Goal: Information Seeking & Learning: Learn about a topic

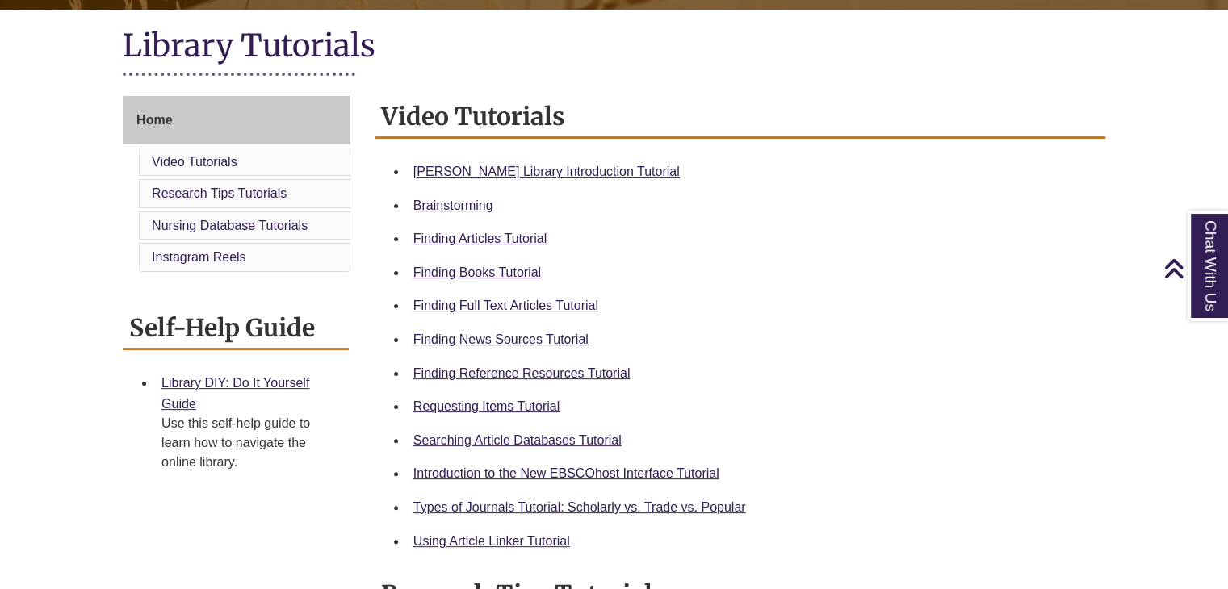
scroll to position [359, 0]
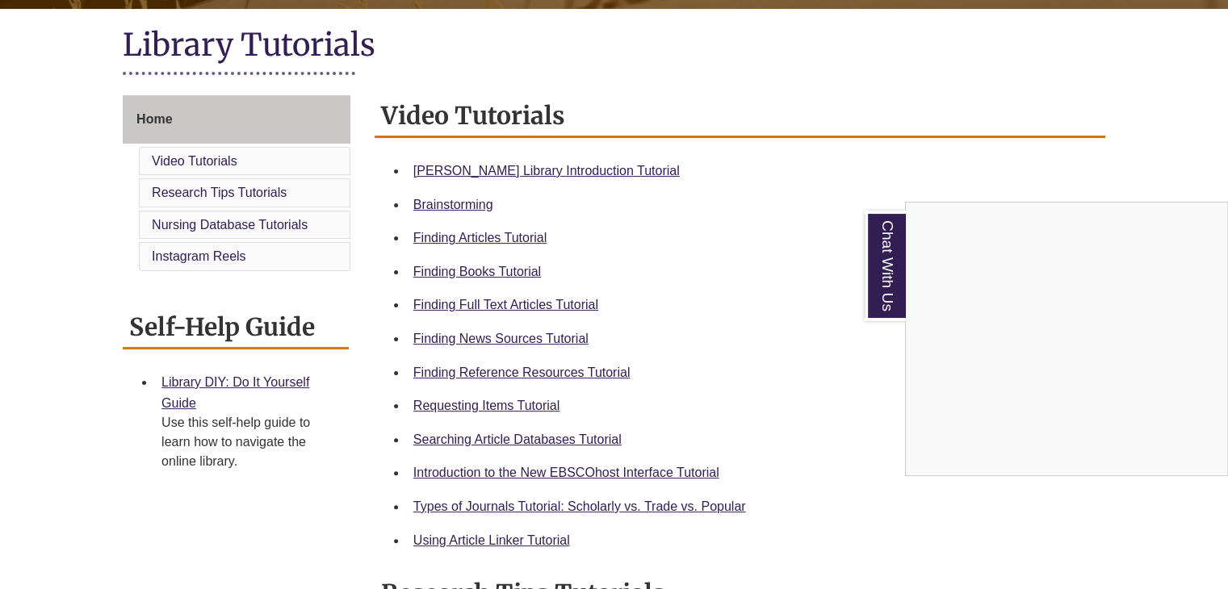
click at [522, 243] on div "Chat With Us" at bounding box center [614, 294] width 1228 height 589
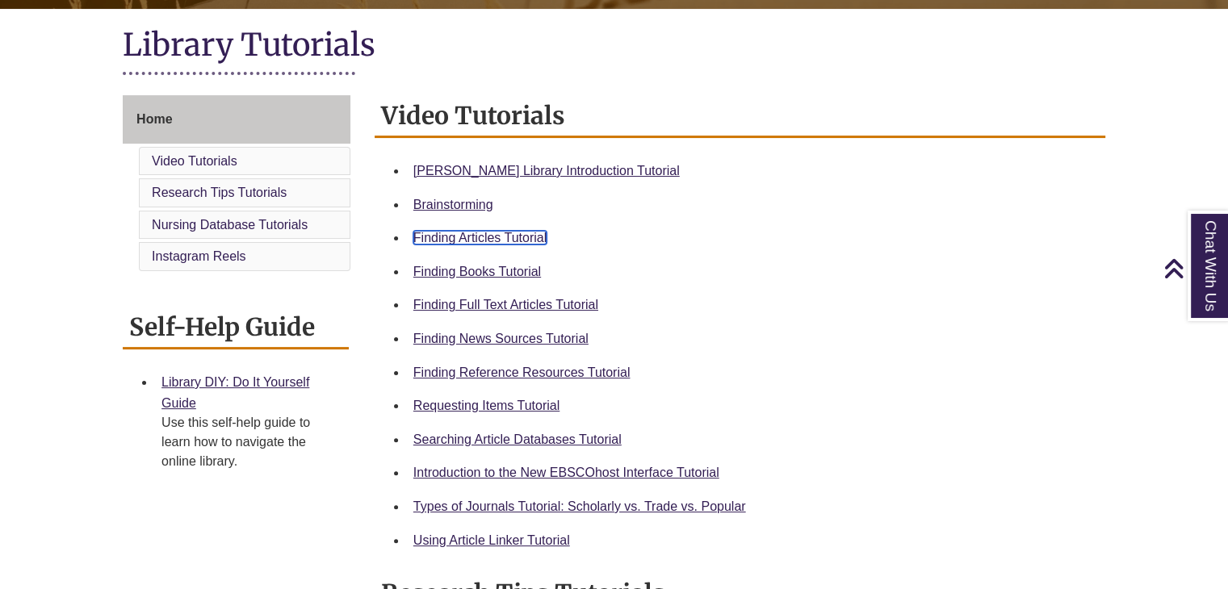
click at [514, 241] on link "Finding Articles Tutorial" at bounding box center [479, 238] width 133 height 14
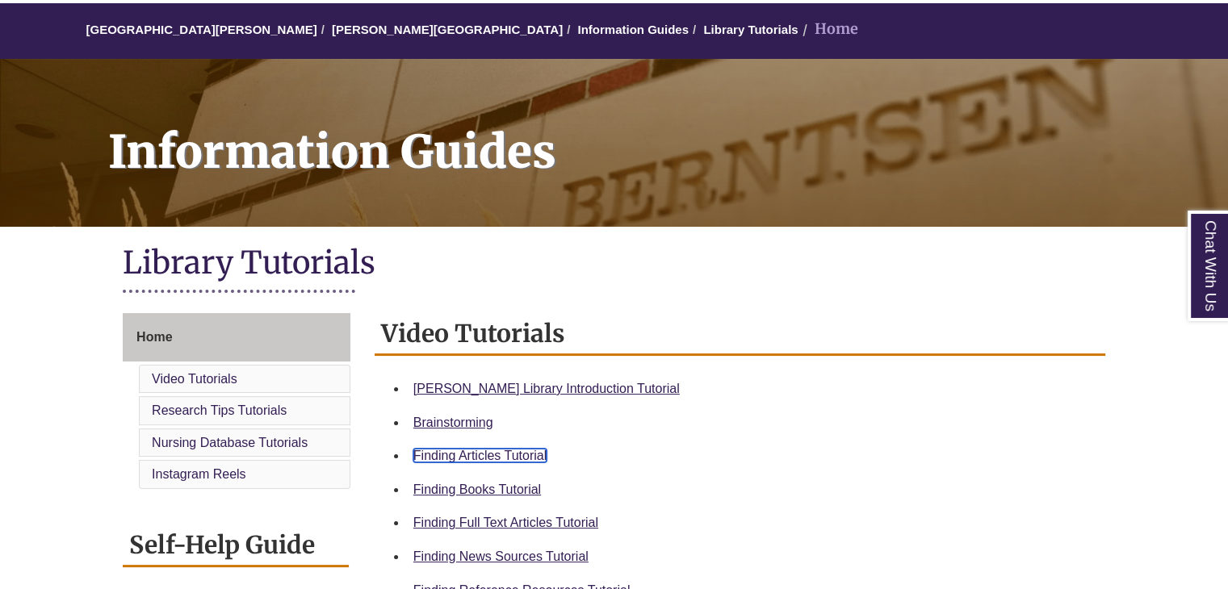
scroll to position [0, 0]
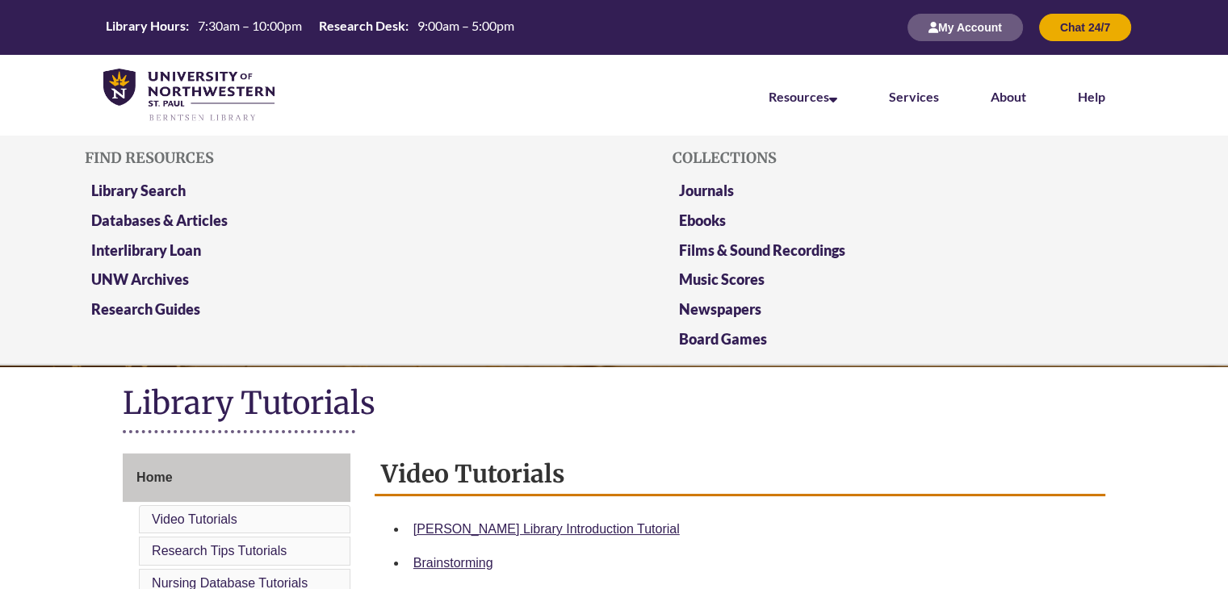
click at [833, 104] on li "Resources Find Resources Library Search Databases & Articles Interlibrary Loan …" at bounding box center [803, 95] width 120 height 81
click at [181, 195] on link "Library Search" at bounding box center [138, 192] width 94 height 20
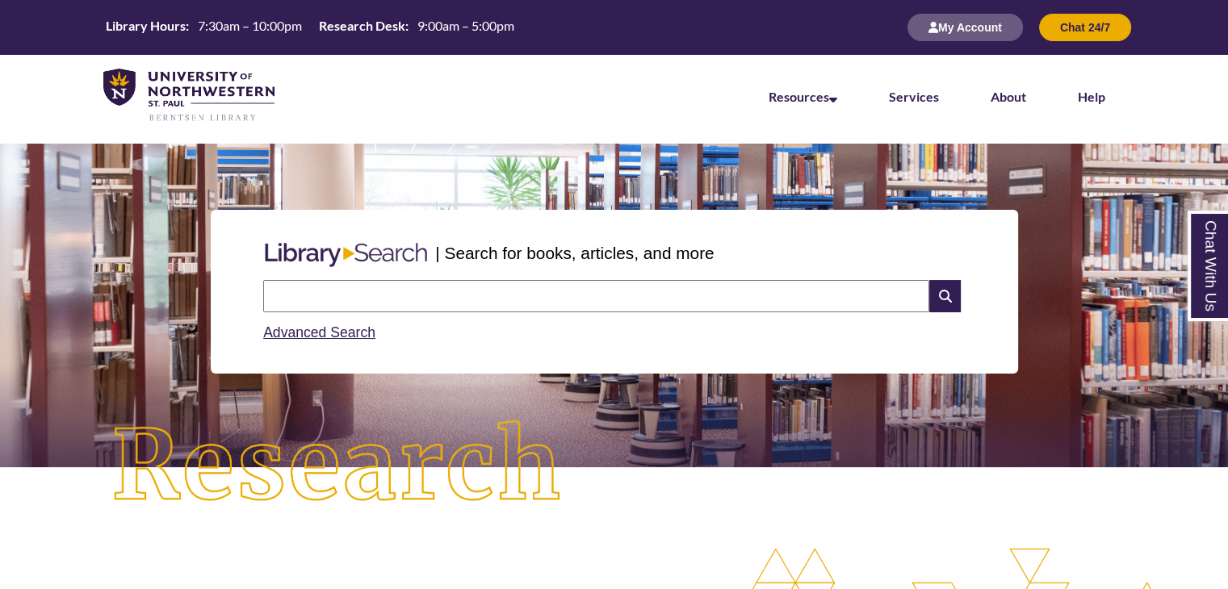
click at [432, 288] on input "text" at bounding box center [596, 296] width 666 height 32
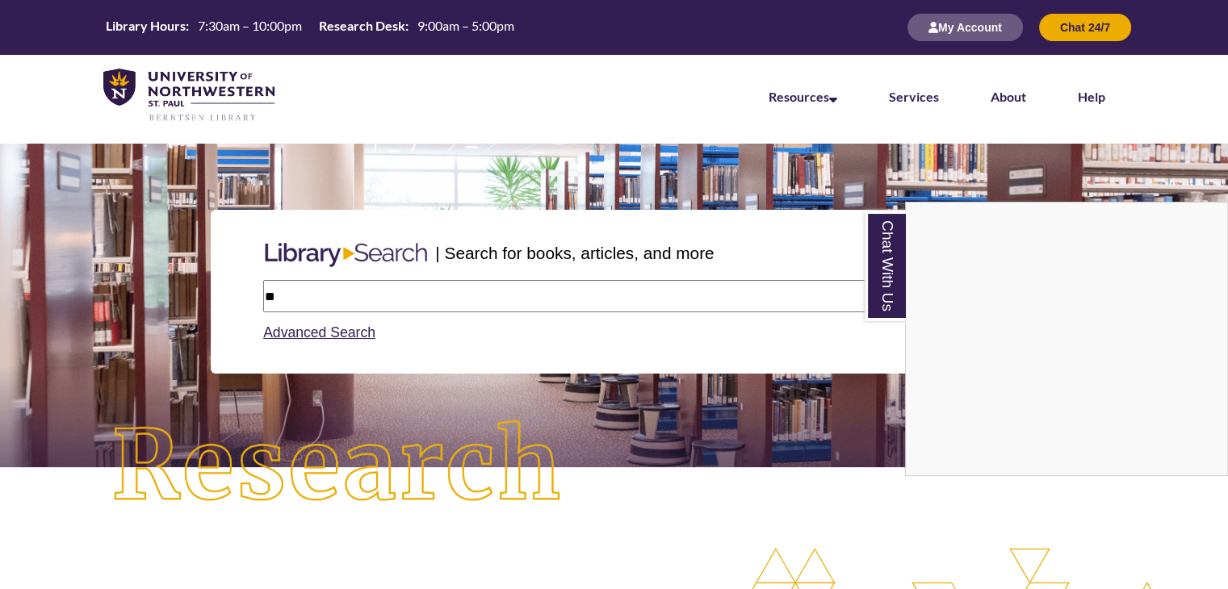
type input "*"
type input "**********"
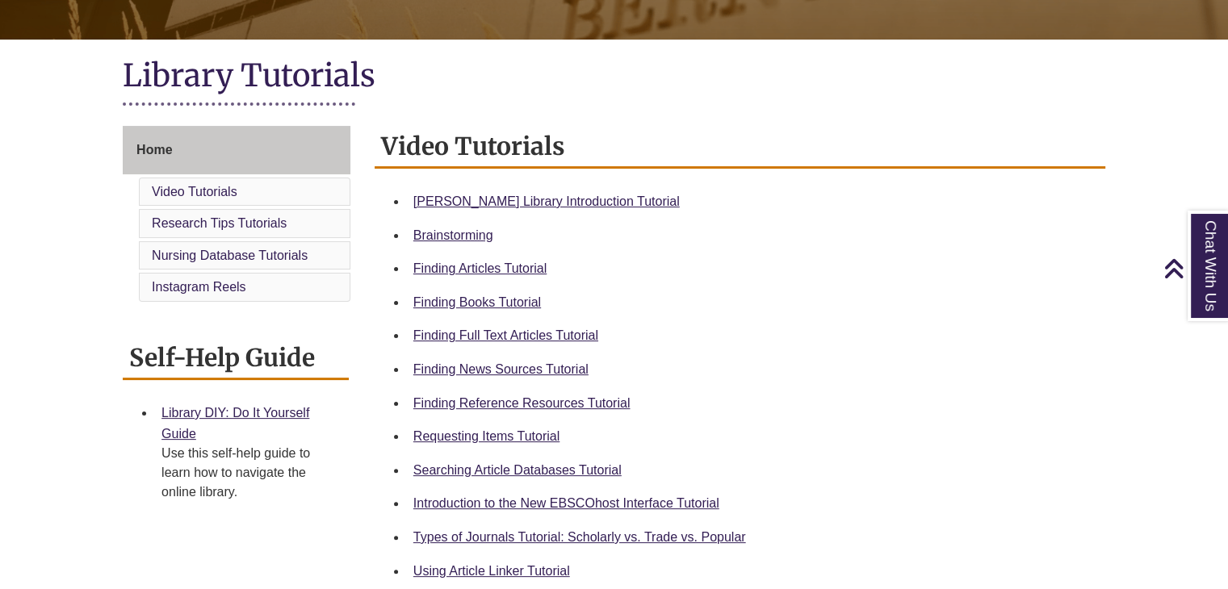
scroll to position [333, 0]
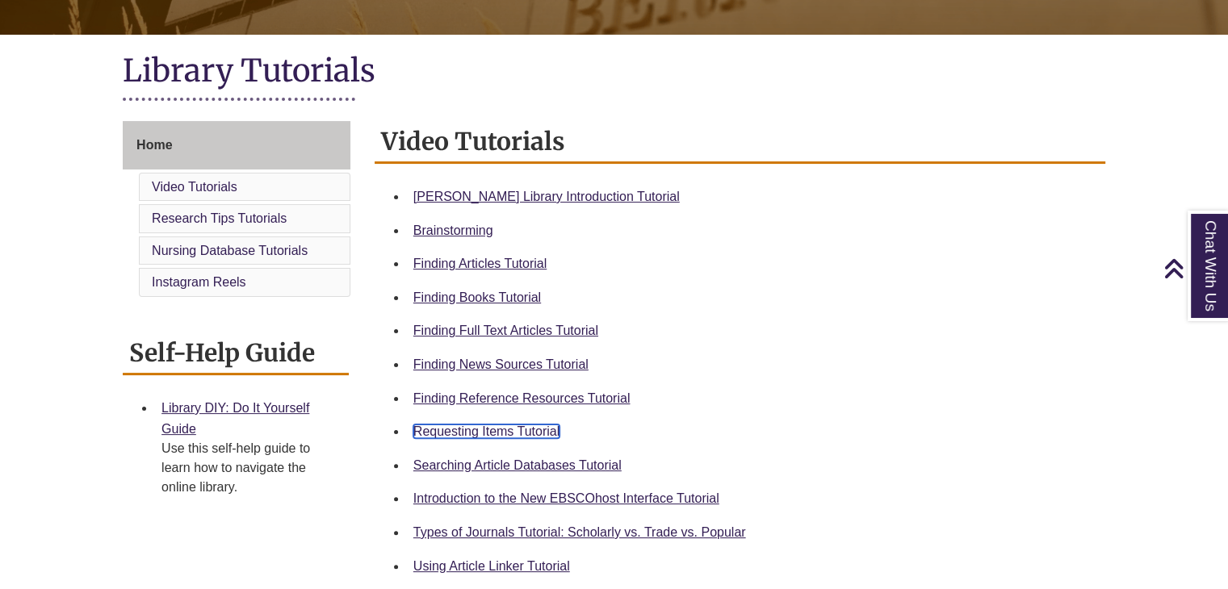
click at [524, 430] on link "Requesting Items Tutorial" at bounding box center [486, 432] width 146 height 14
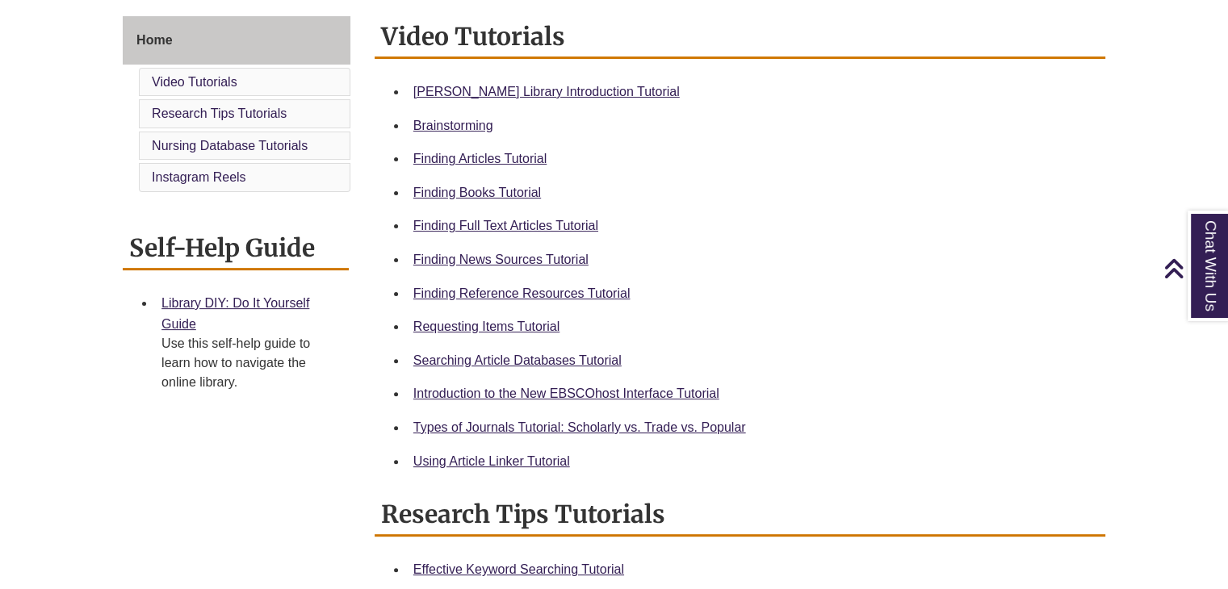
scroll to position [438, 0]
click at [621, 429] on link "Types of Journals Tutorial: Scholarly vs. Trade vs. Popular" at bounding box center [579, 427] width 333 height 14
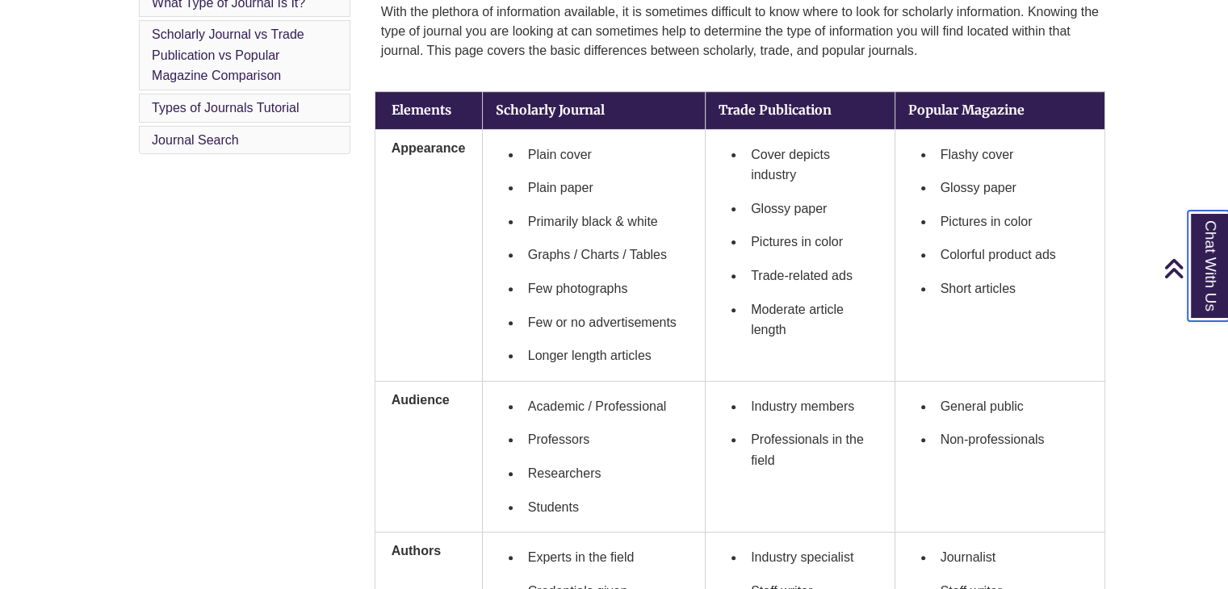
scroll to position [518, 0]
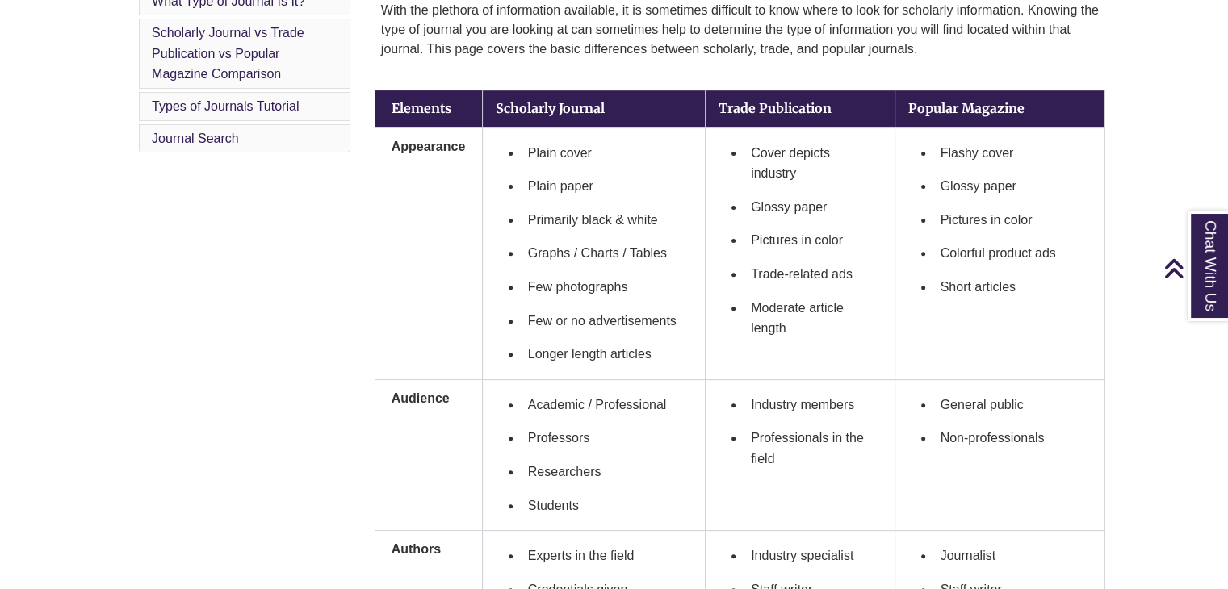
click at [635, 352] on li "Longer length articles" at bounding box center [607, 355] width 170 height 34
click at [665, 355] on li "Longer length articles" at bounding box center [607, 355] width 170 height 34
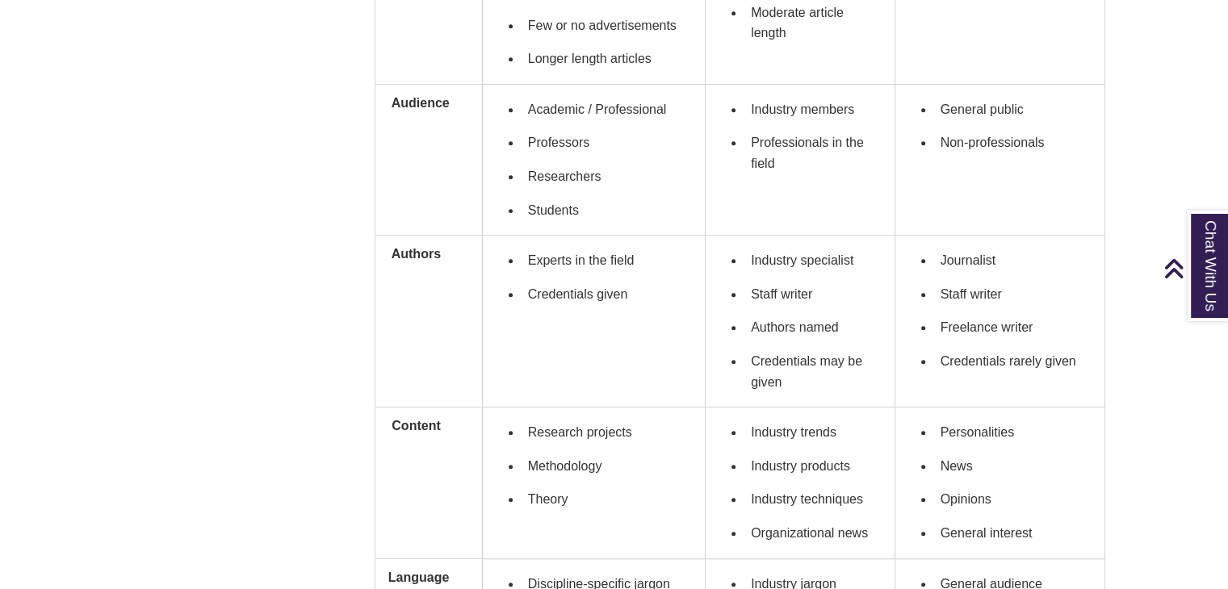
scroll to position [662, 0]
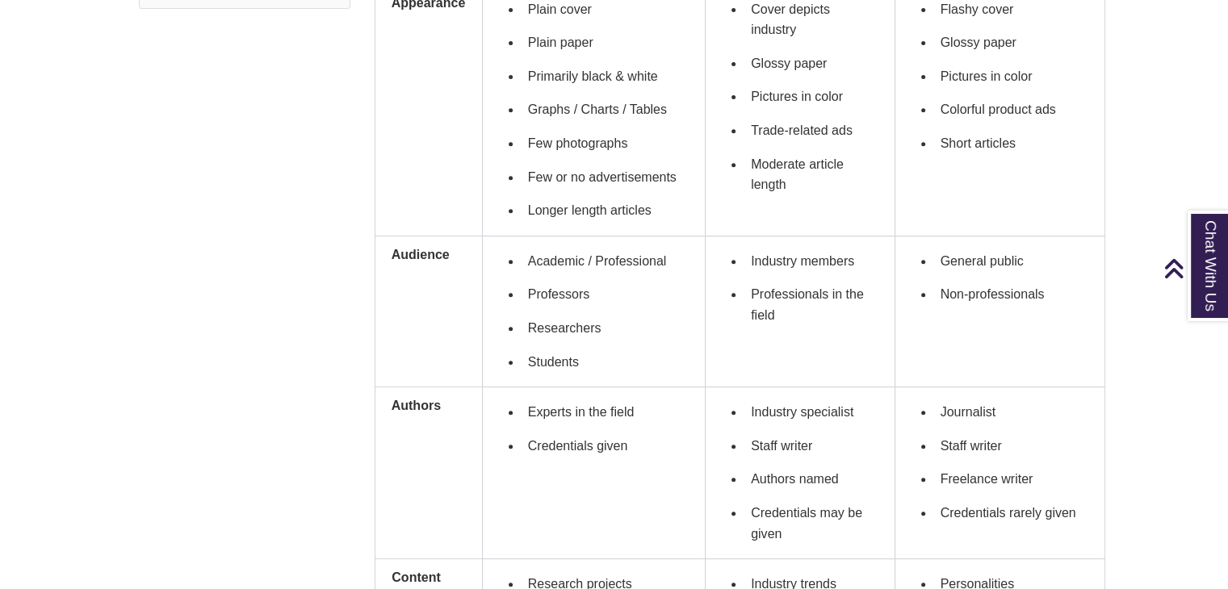
click at [559, 346] on li "Students" at bounding box center [607, 363] width 170 height 34
drag, startPoint x: 559, startPoint y: 344, endPoint x: 541, endPoint y: 521, distance: 177.7
click at [541, 521] on td "Experts in the field Credentials given" at bounding box center [593, 474] width 223 height 172
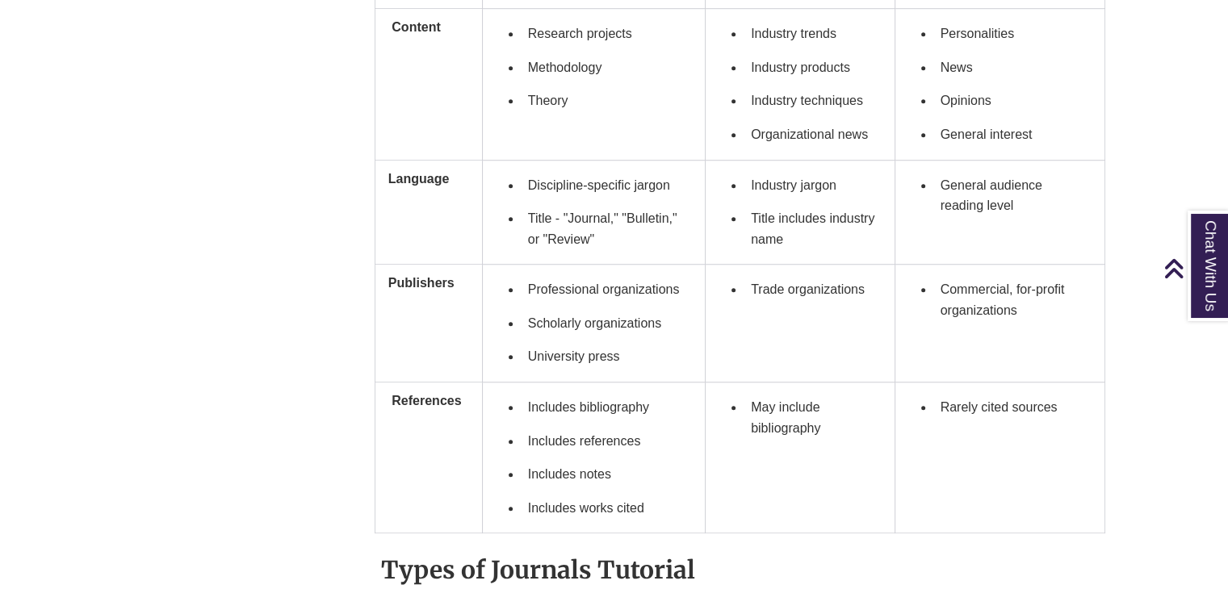
scroll to position [1211, 0]
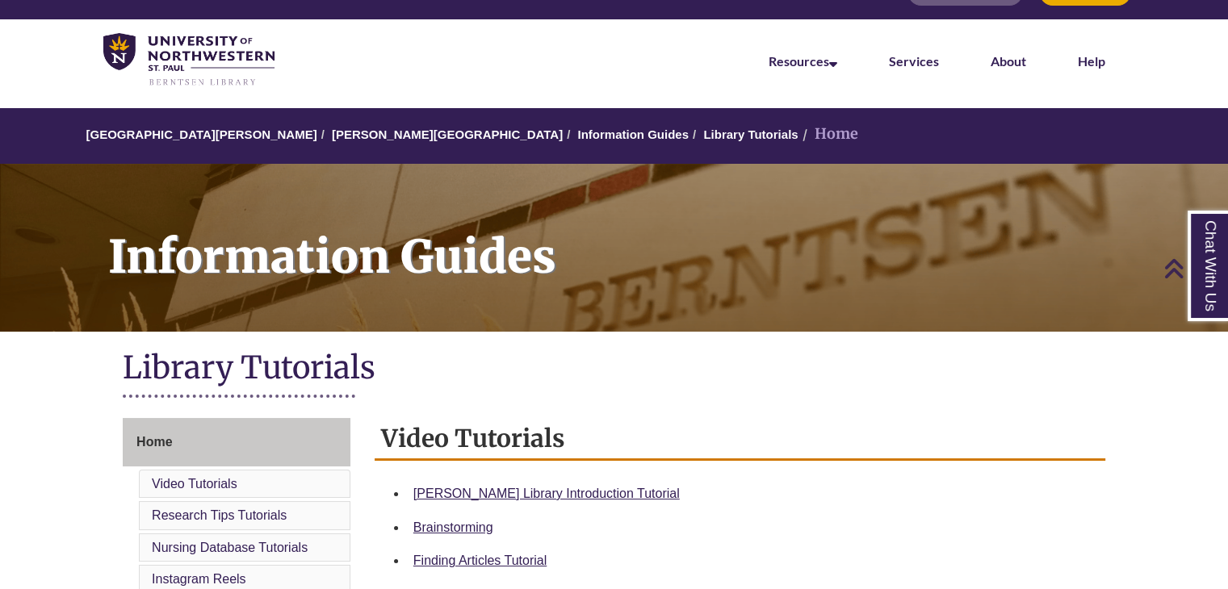
scroll to position [35, 0]
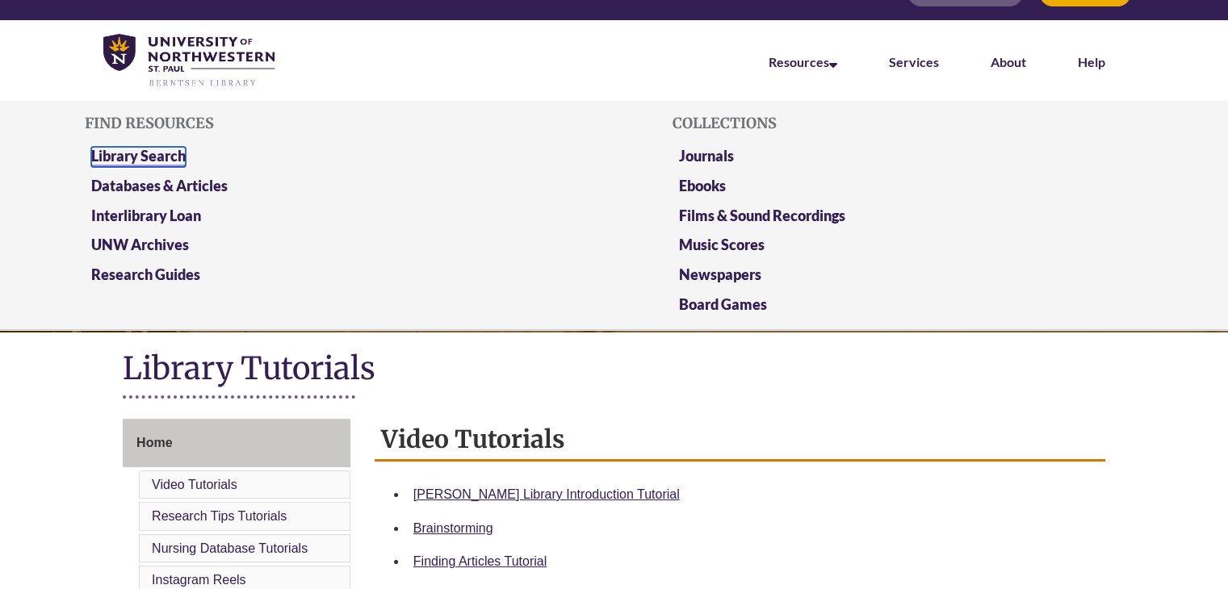
click at [181, 153] on link "Library Search" at bounding box center [138, 157] width 94 height 20
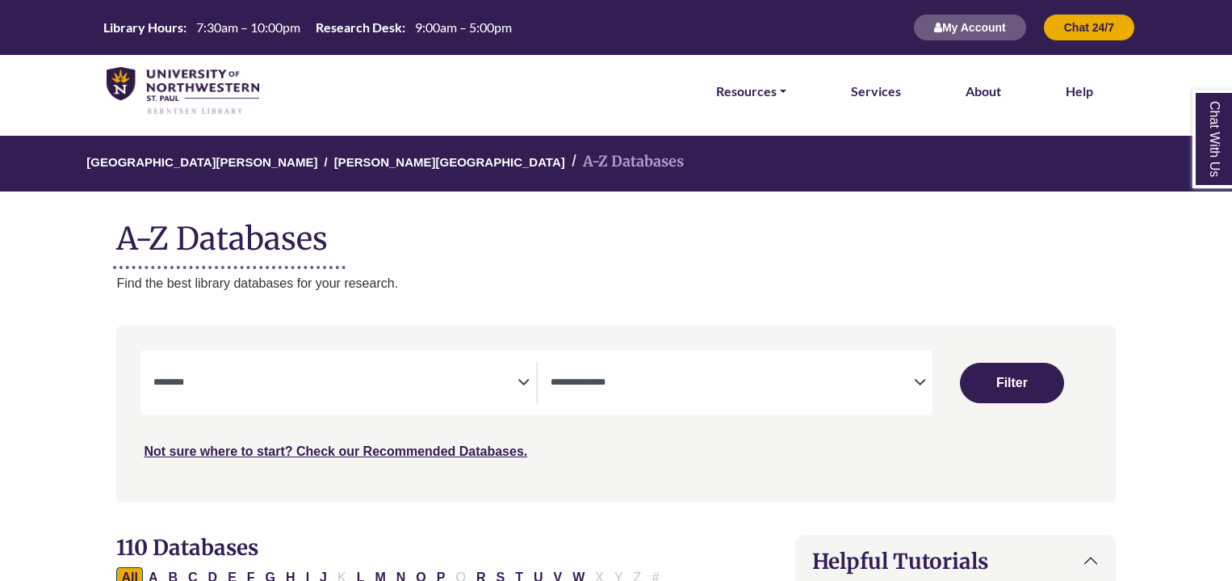
select select "Database Subject Filter"
select select "Database Types Filter"
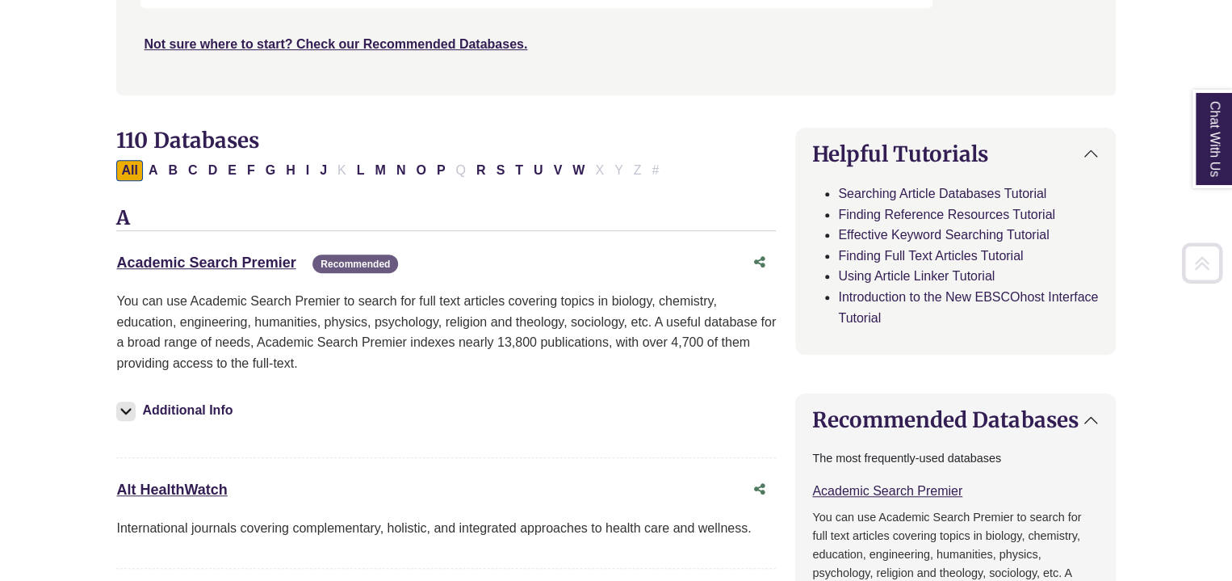
scroll to position [413, 0]
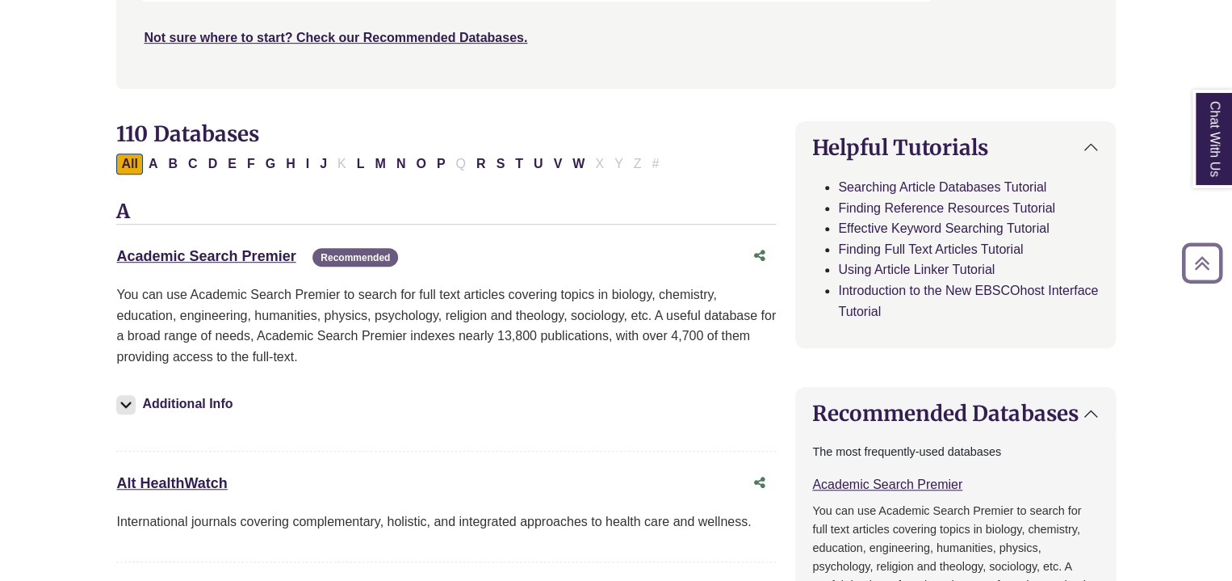
click at [494, 328] on p "You can use Academic Search Premier to search for full text articles covering t…" at bounding box center [446, 325] width 660 height 82
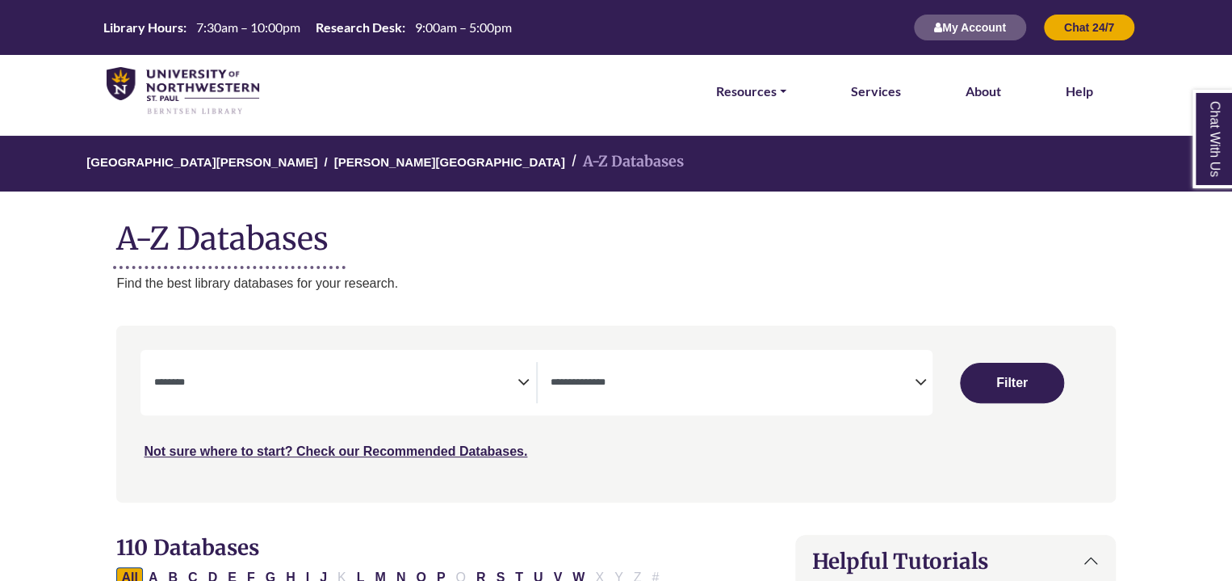
click at [380, 373] on span "Search filters" at bounding box center [334, 380] width 363 height 14
click at [622, 268] on div "University of Northwestern - St. Paul Berntsen Library A-Z Databases A-Z Databa…" at bounding box center [615, 214] width 1047 height 157
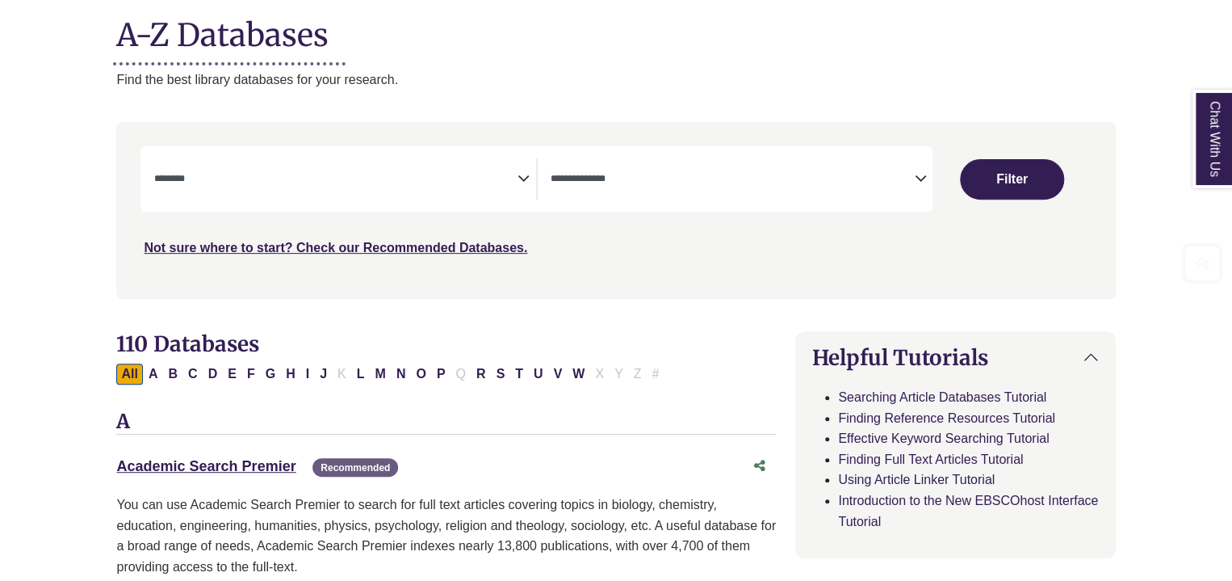
scroll to position [209, 0]
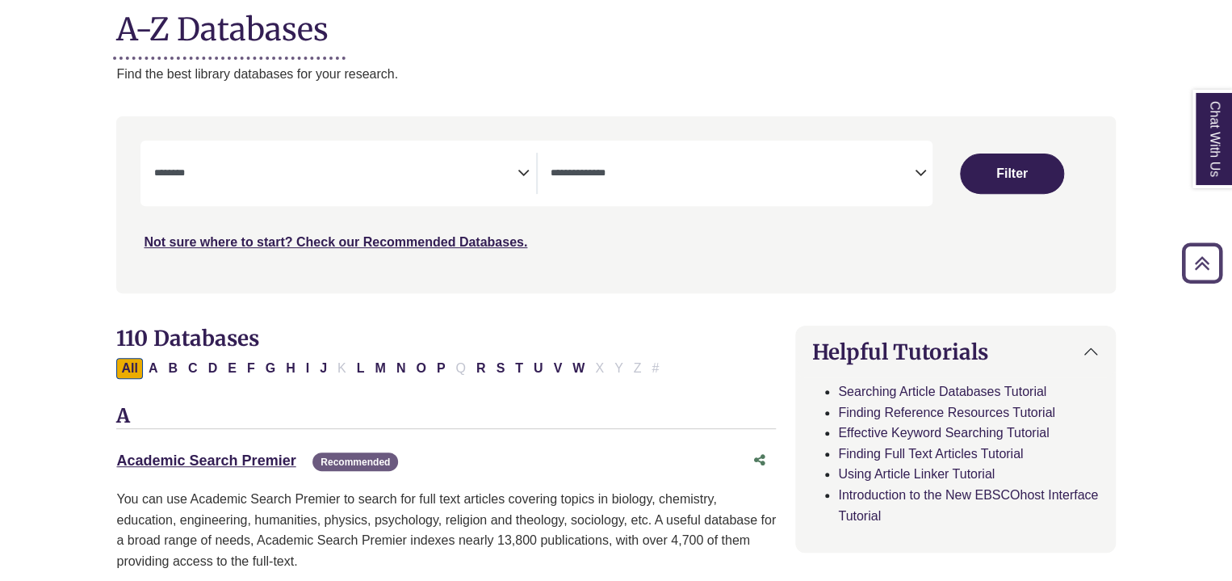
click at [638, 166] on span "Search filters" at bounding box center [732, 171] width 363 height 14
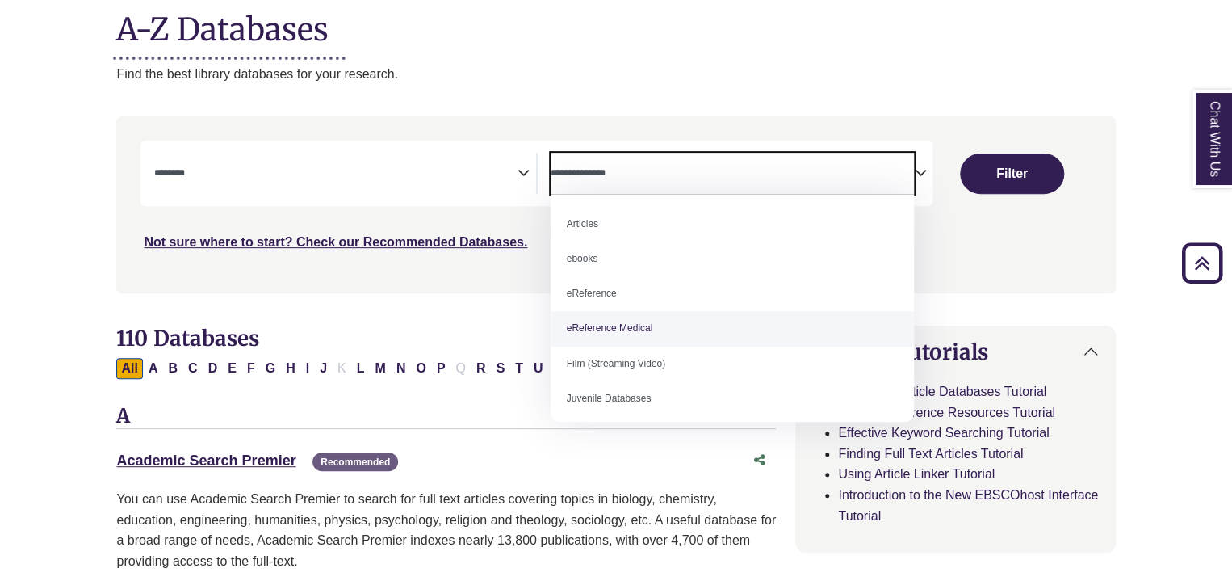
click at [429, 337] on h2 "110 Databases" at bounding box center [446, 337] width 660 height 25
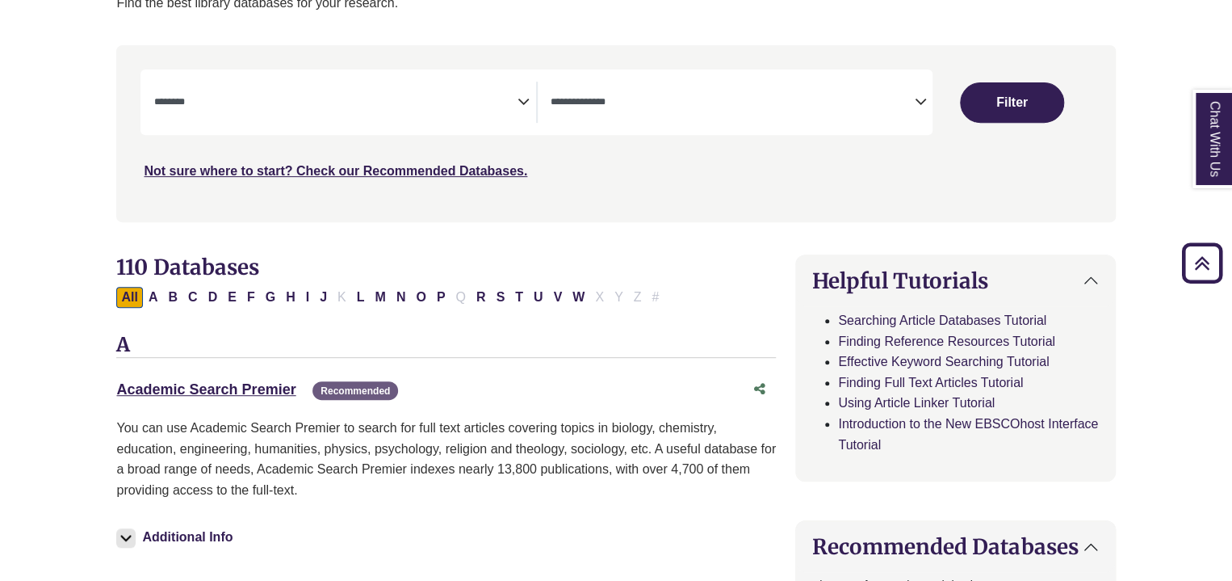
scroll to position [283, 0]
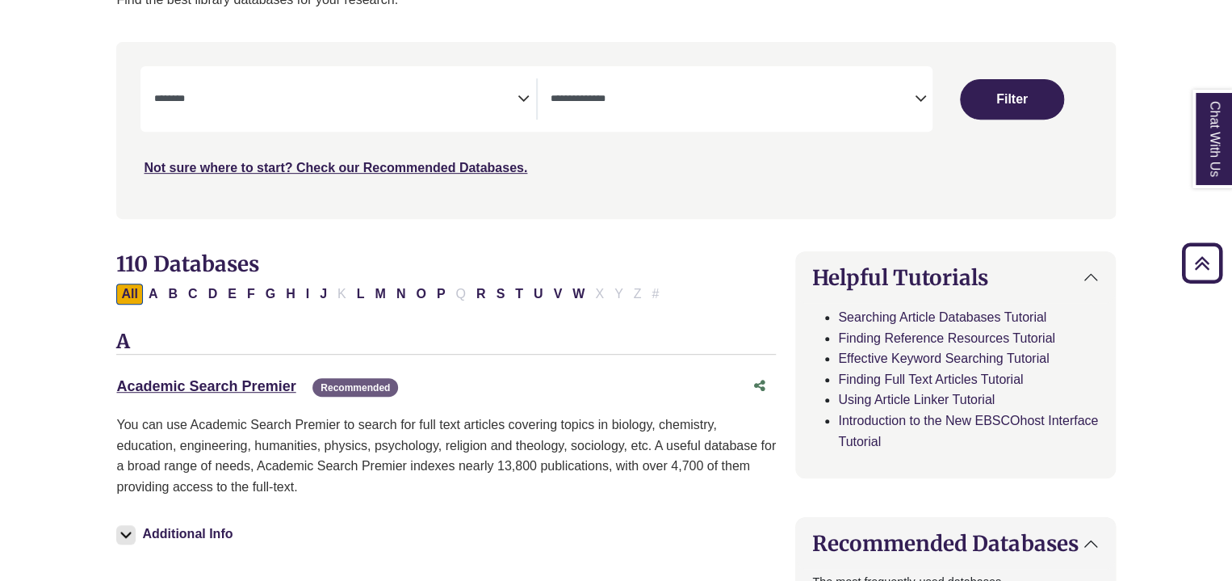
click at [367, 78] on span "Search filters" at bounding box center [334, 98] width 363 height 41
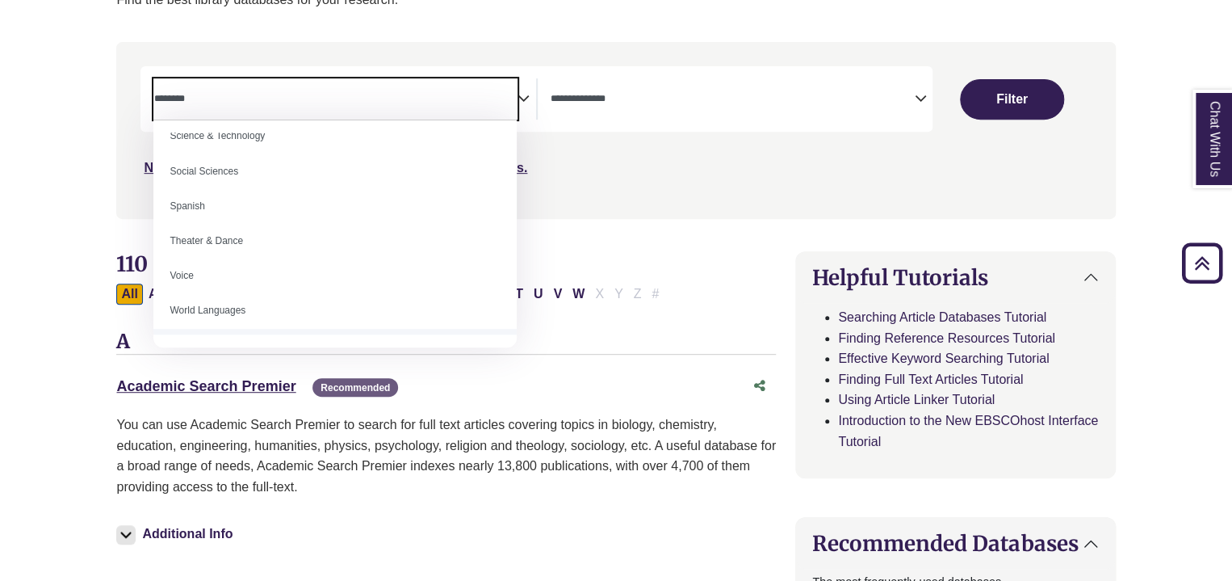
scroll to position [1437, 0]
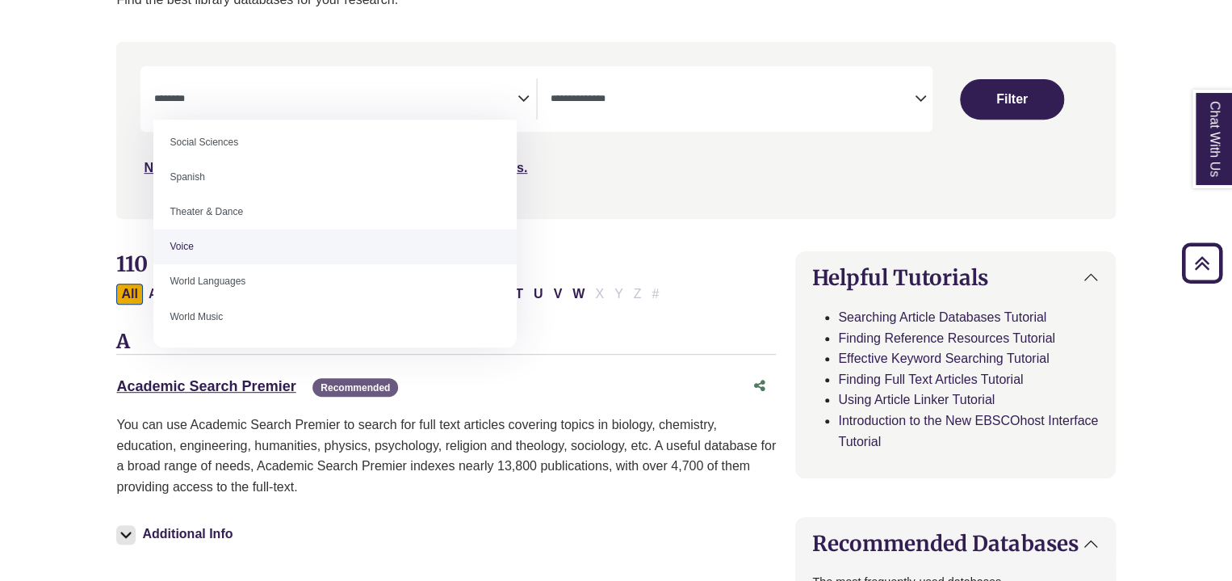
drag, startPoint x: 298, startPoint y: 145, endPoint x: 526, endPoint y: 258, distance: 255.3
click at [636, 254] on h2 "110 Databases" at bounding box center [446, 263] width 660 height 25
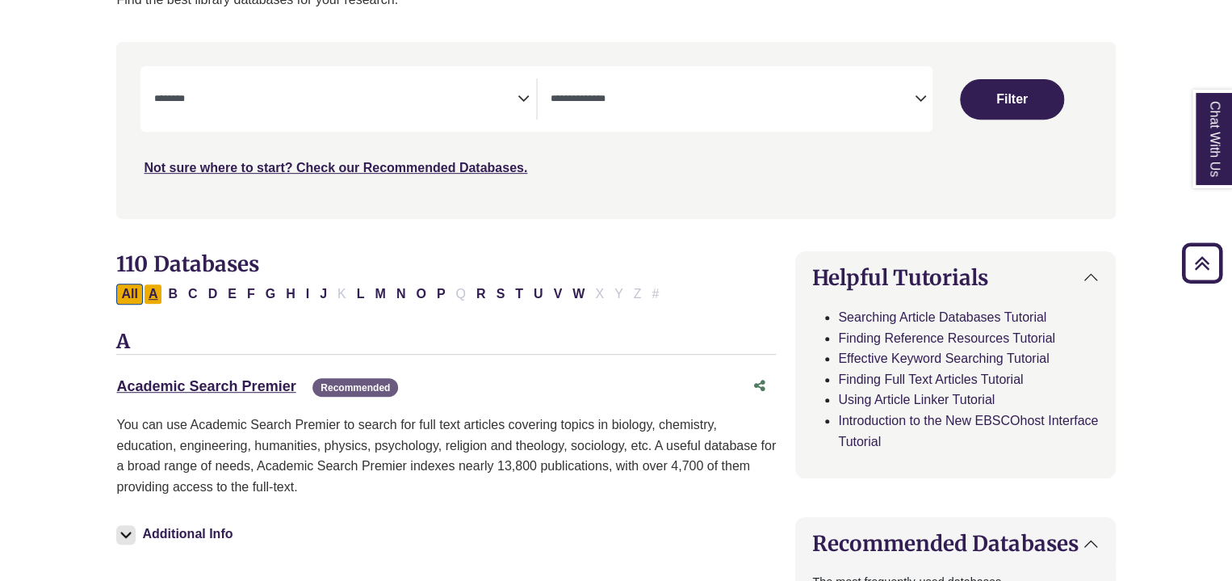
click at [157, 295] on button "A" at bounding box center [153, 293] width 19 height 21
select select "Database Subject Filter"
select select "Database Types Filter"
click at [341, 82] on span "Search filters" at bounding box center [334, 98] width 363 height 41
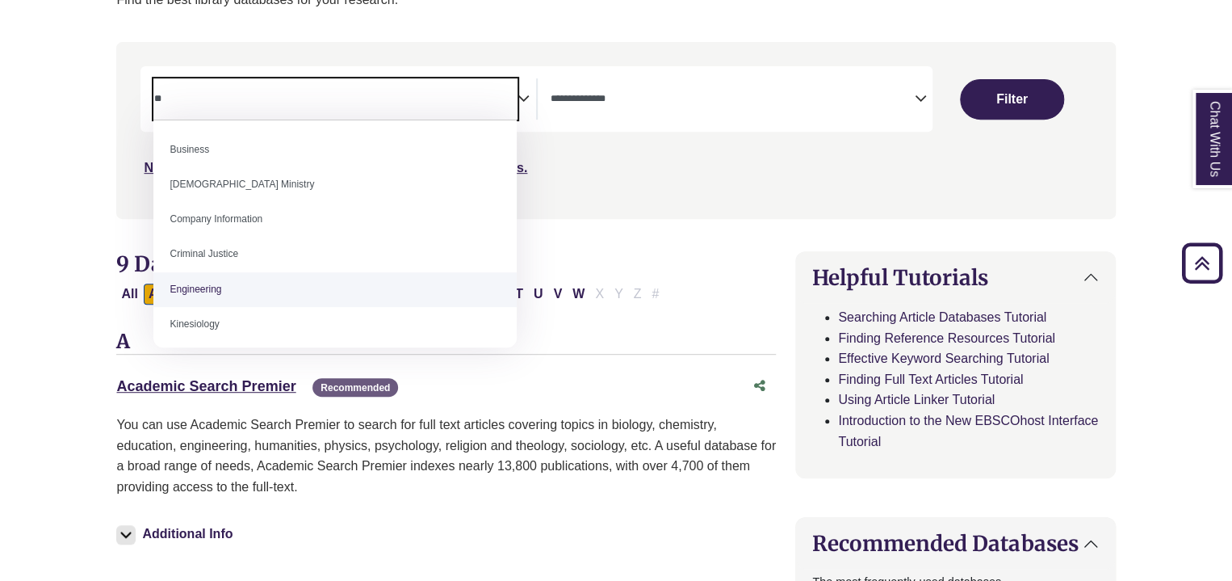
type textarea "*"
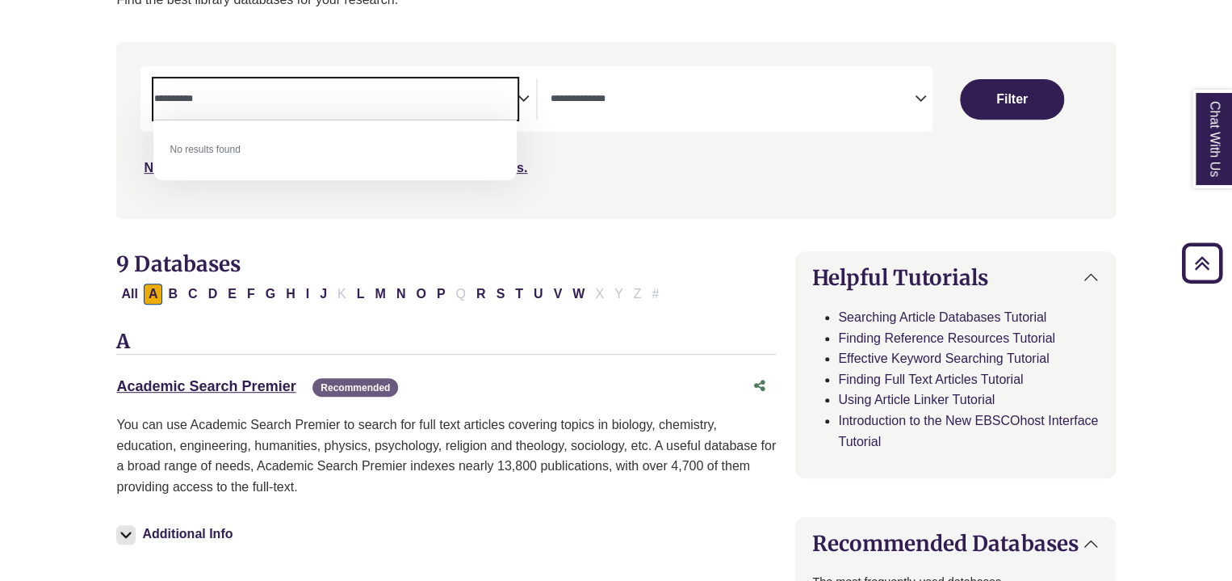
type textarea "**********"
click at [415, 237] on div "**********" at bounding box center [616, 142] width 1018 height 200
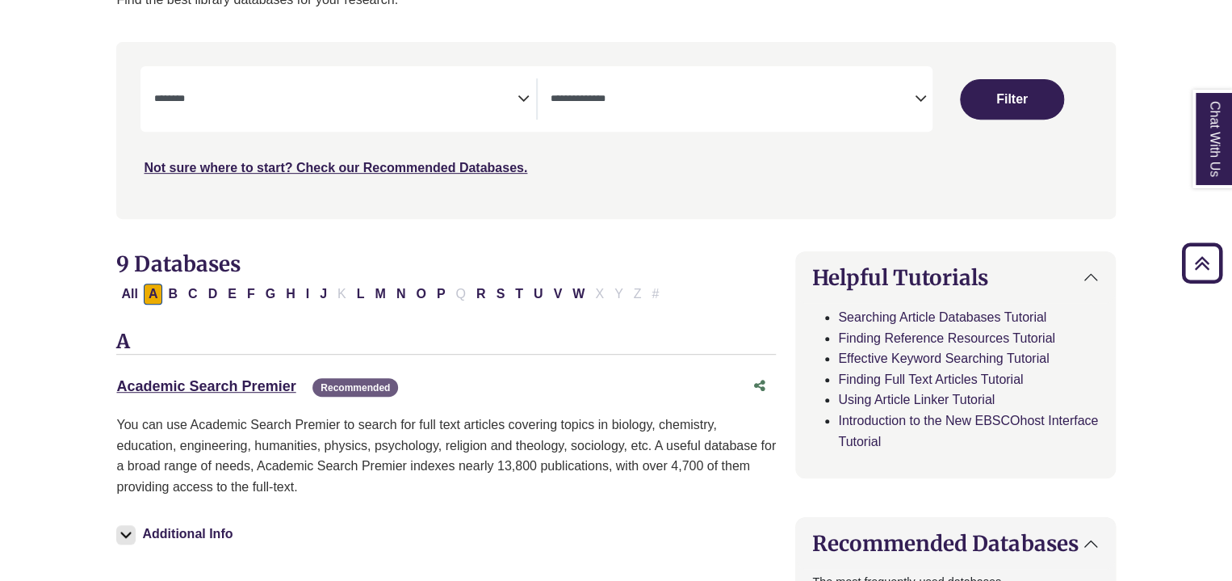
click at [341, 115] on span "Search filters" at bounding box center [334, 98] width 363 height 41
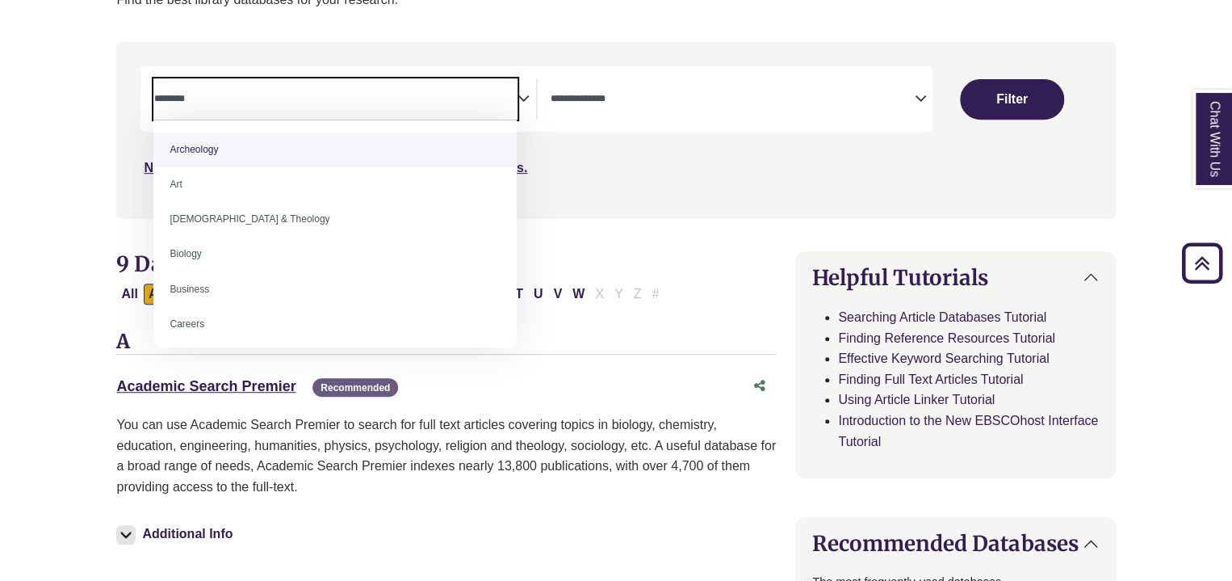
click at [396, 95] on textarea "Search" at bounding box center [334, 100] width 363 height 13
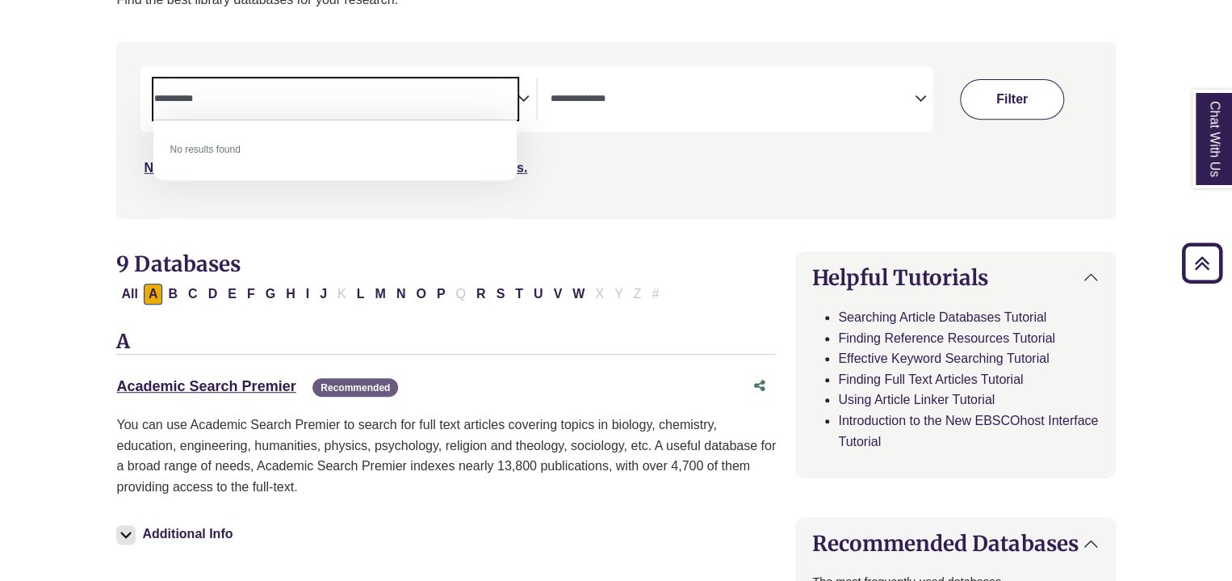
type textarea "**********"
click at [988, 101] on button "Filter" at bounding box center [1012, 99] width 104 height 40
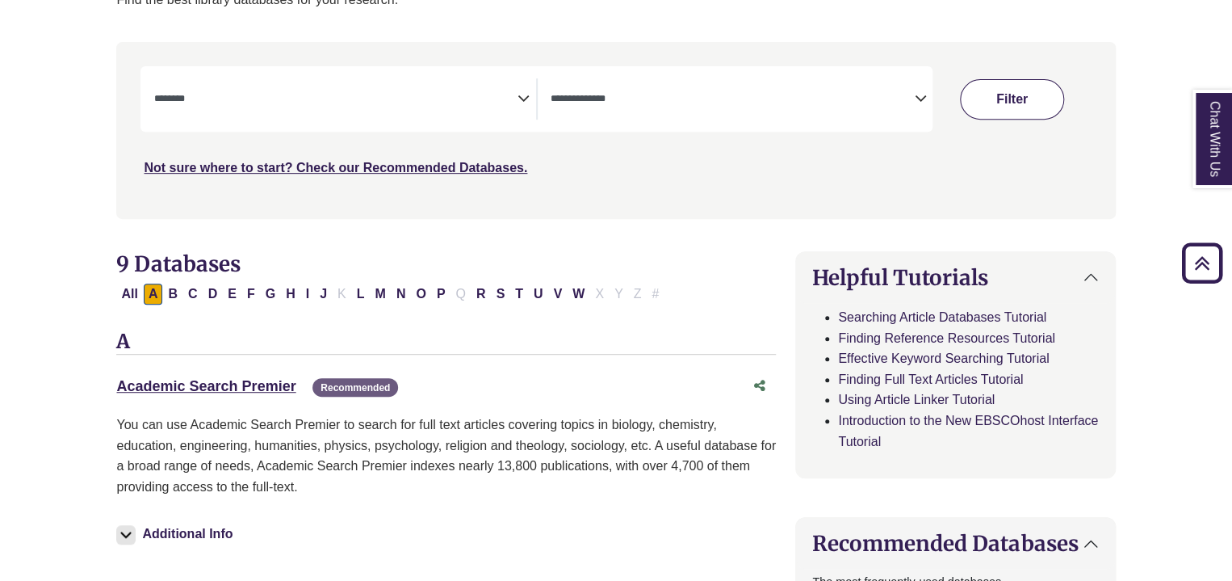
select select "Database Subject Filter"
select select "Database Types Filter"
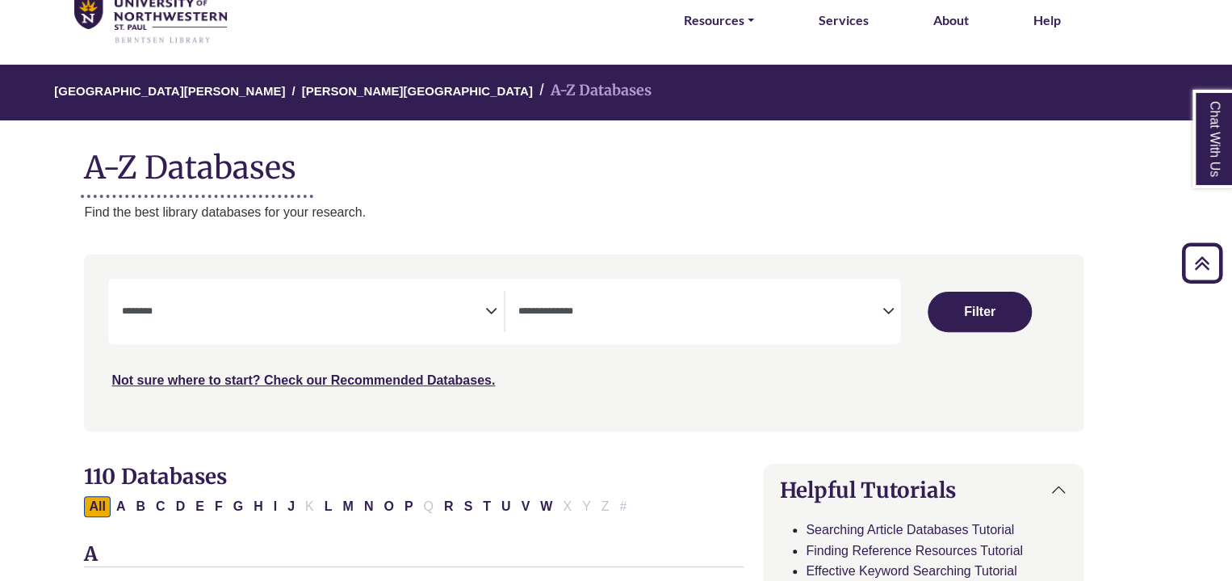
scroll to position [0, 32]
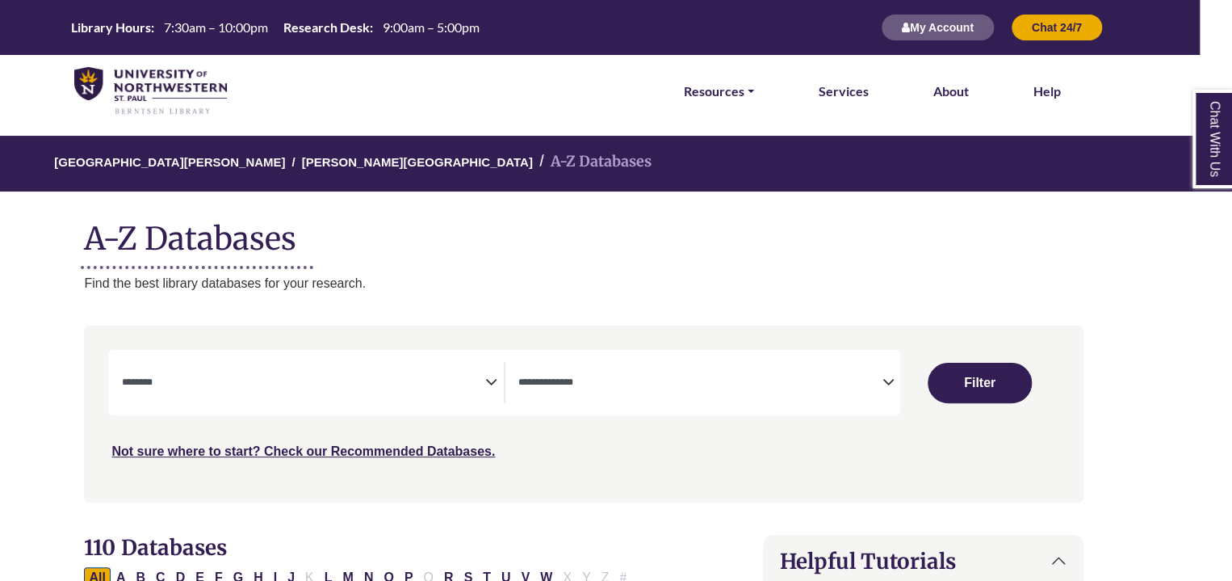
click at [250, 275] on p "Find the best library databases for your research." at bounding box center [583, 283] width 999 height 21
click at [279, 345] on div "Search filters" at bounding box center [583, 413] width 979 height 163
click at [296, 388] on textarea "Search" at bounding box center [302, 383] width 363 height 13
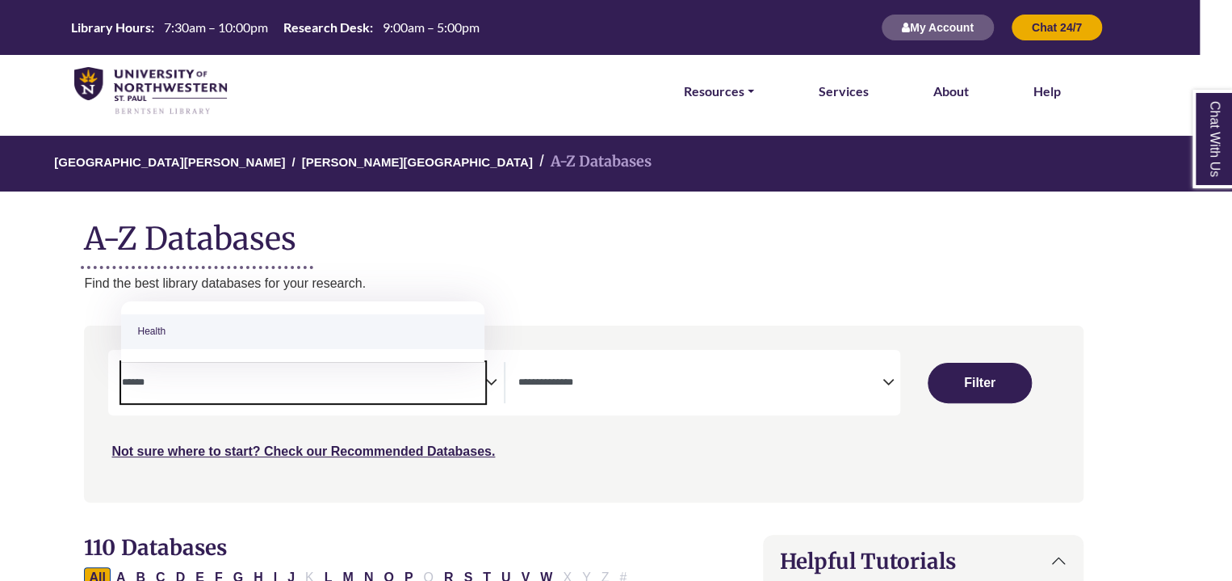
type textarea "******"
select select "*****"
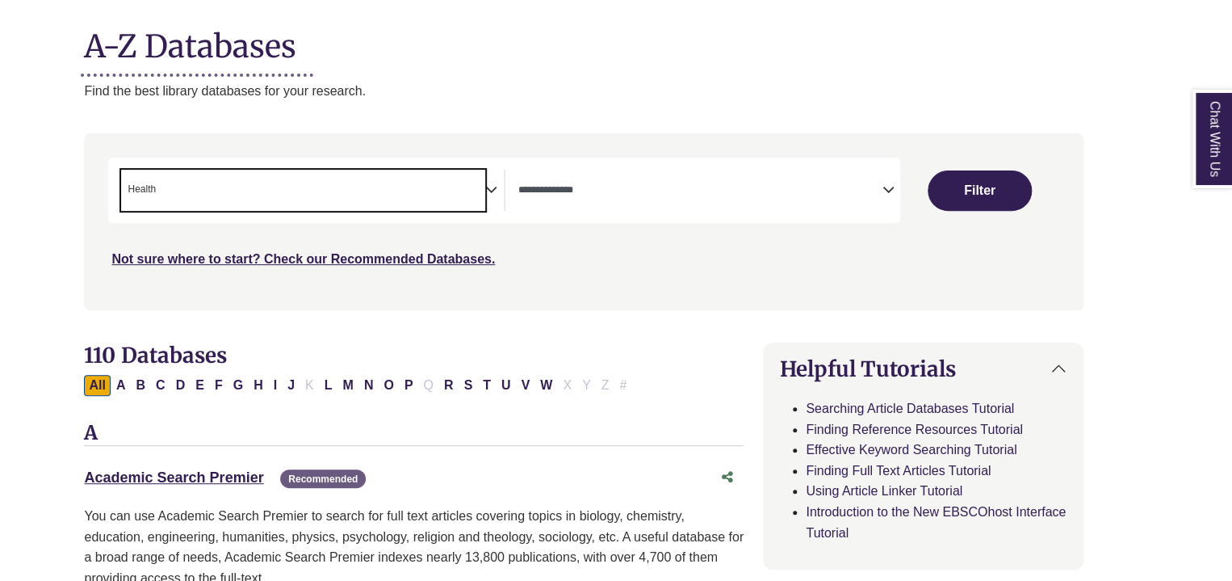
scroll to position [193, 32]
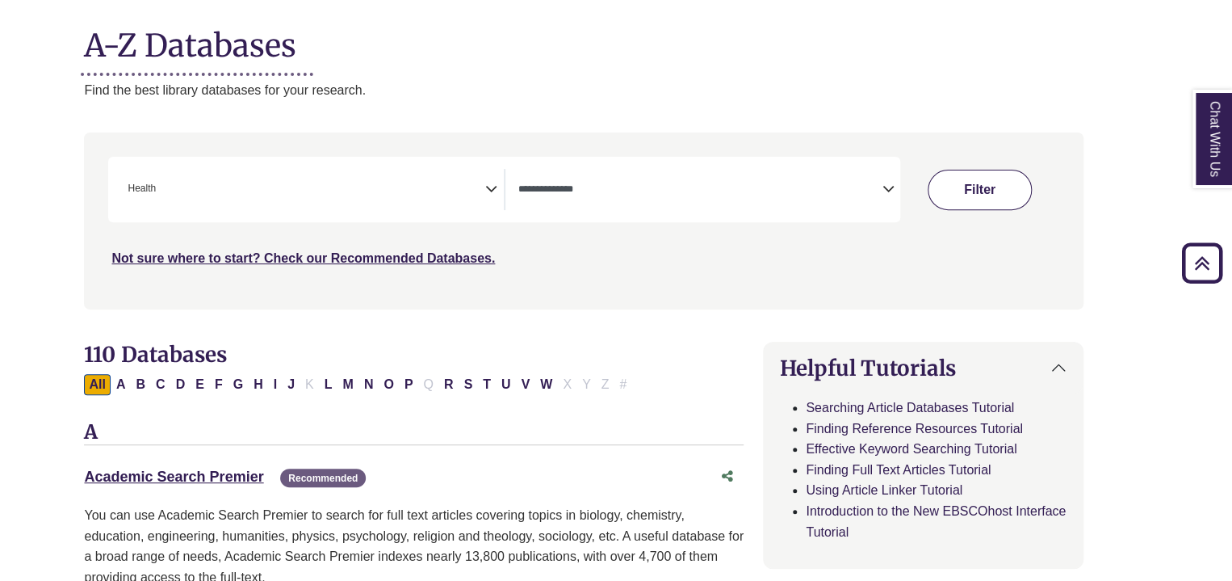
click at [982, 179] on button "Filter" at bounding box center [980, 190] width 104 height 40
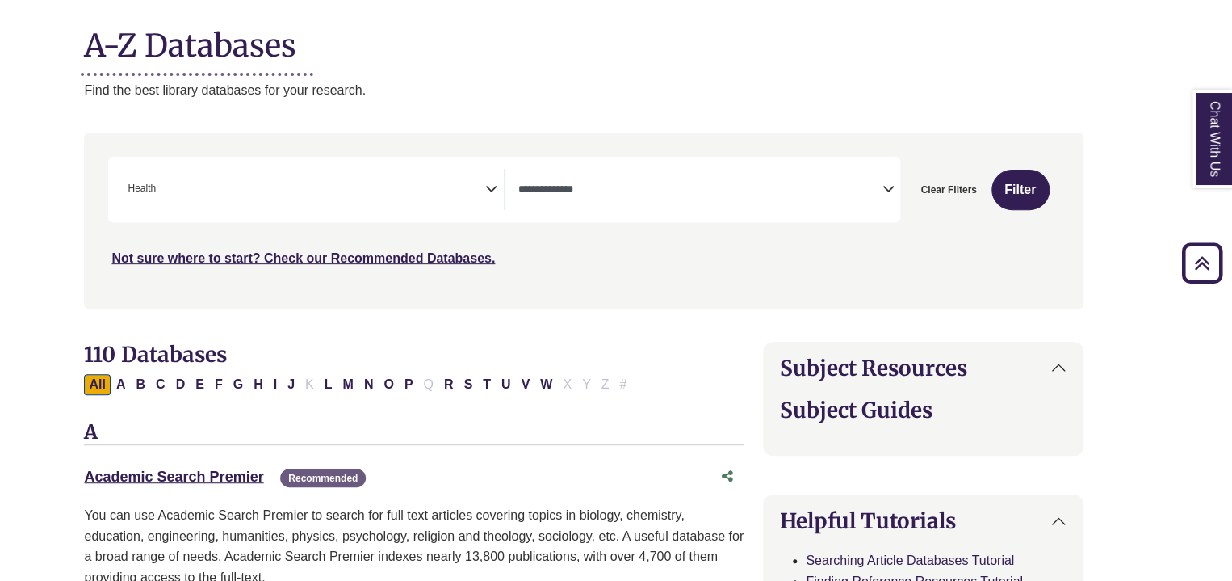
select select "Database Types Filter"
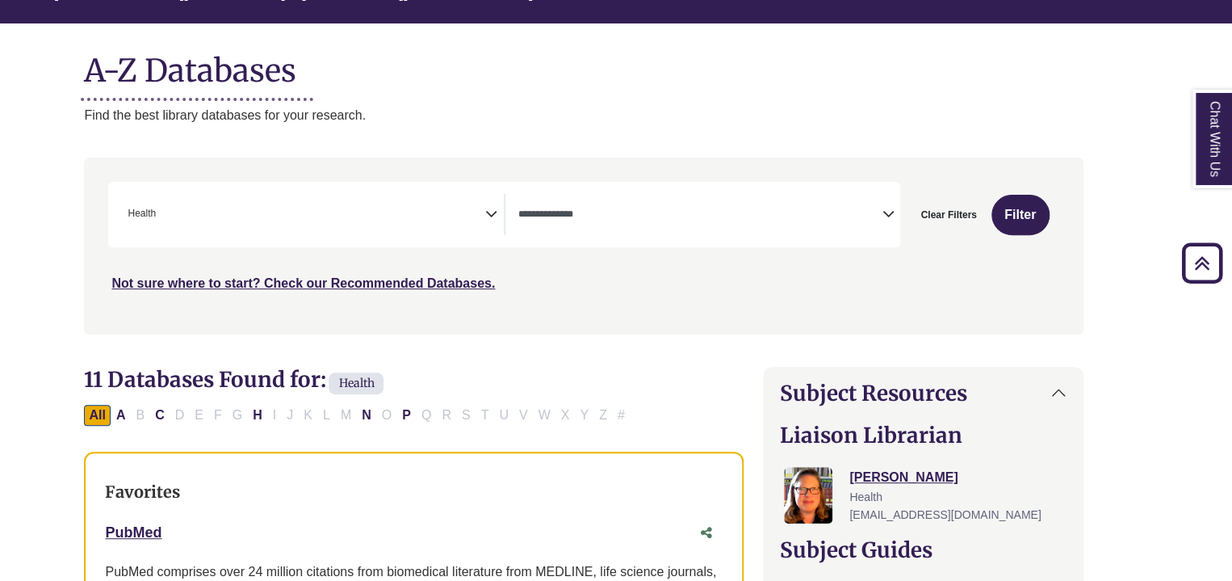
scroll to position [0, 32]
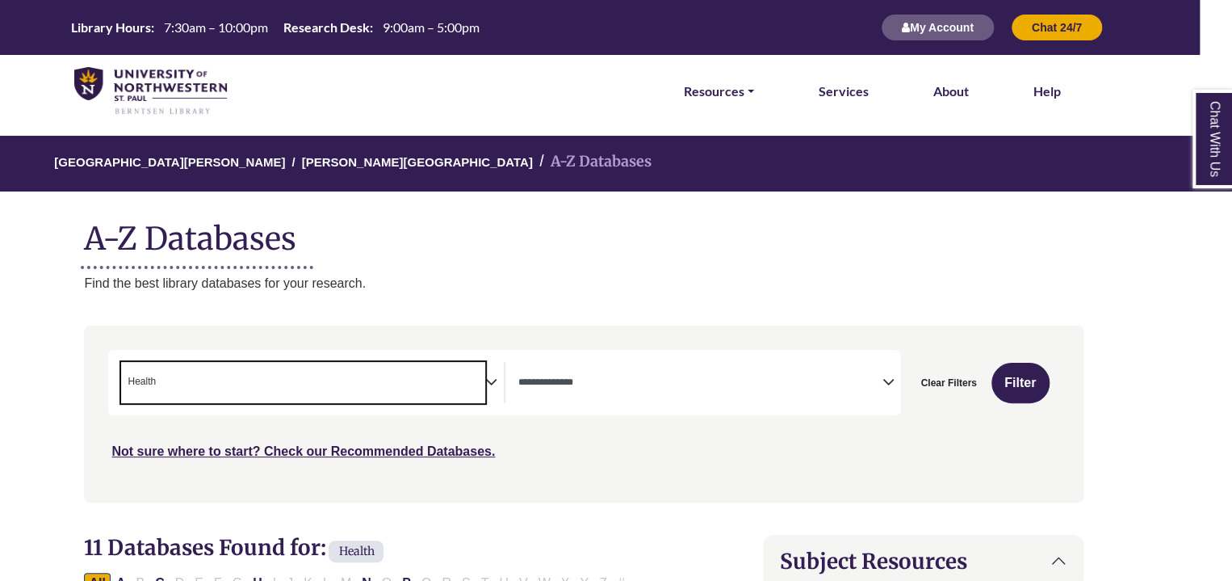
click at [371, 393] on span "× Health" at bounding box center [302, 382] width 363 height 41
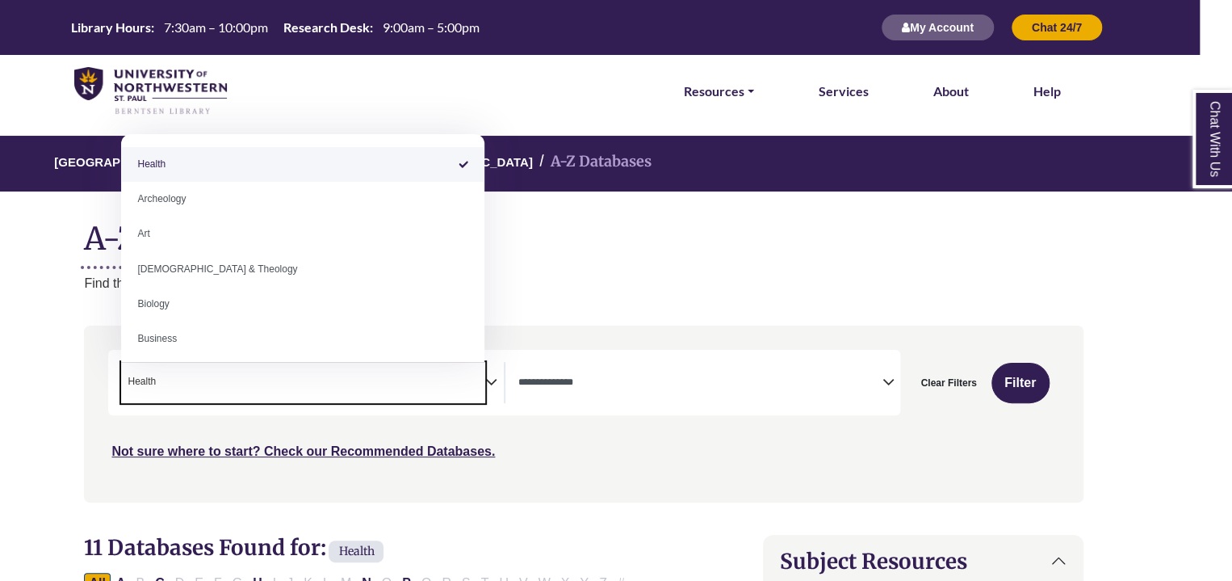
select select "Database Subject Filter"
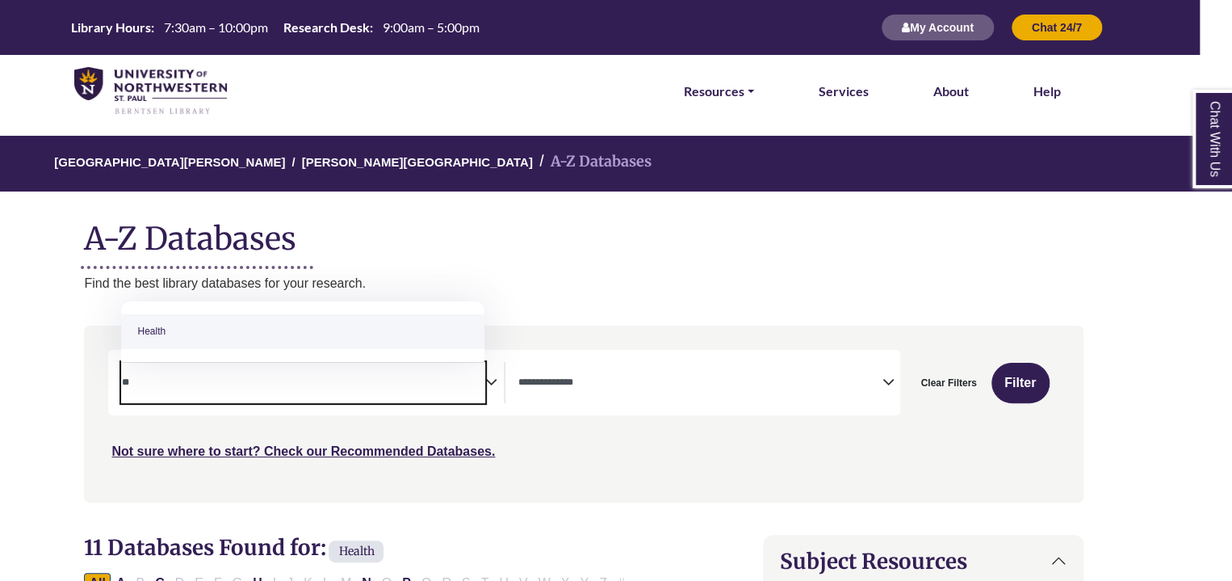
type textarea "*"
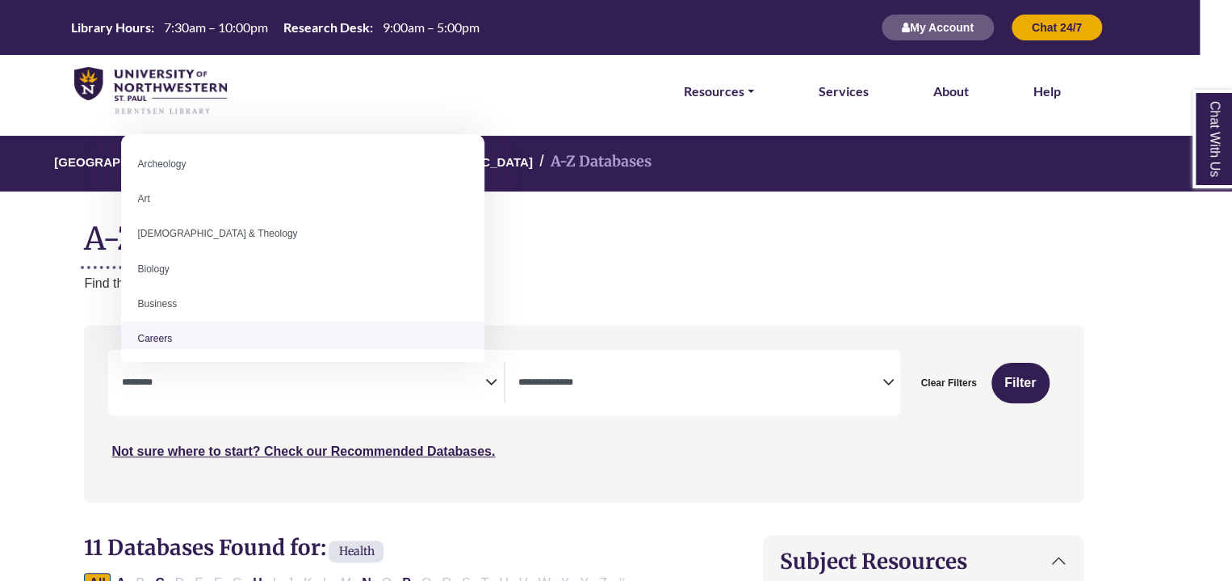
click at [206, 388] on textarea "Search" at bounding box center [302, 383] width 363 height 13
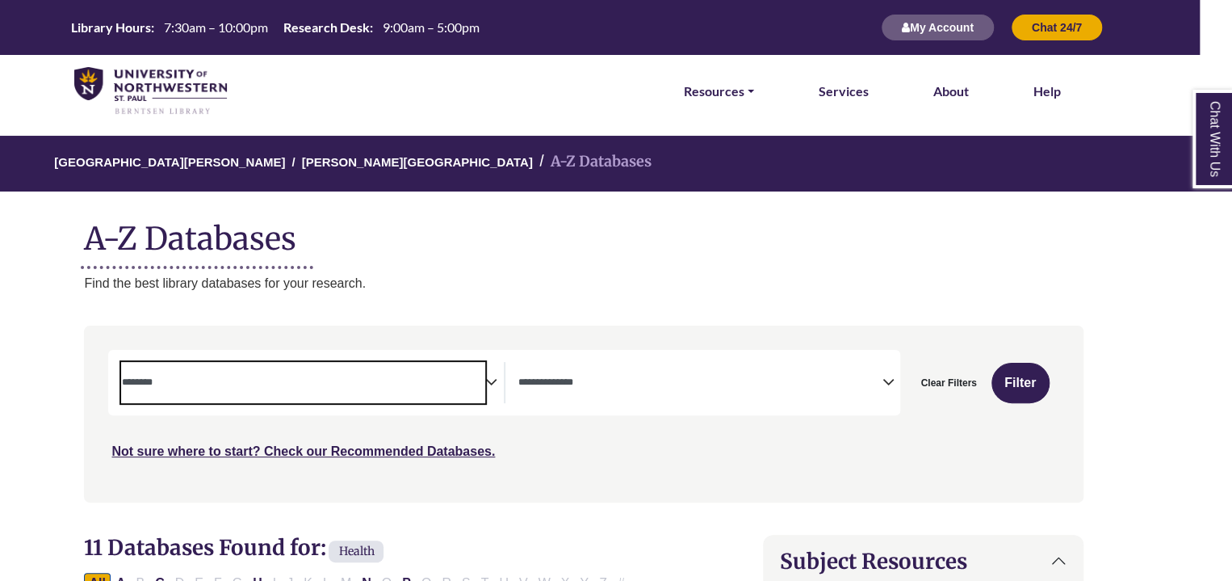
click at [252, 399] on span "Search filters" at bounding box center [302, 382] width 363 height 41
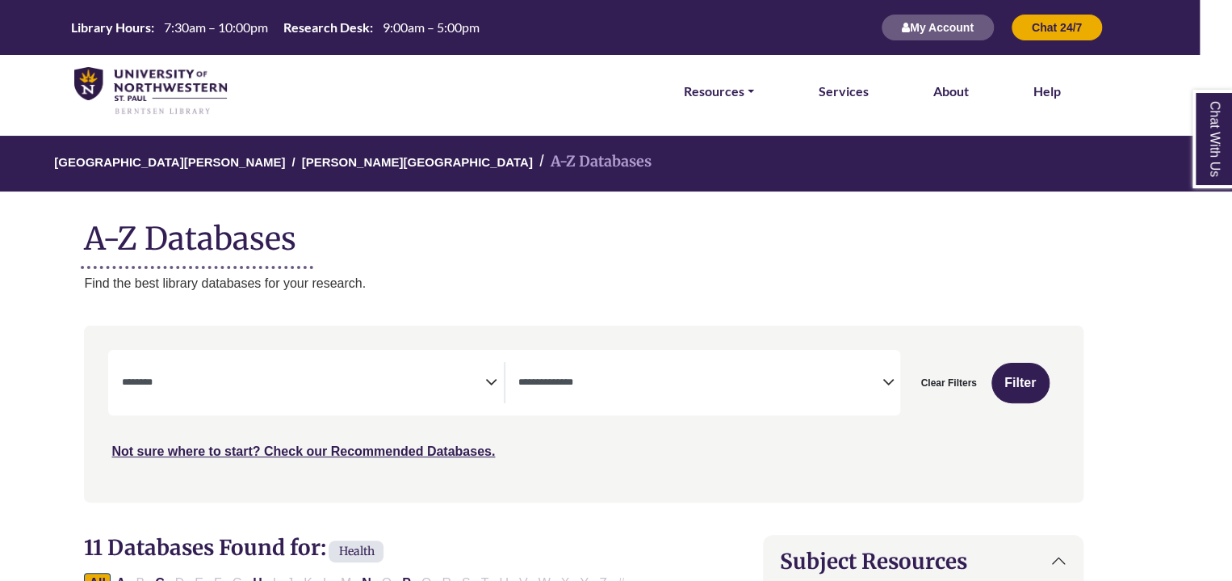
click at [618, 244] on h1 "A-Z Databases" at bounding box center [583, 232] width 999 height 49
click at [386, 357] on div "**********" at bounding box center [504, 382] width 792 height 65
click at [378, 373] on span "Search filters" at bounding box center [302, 380] width 363 height 14
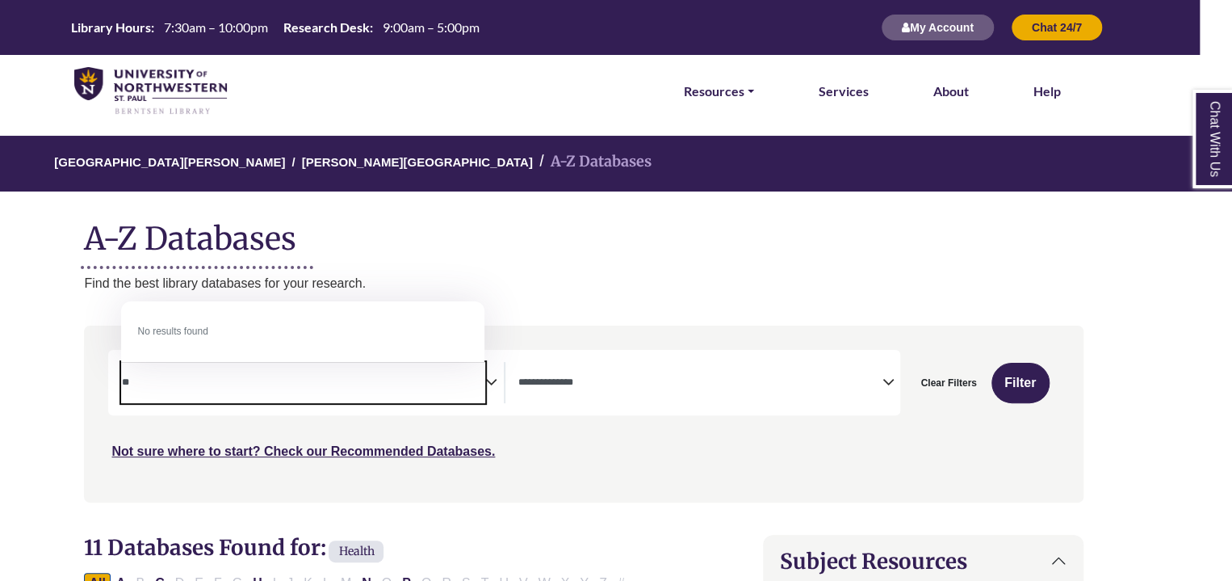
type textarea "*"
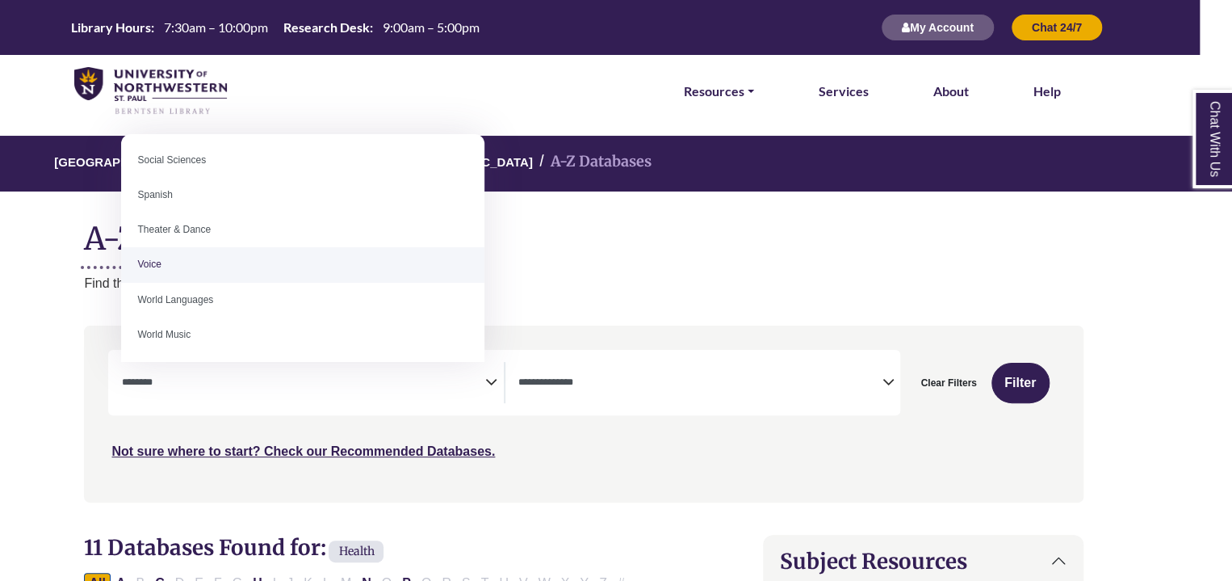
scroll to position [1437, 0]
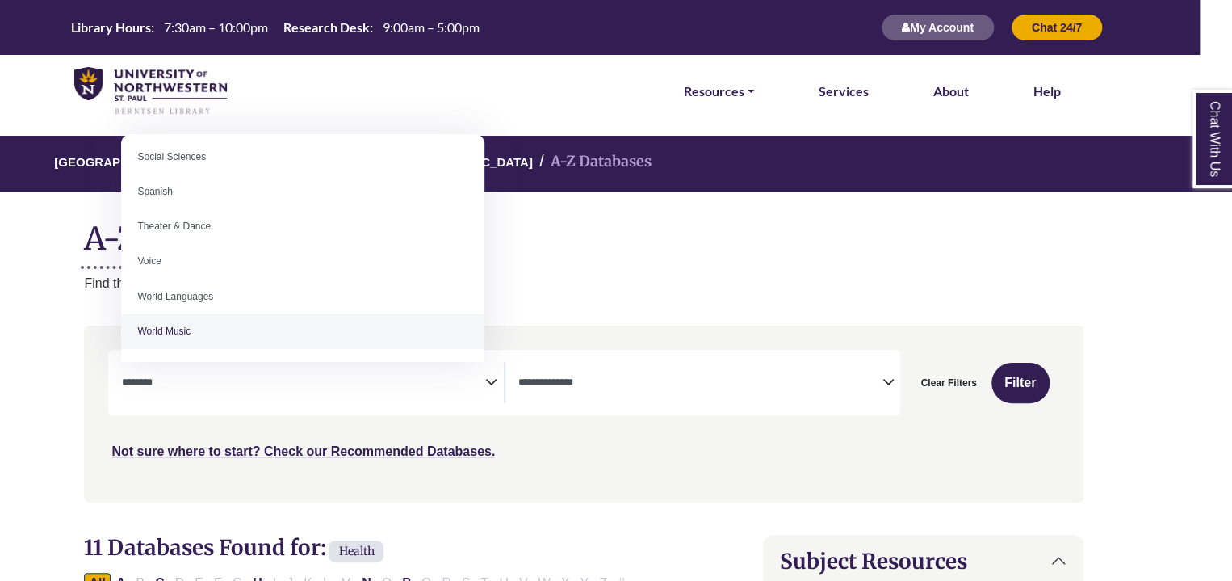
click at [390, 382] on textarea "Search" at bounding box center [302, 383] width 363 height 13
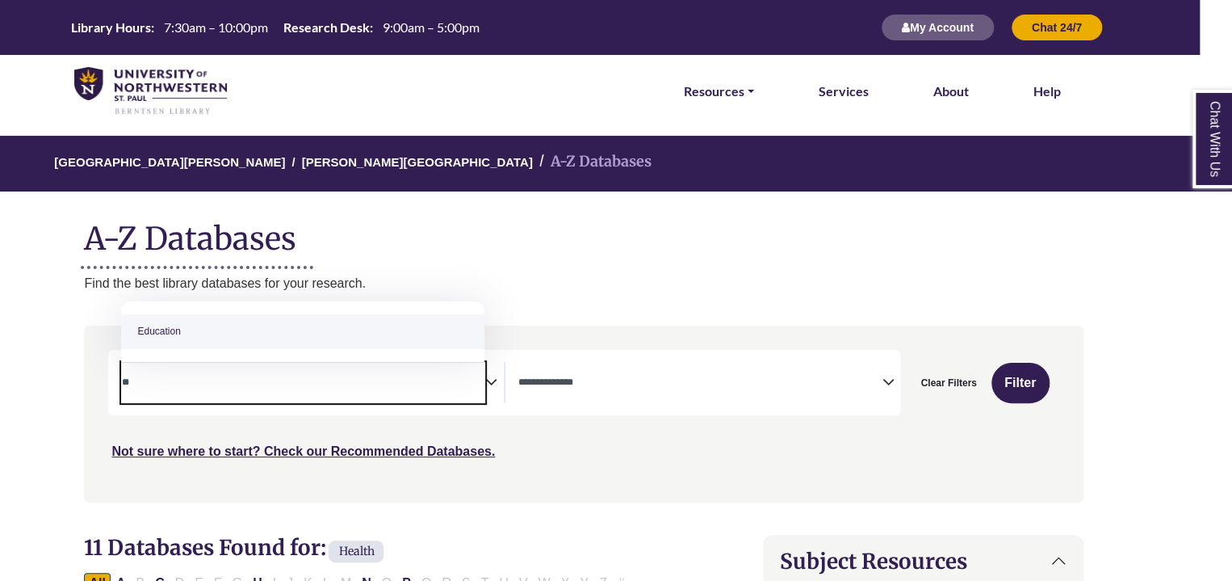
type textarea "*"
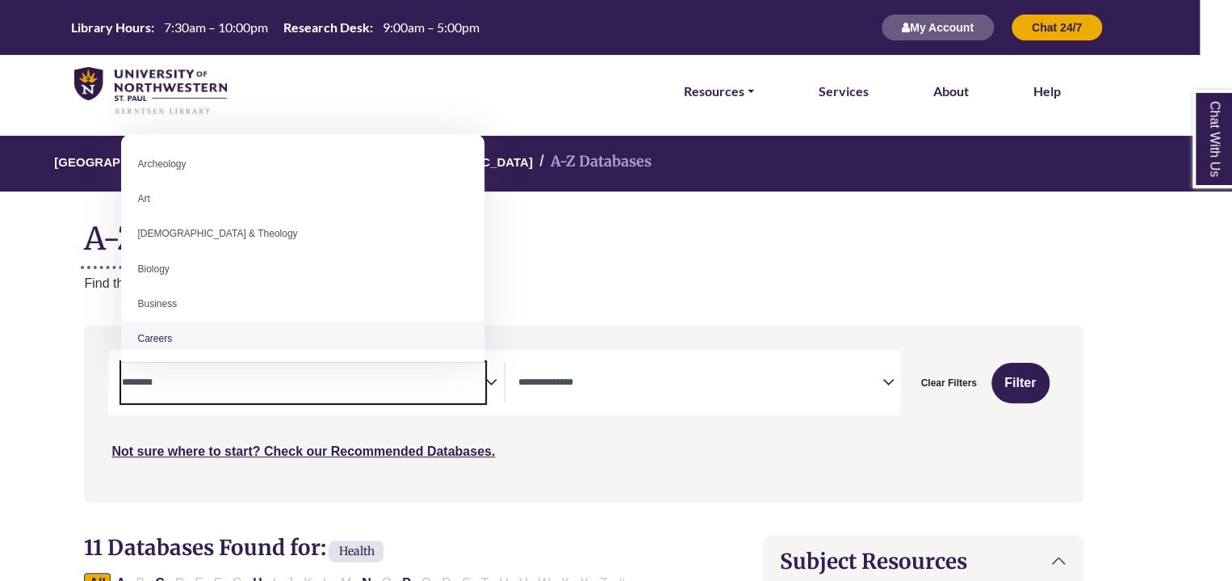
click at [294, 373] on span "Search filters" at bounding box center [302, 380] width 363 height 14
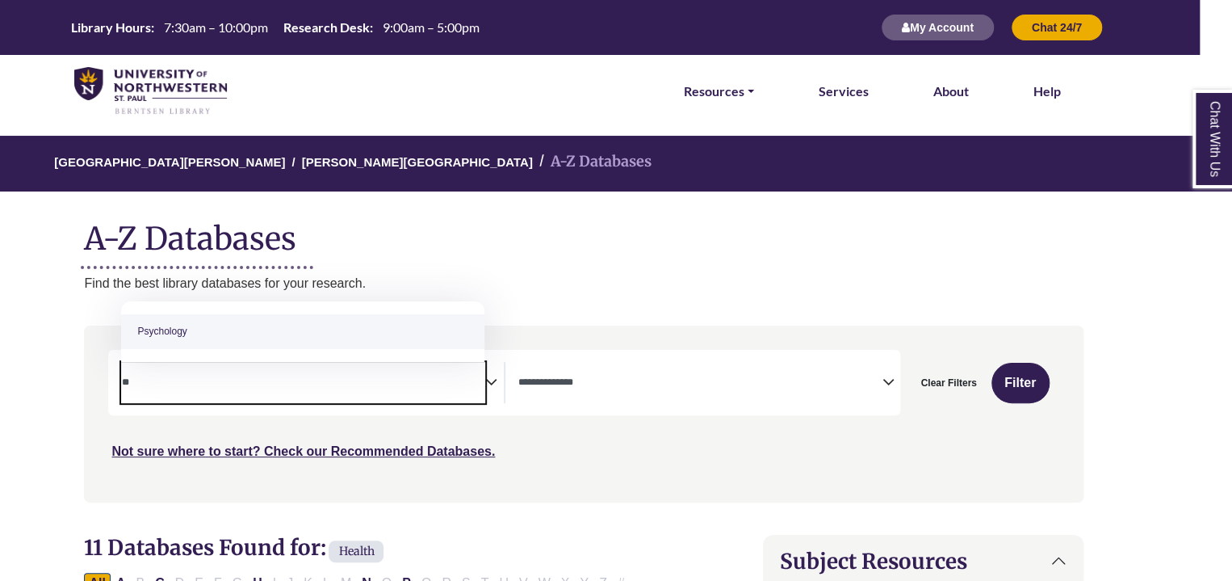
type textarea "*"
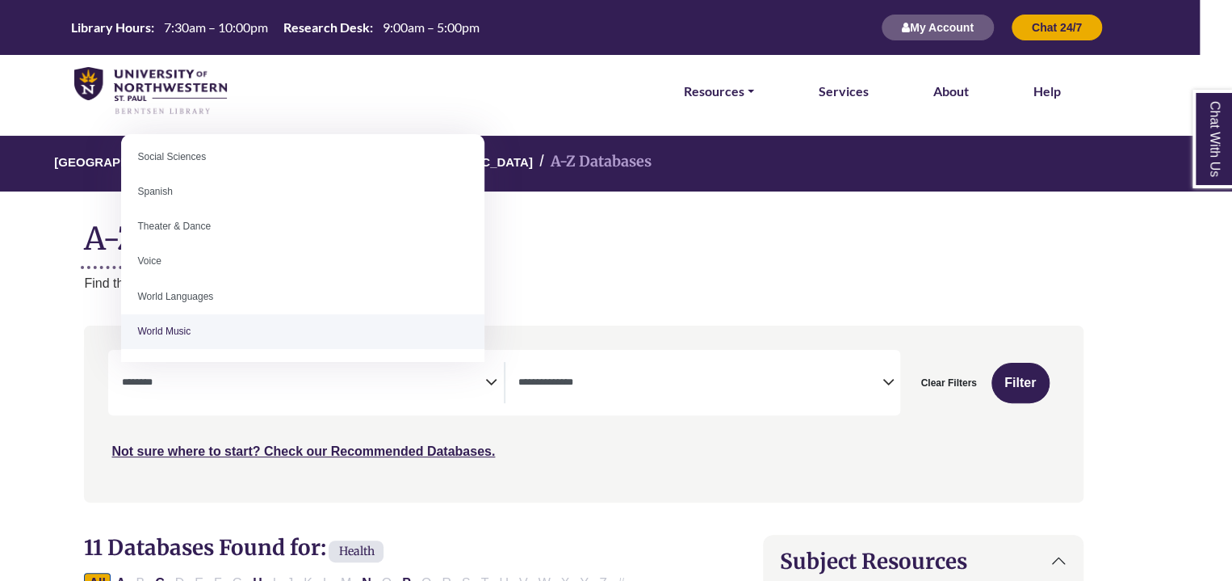
click at [337, 378] on textarea "Search" at bounding box center [302, 383] width 363 height 13
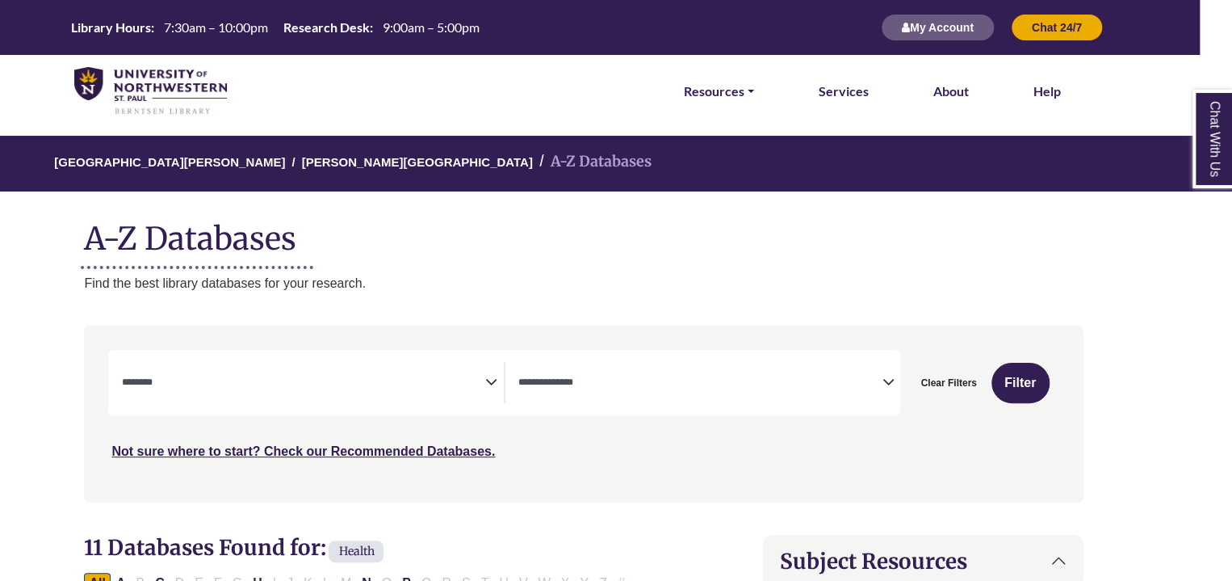
click at [438, 373] on span "Search filters" at bounding box center [302, 380] width 363 height 14
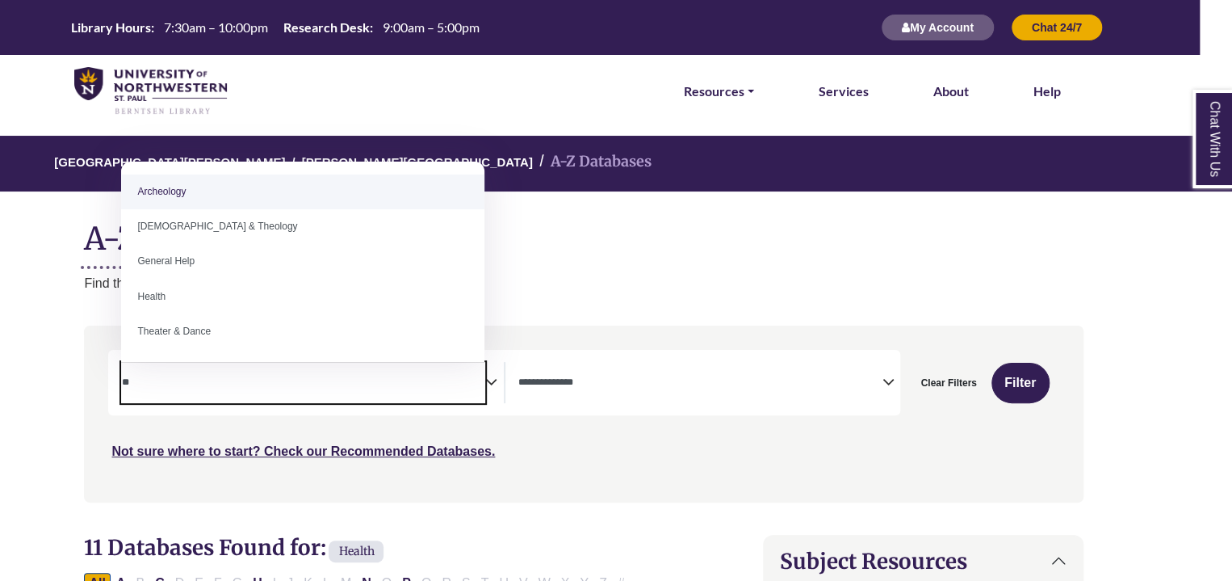
type textarea "*"
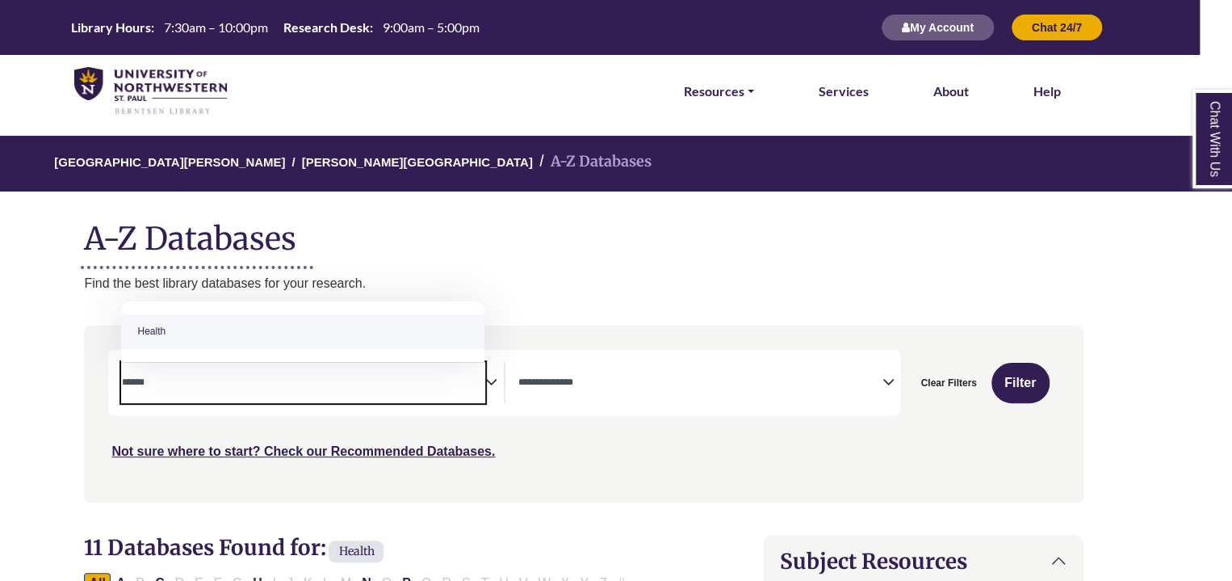
type textarea "******"
select select "*****"
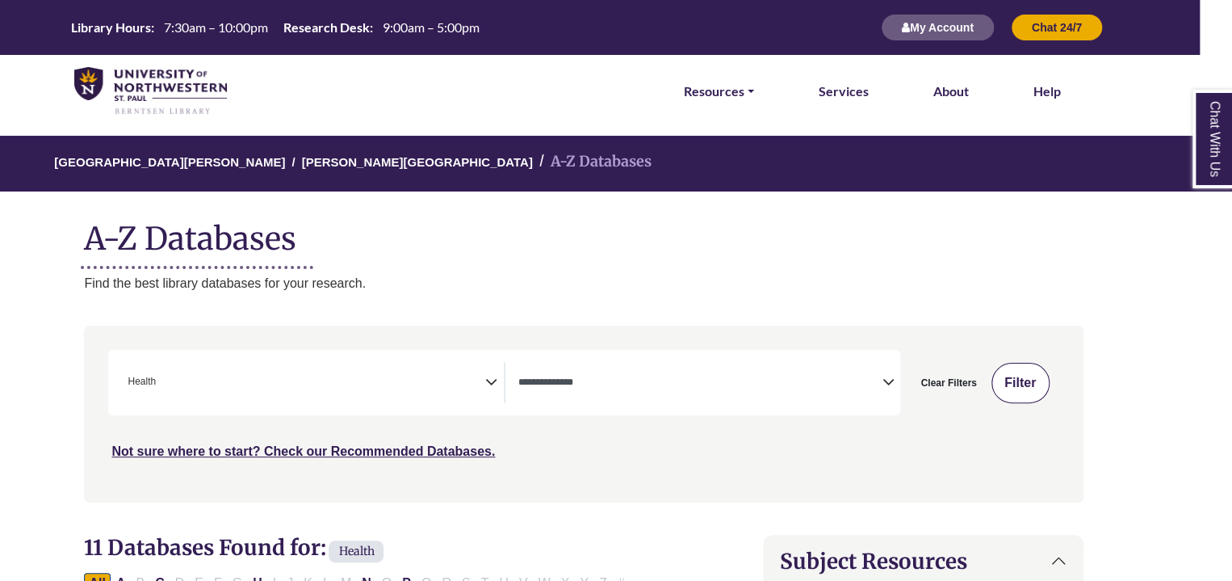
click at [1040, 392] on button "Filter" at bounding box center [1021, 383] width 58 height 40
select select "Database Types Filter"
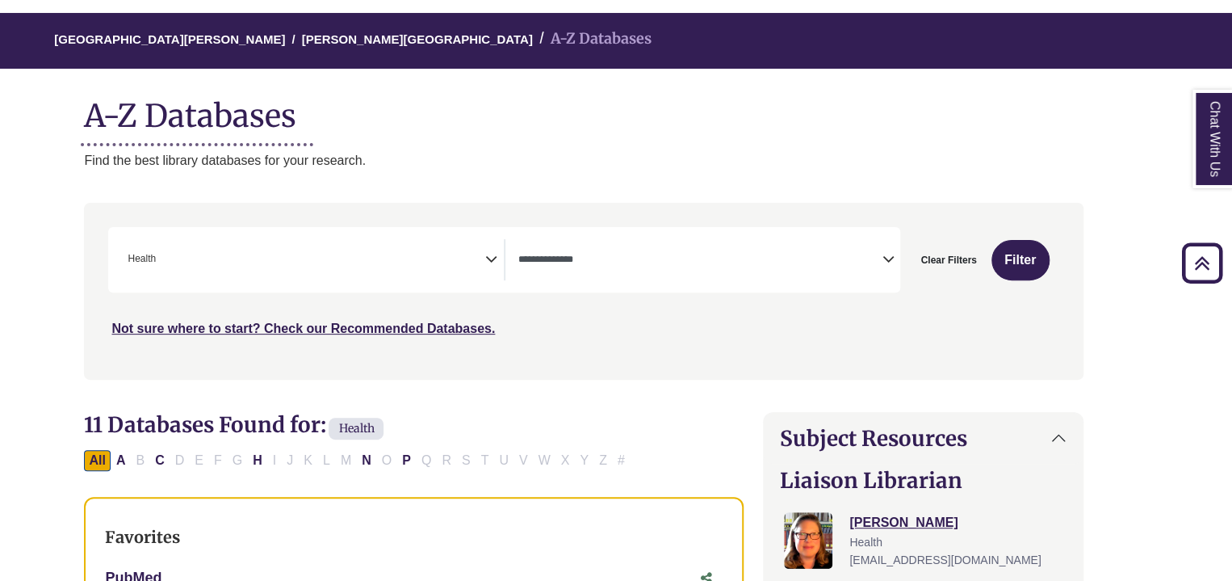
scroll to position [0, 32]
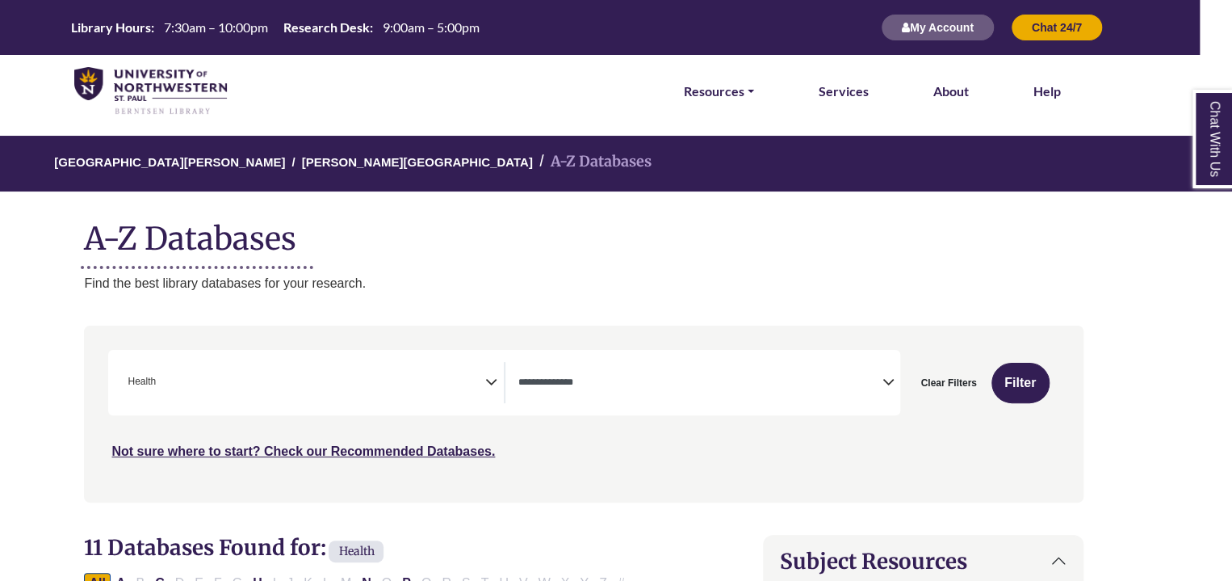
click at [326, 411] on div "**********" at bounding box center [504, 382] width 792 height 65
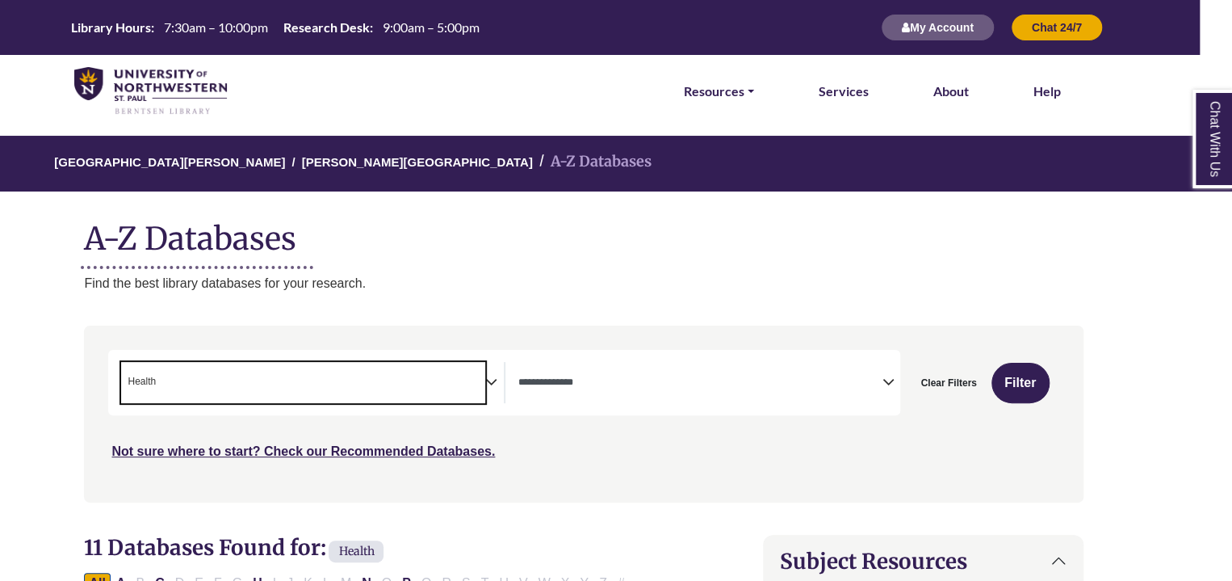
click at [318, 385] on span "× Health" at bounding box center [302, 382] width 363 height 41
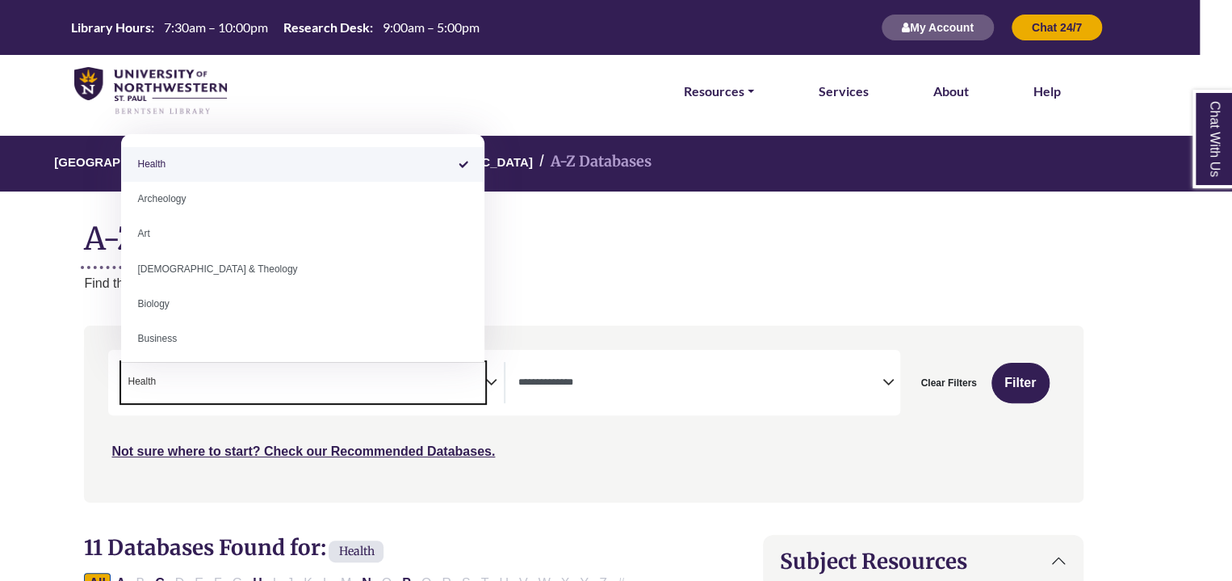
select select "Database Subject Filter"
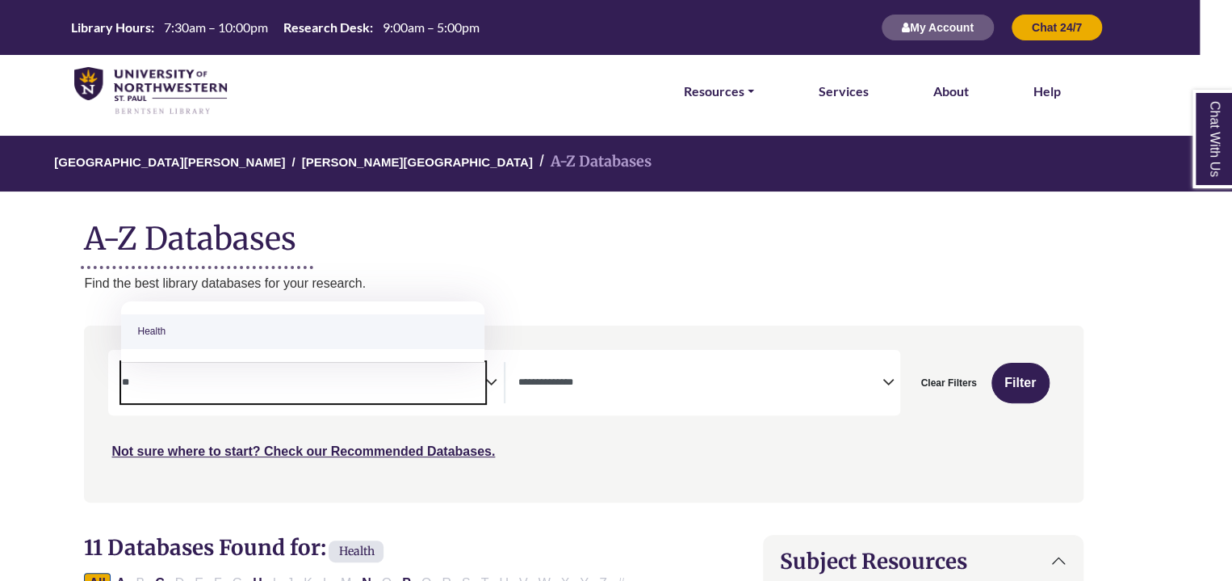
type textarea "*"
type textarea "******"
select select "******"
click at [1010, 390] on button "Filter" at bounding box center [1021, 383] width 58 height 40
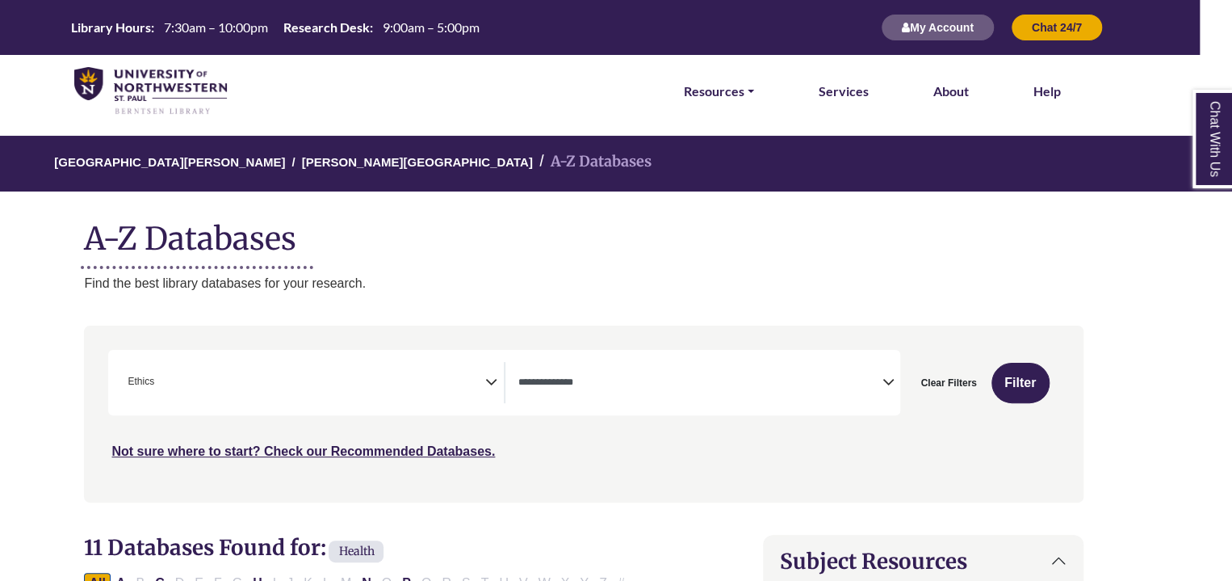
select select "Database Types Filter"
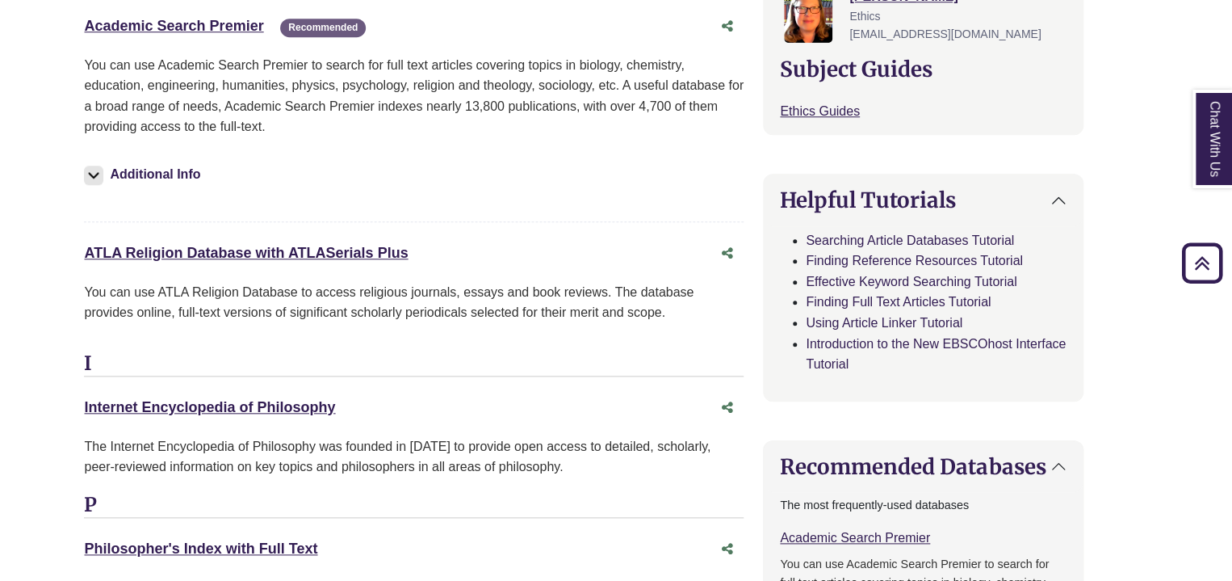
scroll to position [749, 32]
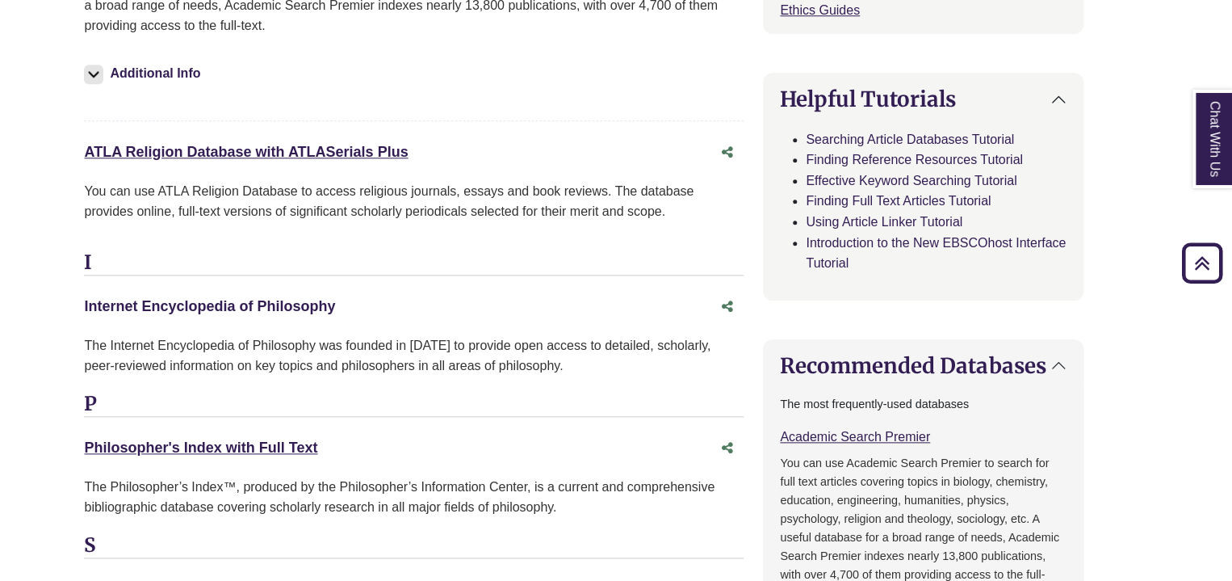
click at [321, 301] on link "Internet Encyclopedia of Philosophy This link opens in a new window" at bounding box center [209, 306] width 251 height 16
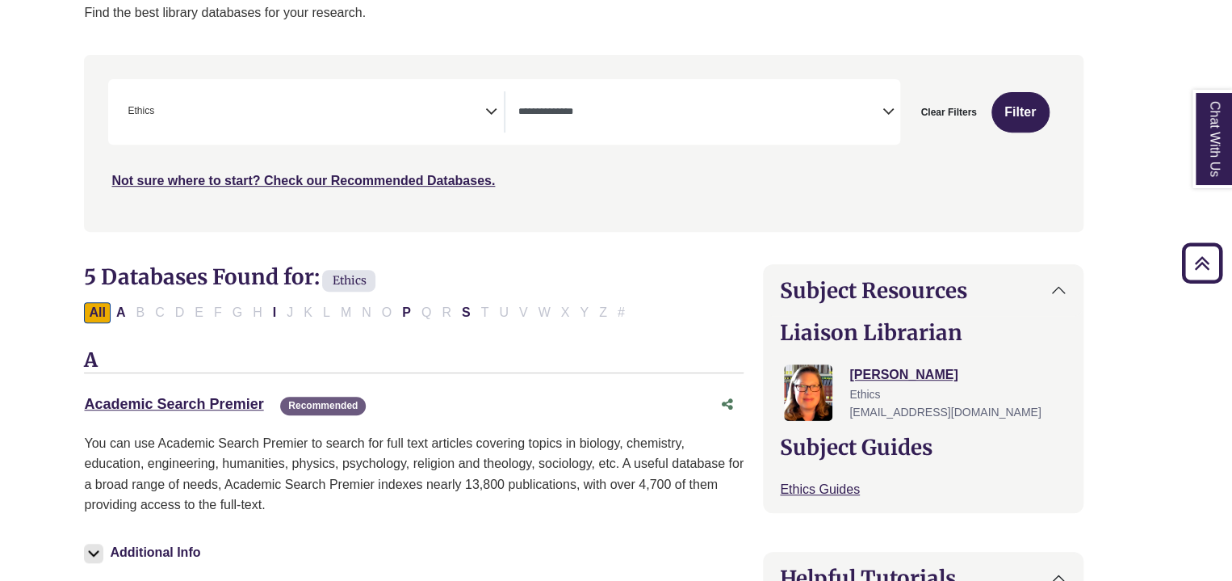
scroll to position [404, 32]
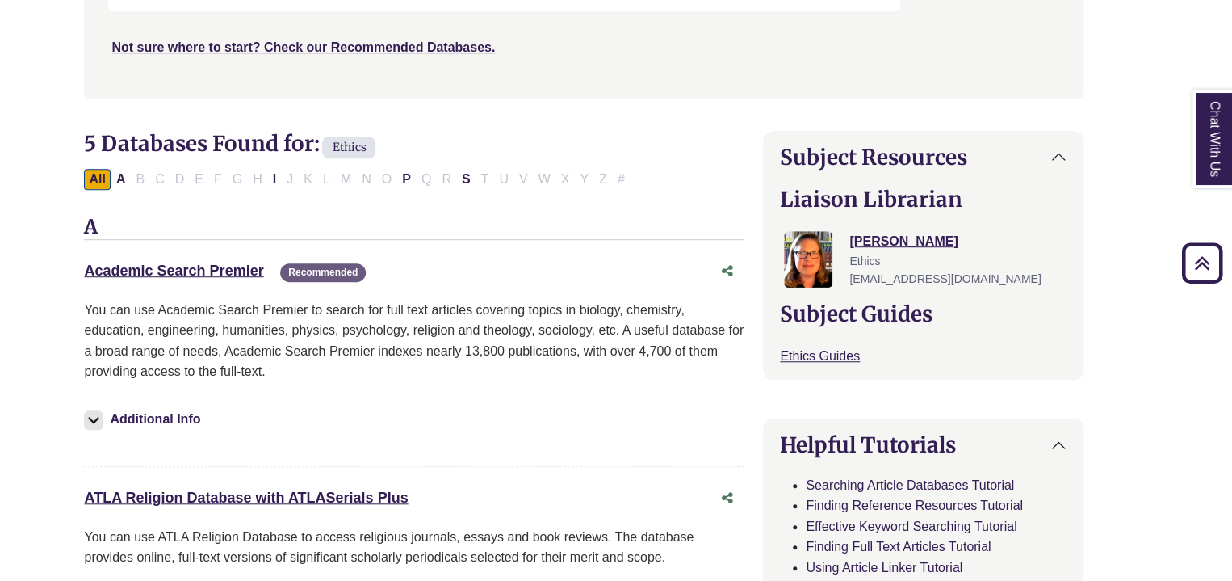
click at [175, 323] on p "You can use Academic Search Premier to search for full text articles covering t…" at bounding box center [414, 341] width 660 height 82
click at [173, 414] on button "Additional Info" at bounding box center [144, 419] width 121 height 23
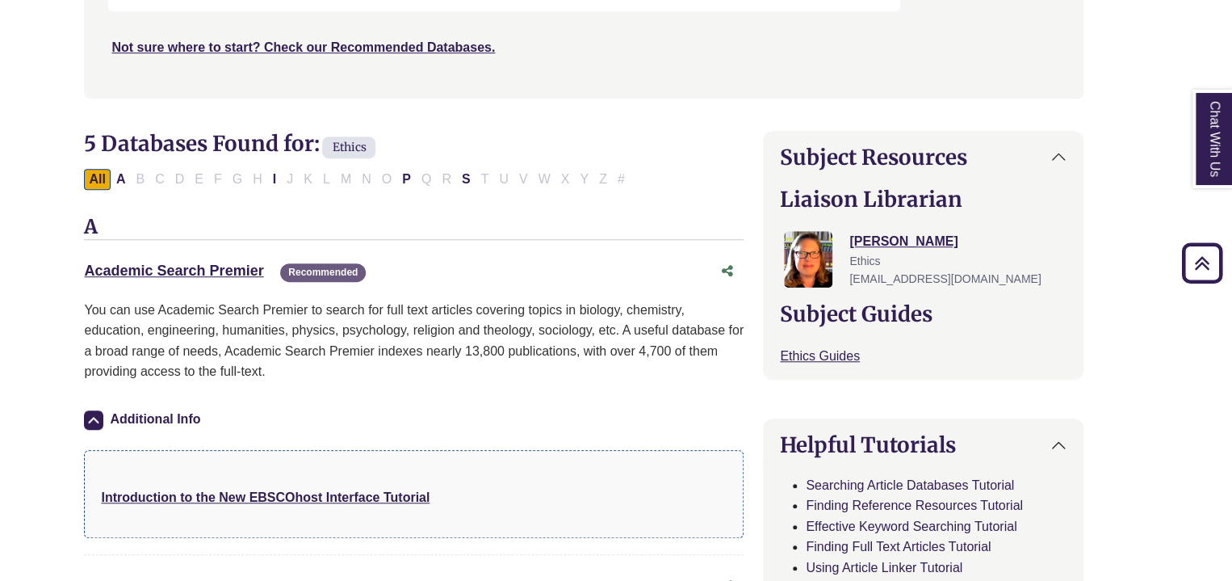
click at [166, 421] on button "Additional Info" at bounding box center [144, 419] width 121 height 23
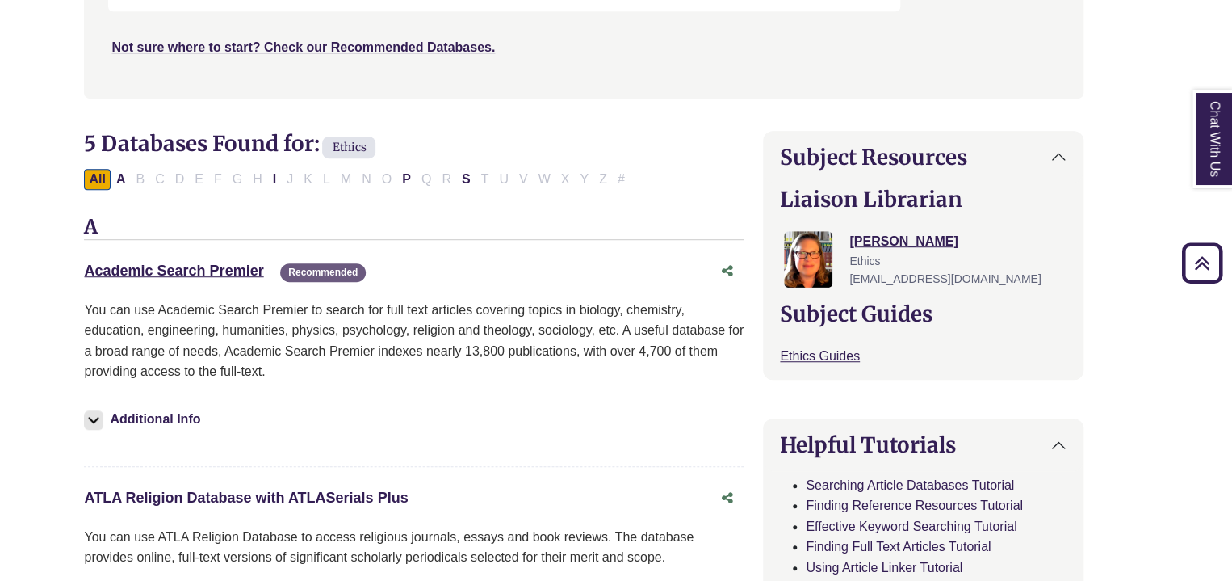
click at [249, 495] on link "ATLA Religion Database with ATLASerials Plus This link opens in a new window" at bounding box center [246, 497] width 324 height 16
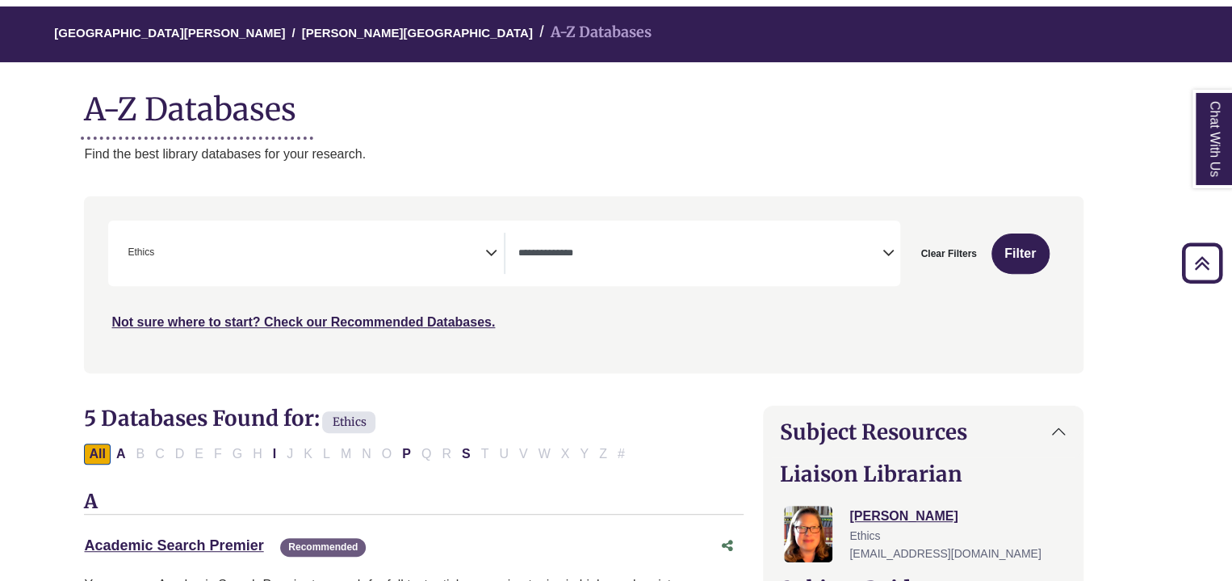
scroll to position [126, 32]
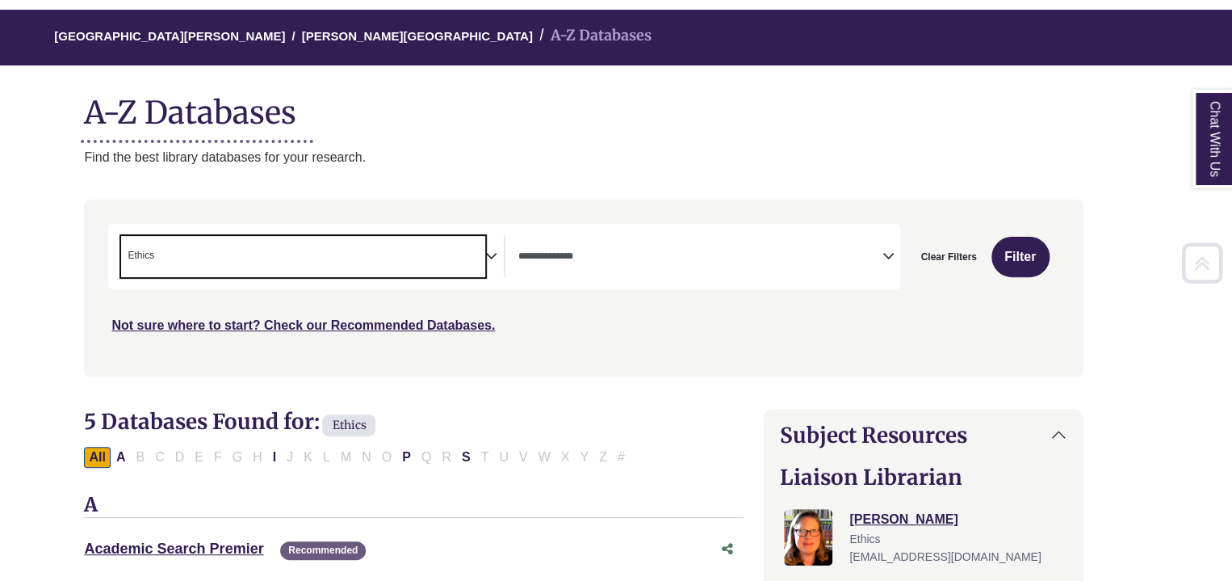
click at [477, 243] on span "× Ethics" at bounding box center [302, 256] width 363 height 41
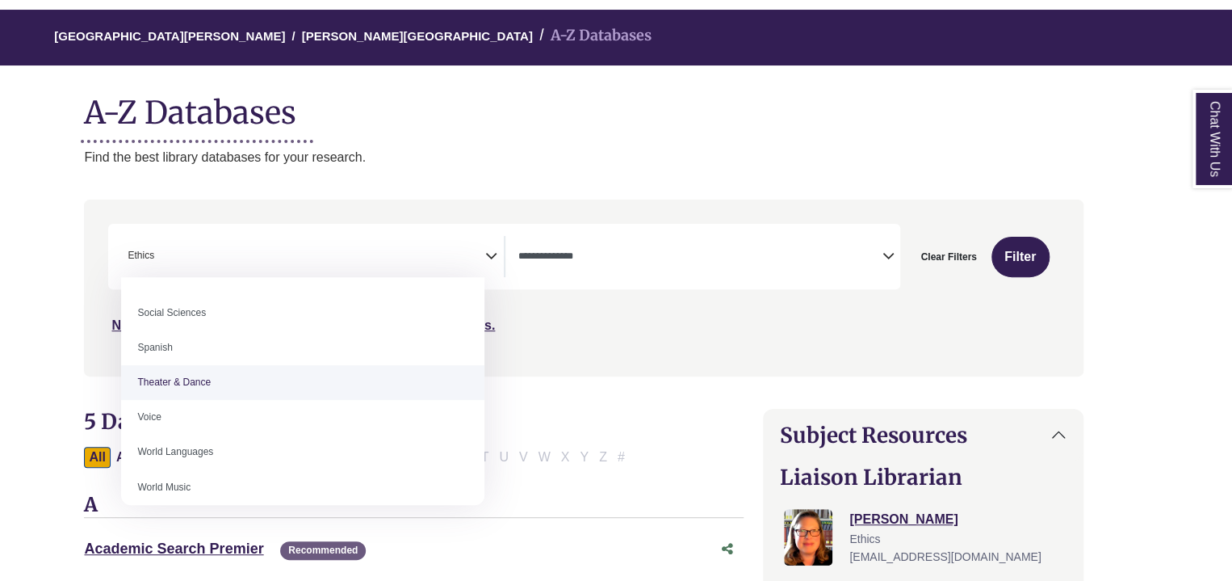
scroll to position [1437, 0]
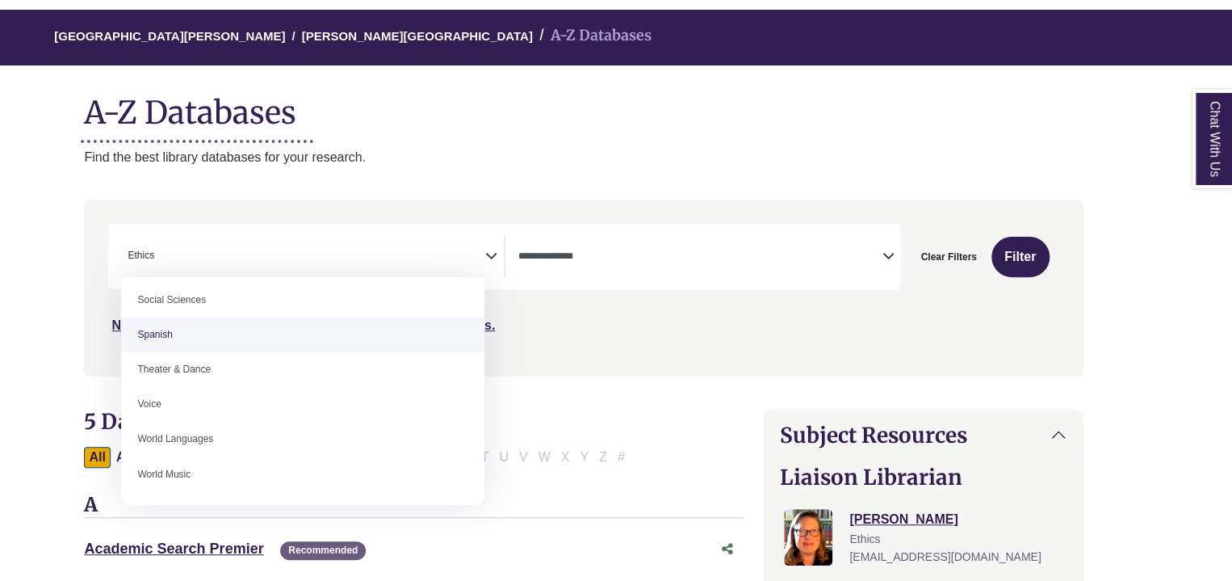
click at [410, 269] on span "× Ethics" at bounding box center [302, 256] width 363 height 41
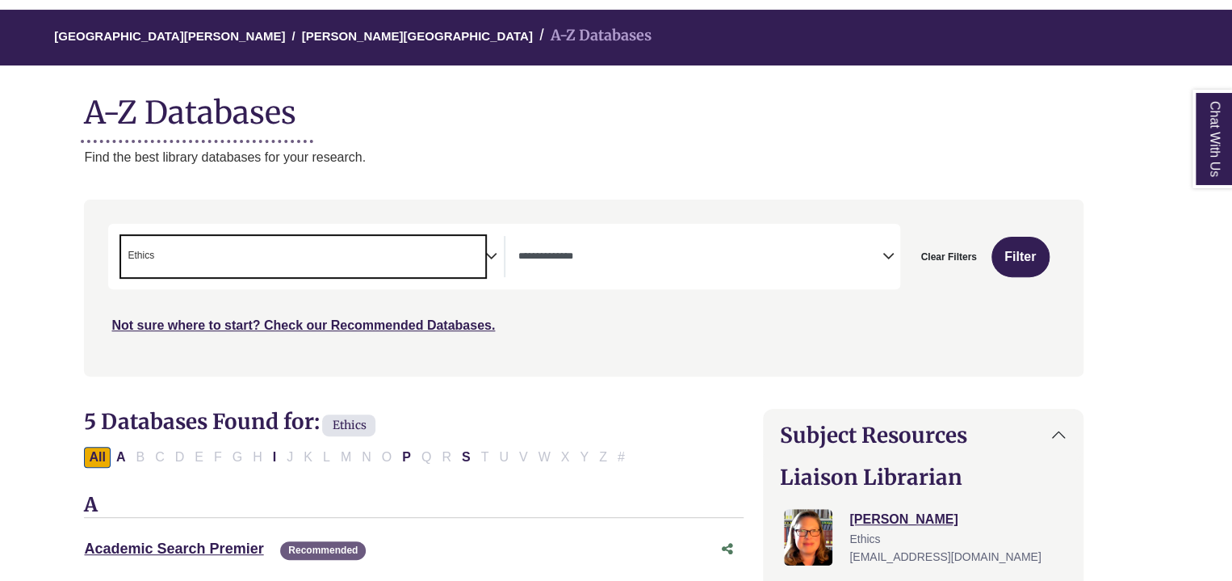
drag, startPoint x: 421, startPoint y: 259, endPoint x: 458, endPoint y: 257, distance: 37.2
click at [458, 257] on span "× Ethics" at bounding box center [302, 256] width 363 height 41
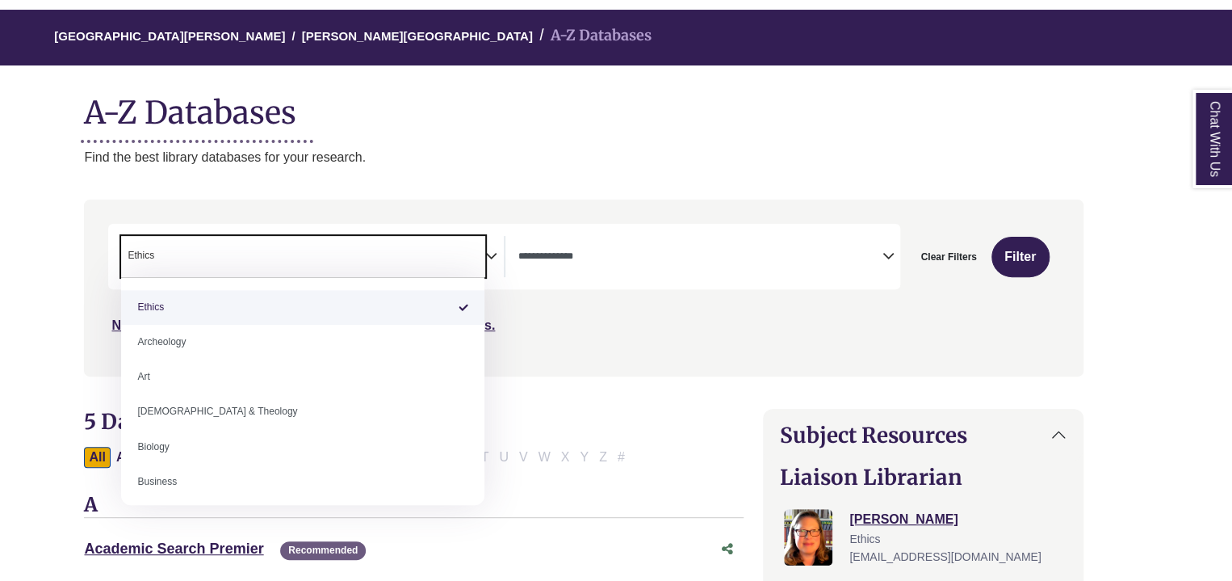
select select "Database Subject Filter"
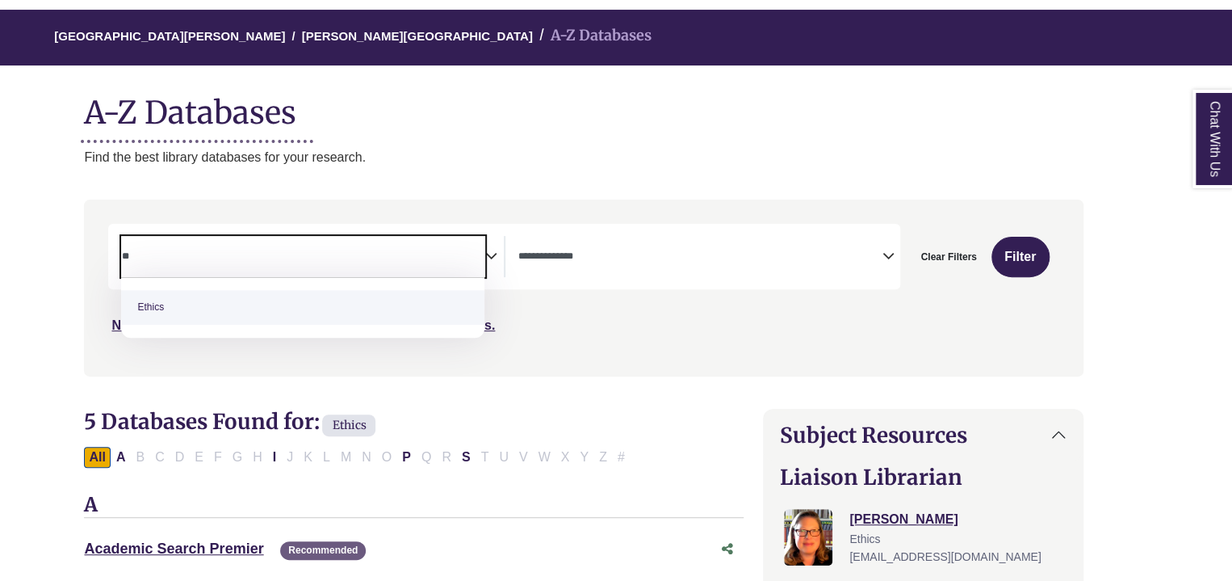
type textarea "*"
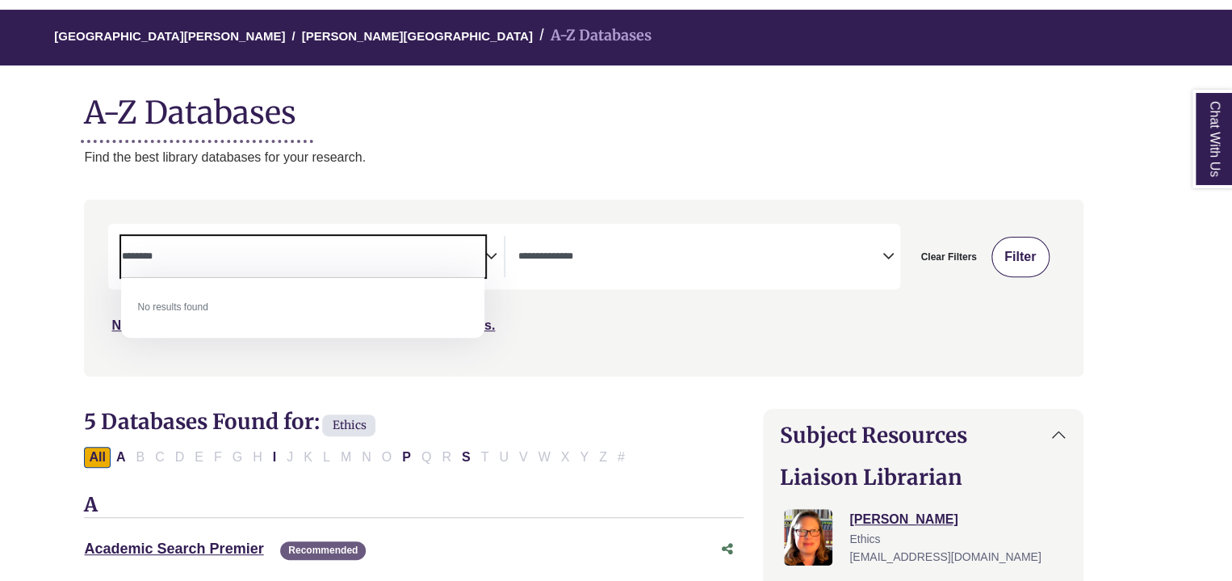
type textarea "********"
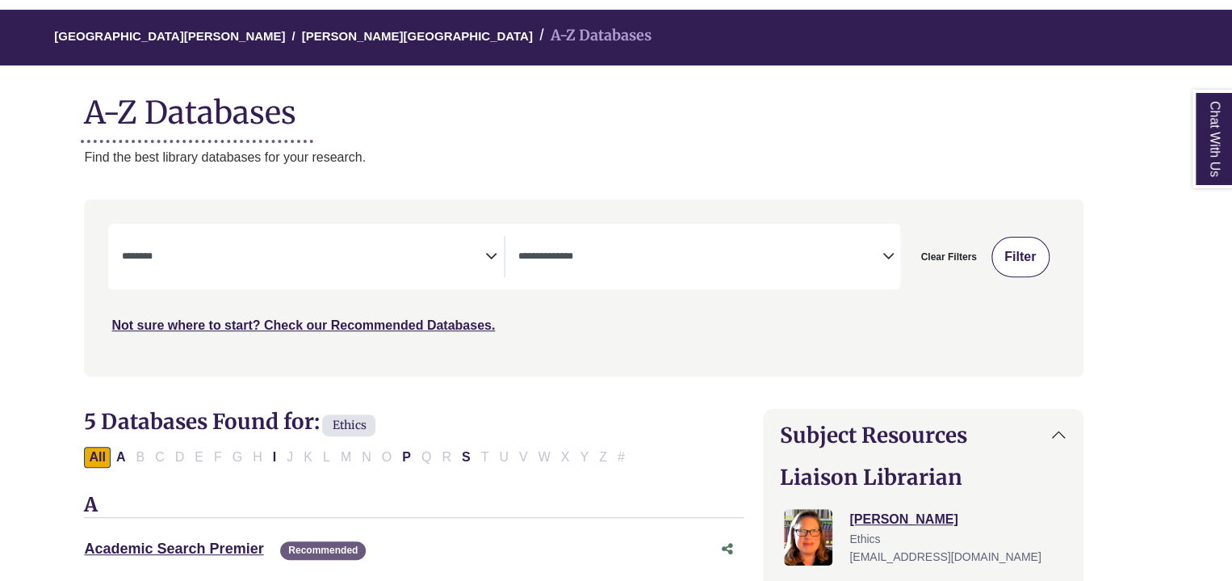
click at [1020, 255] on button "Filter" at bounding box center [1021, 257] width 58 height 40
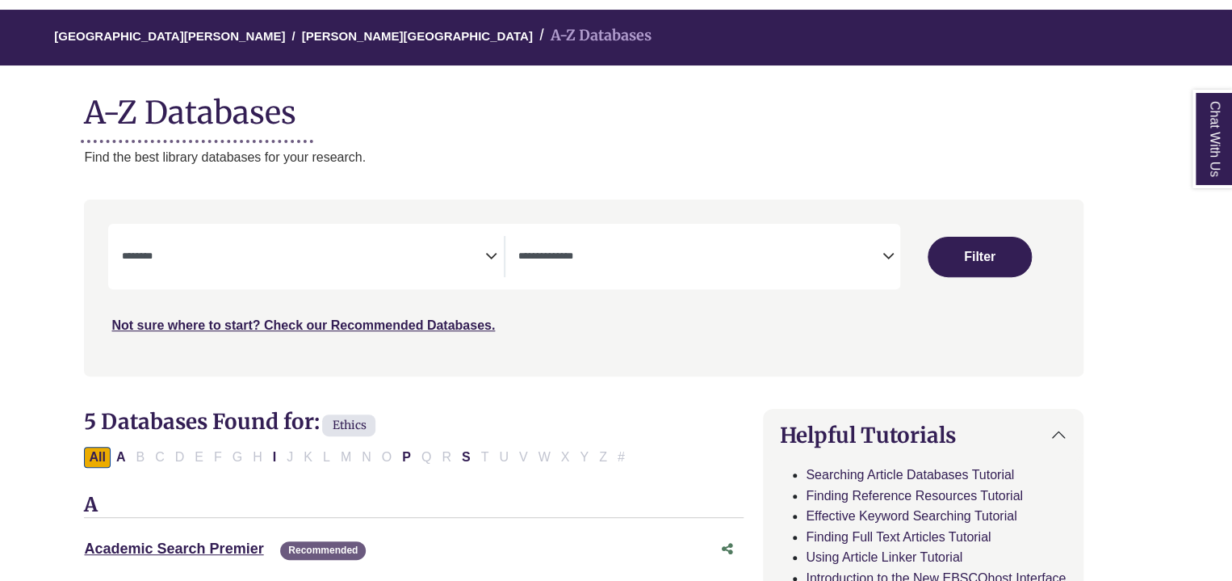
select select "Database Subject Filter"
select select "Database Types Filter"
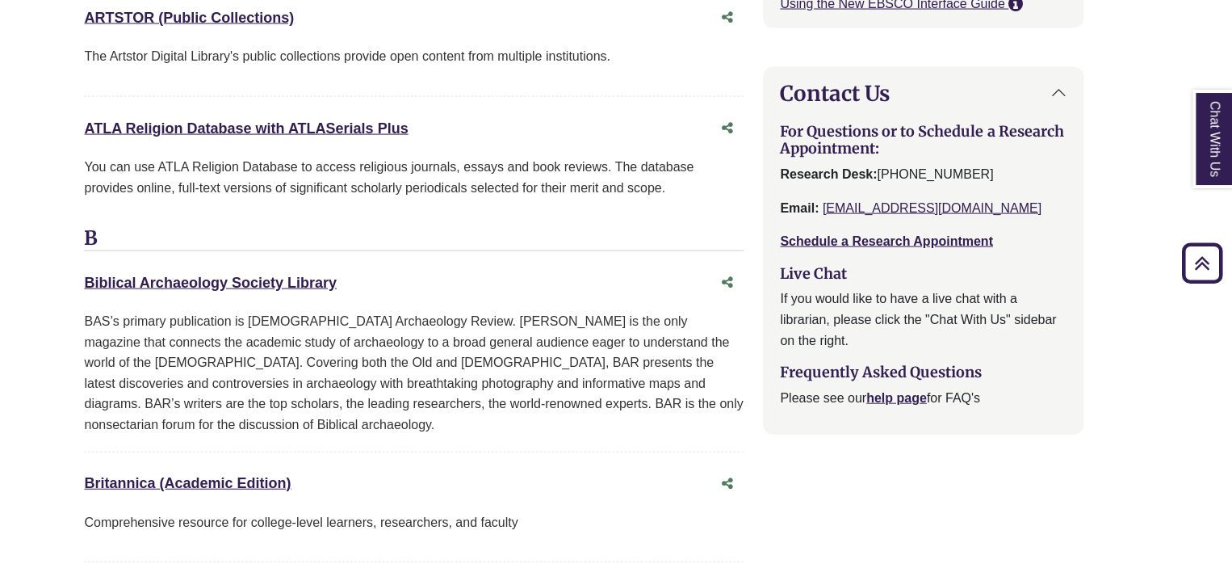
scroll to position [1993, 32]
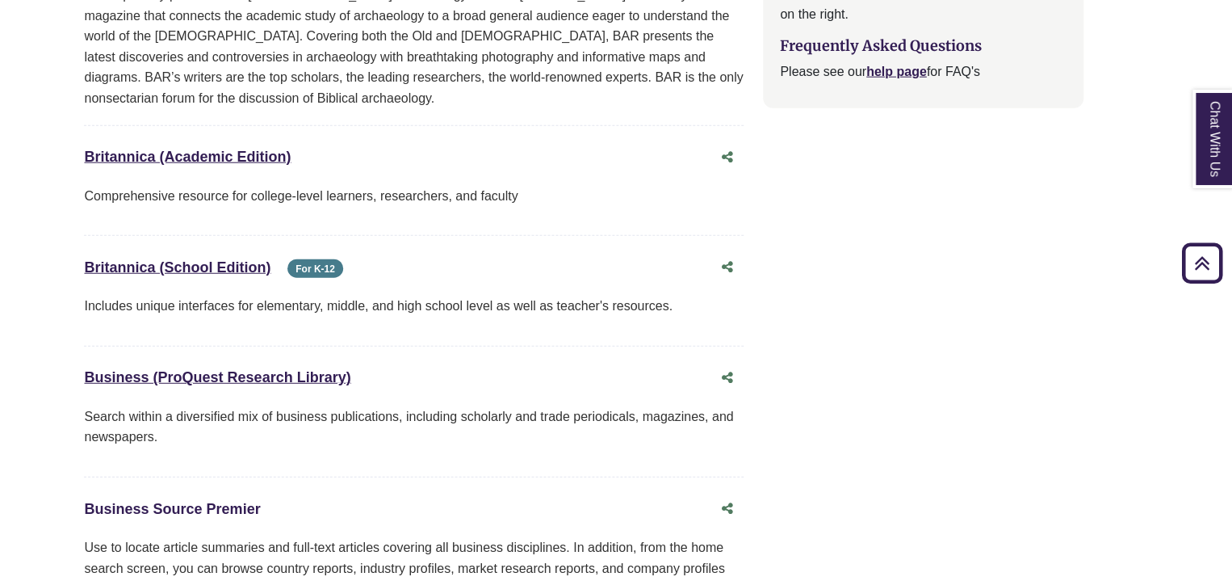
click at [225, 501] on link "Business Source Premier This link opens in a new window" at bounding box center [172, 509] width 176 height 16
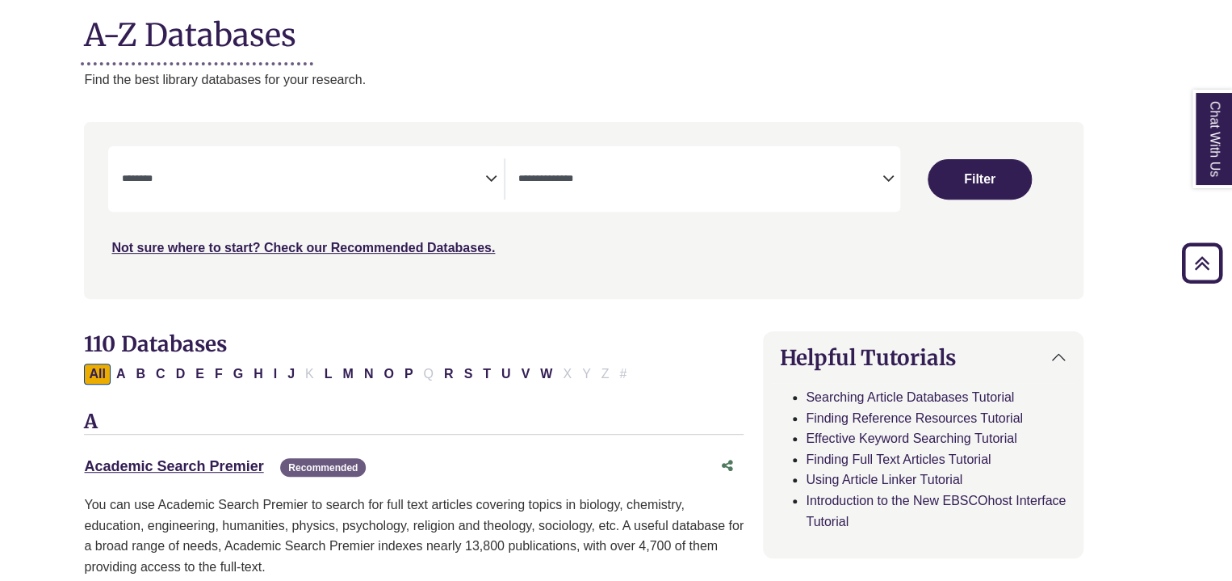
scroll to position [0, 32]
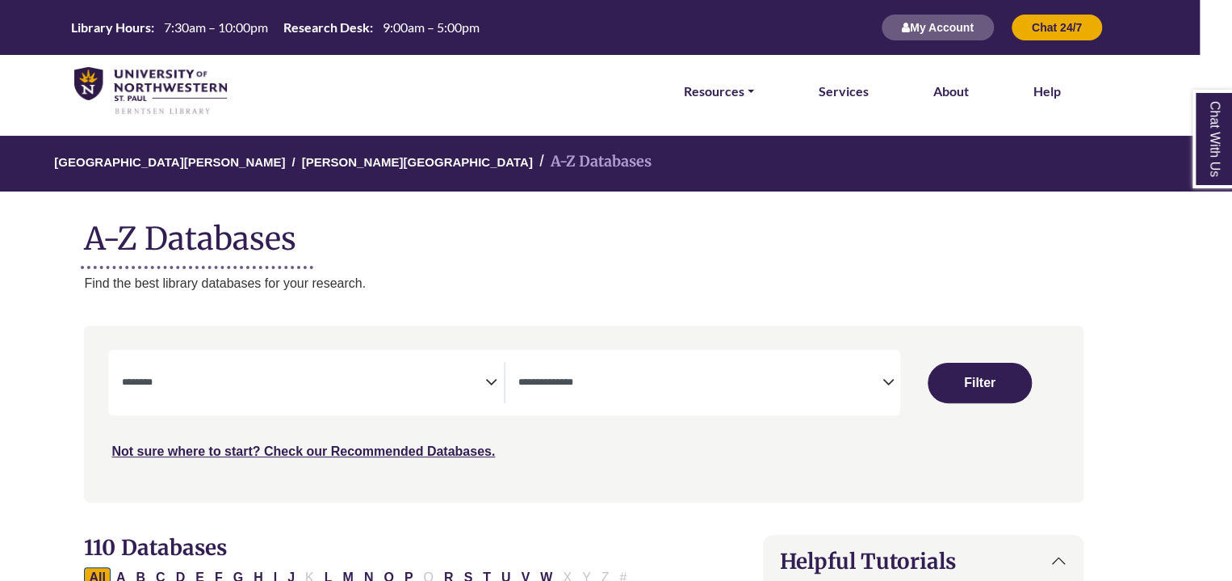
click at [399, 375] on span "Search filters" at bounding box center [302, 380] width 363 height 14
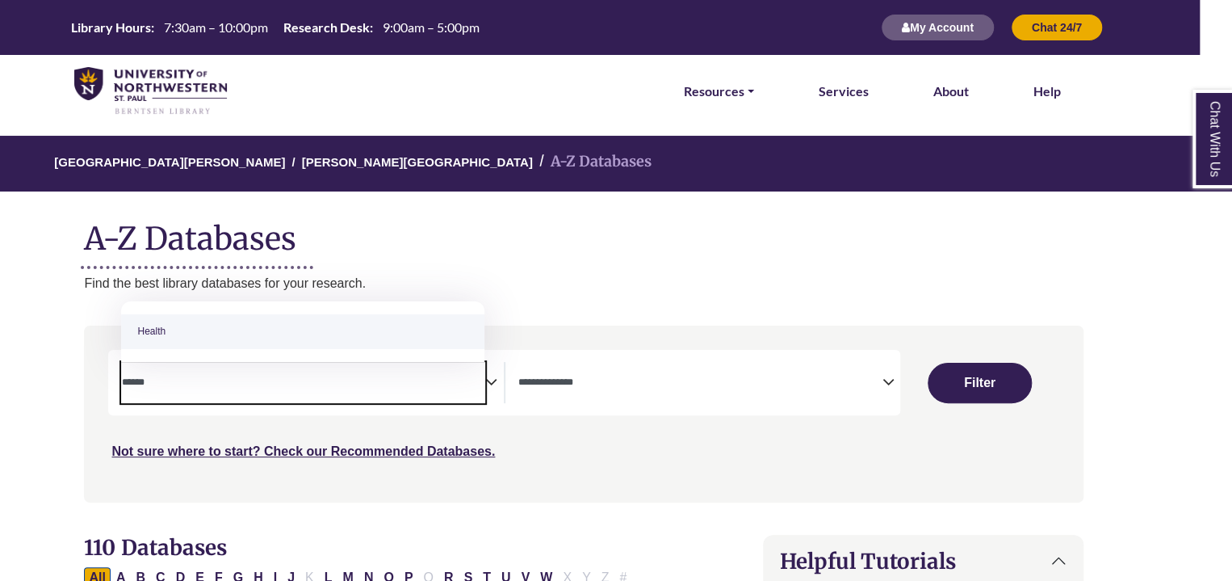
type textarea "******"
click at [374, 566] on div "All A B C D E F G H I J K L M N O P Q R S T U V W X Y Z #" at bounding box center [414, 577] width 660 height 22
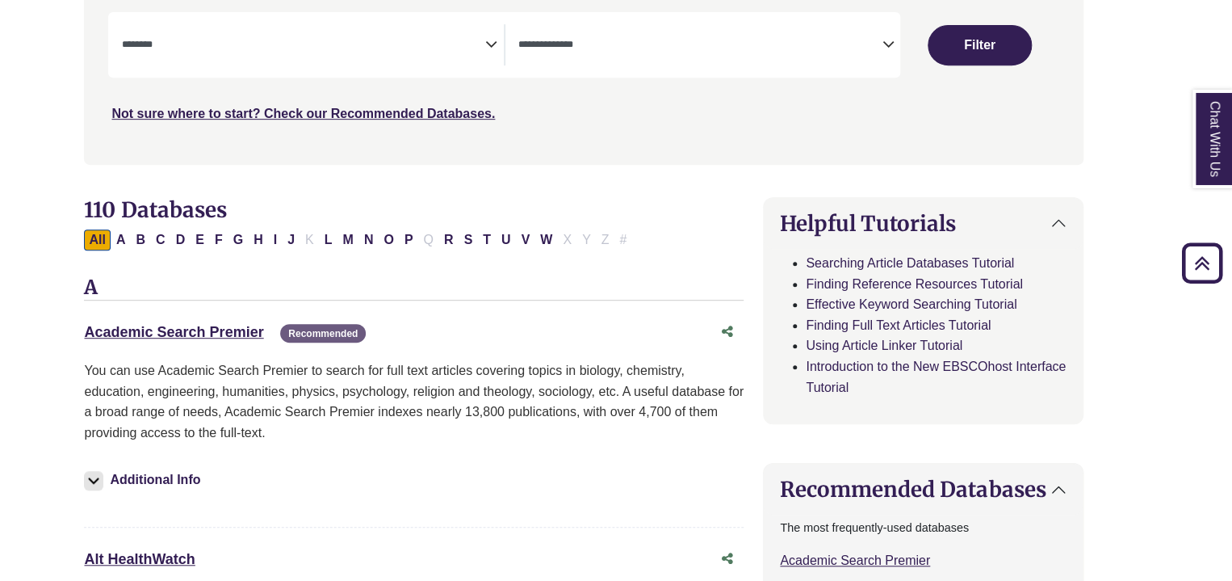
scroll to position [165, 32]
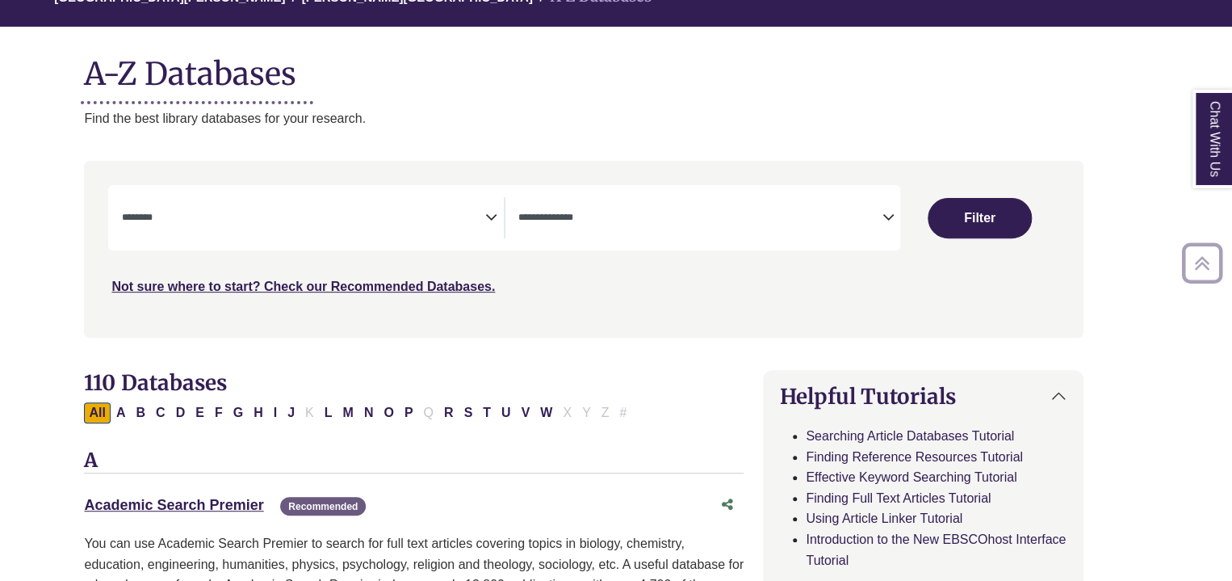
click at [409, 205] on span "Search filters" at bounding box center [302, 217] width 363 height 41
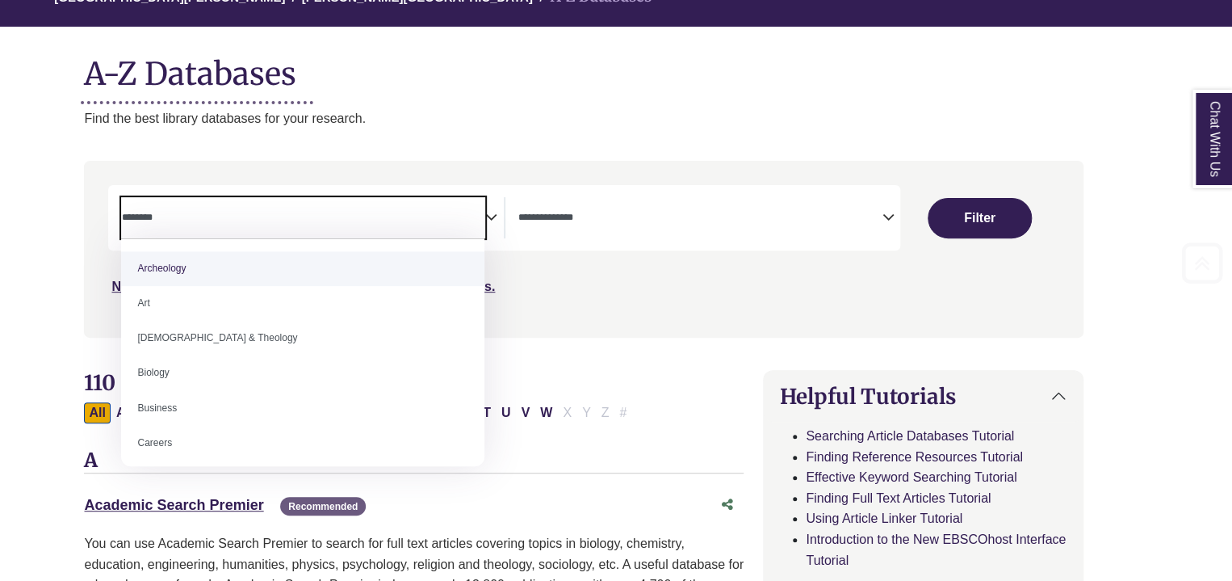
click at [409, 205] on span "Search filters" at bounding box center [302, 217] width 363 height 41
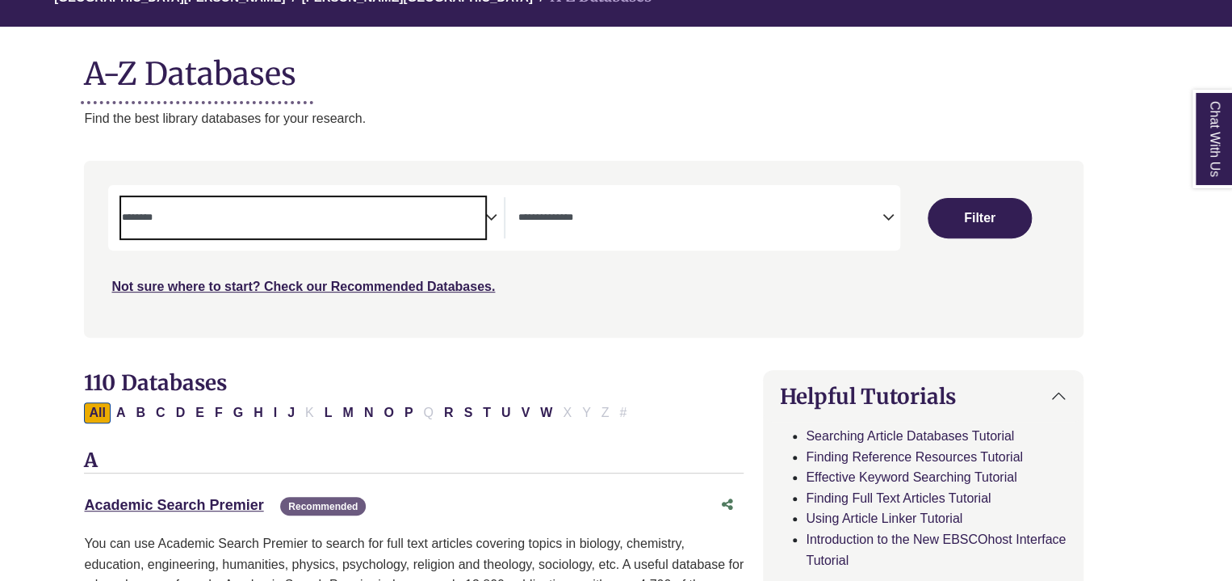
click at [423, 214] on textarea "Search" at bounding box center [302, 218] width 363 height 13
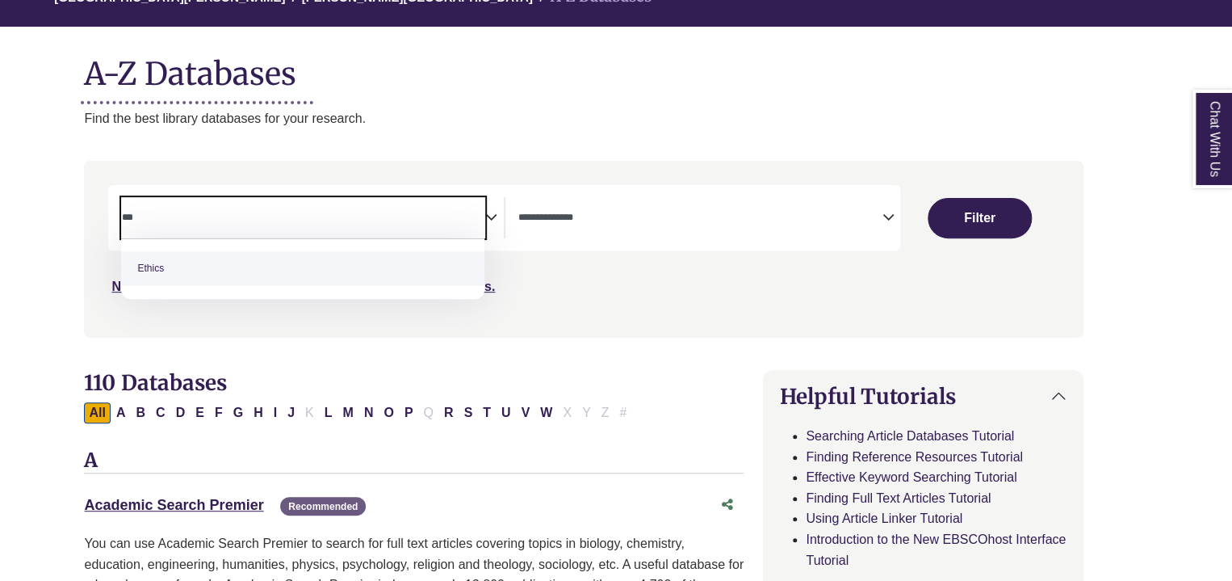
type textarea "***"
select select "******"
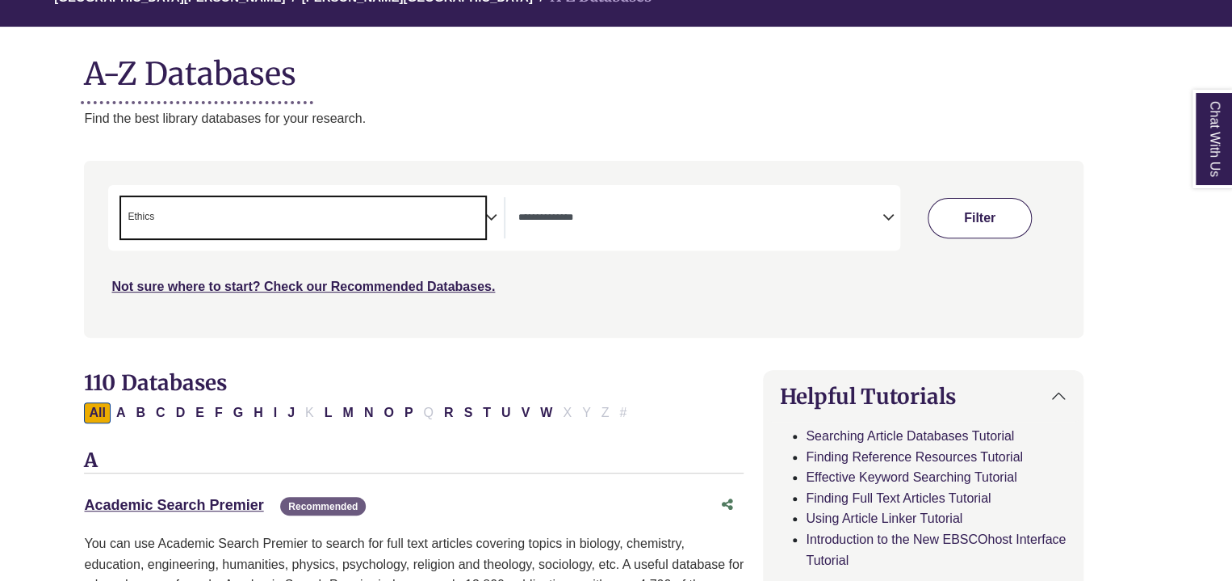
click at [988, 208] on button "Filter" at bounding box center [980, 218] width 104 height 40
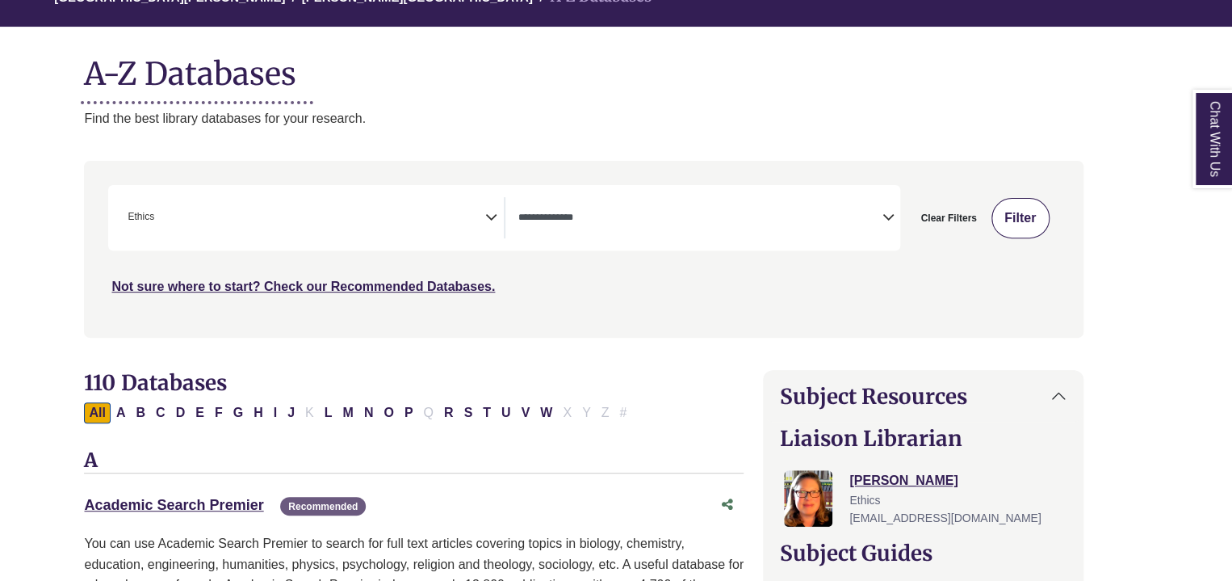
select select "Database Types Filter"
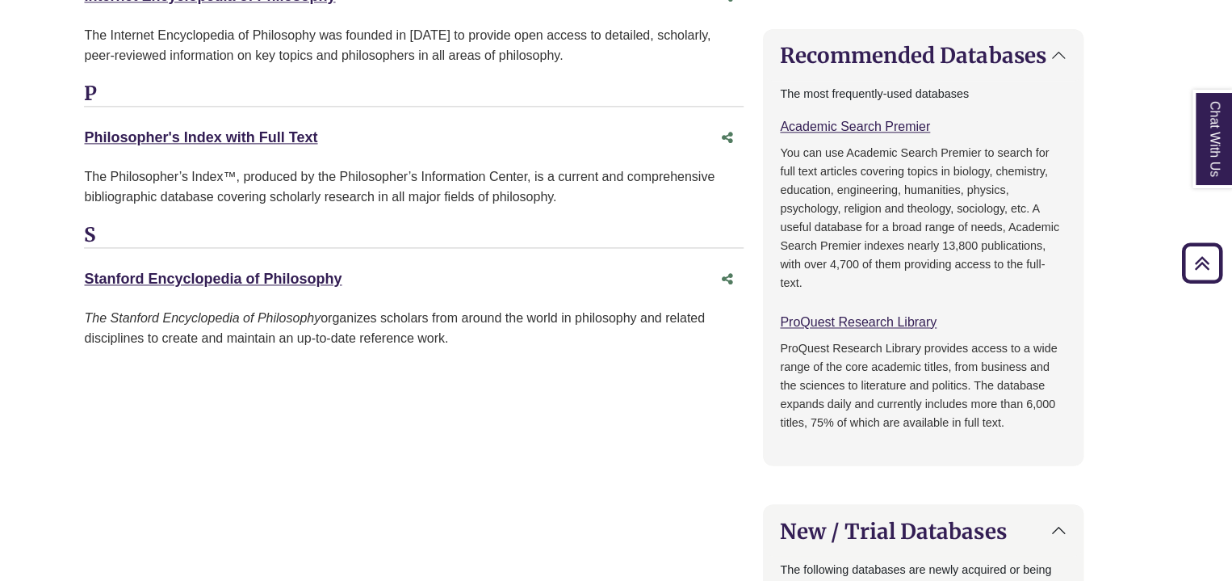
scroll to position [1119, 32]
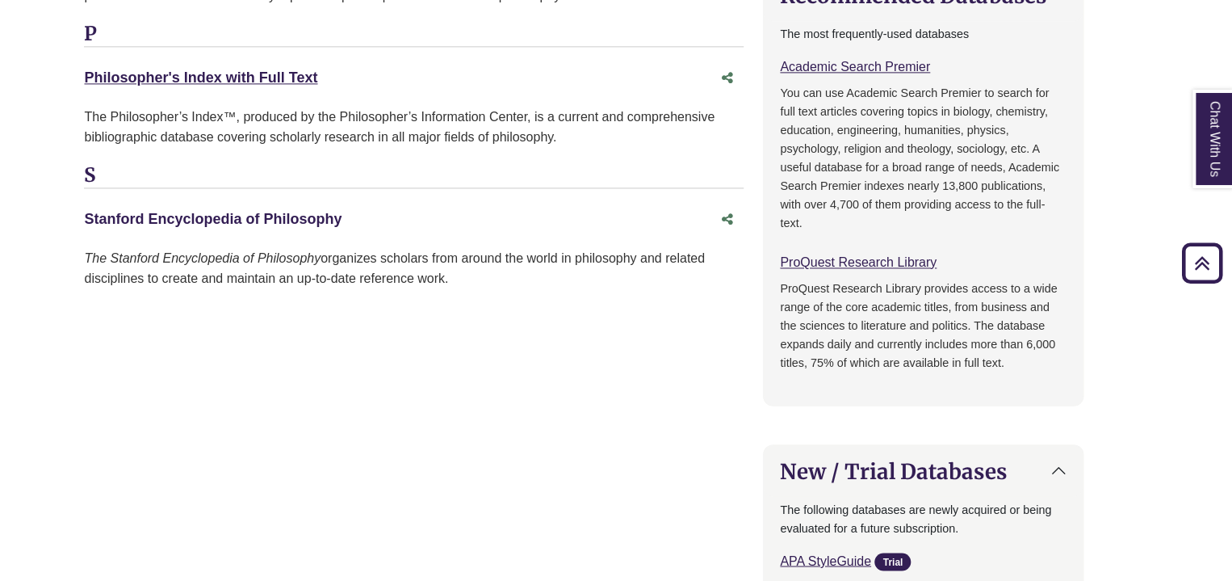
click at [320, 216] on link "Stanford Encyclopedia of Philosophy This link opens in a new window" at bounding box center [213, 219] width 258 height 16
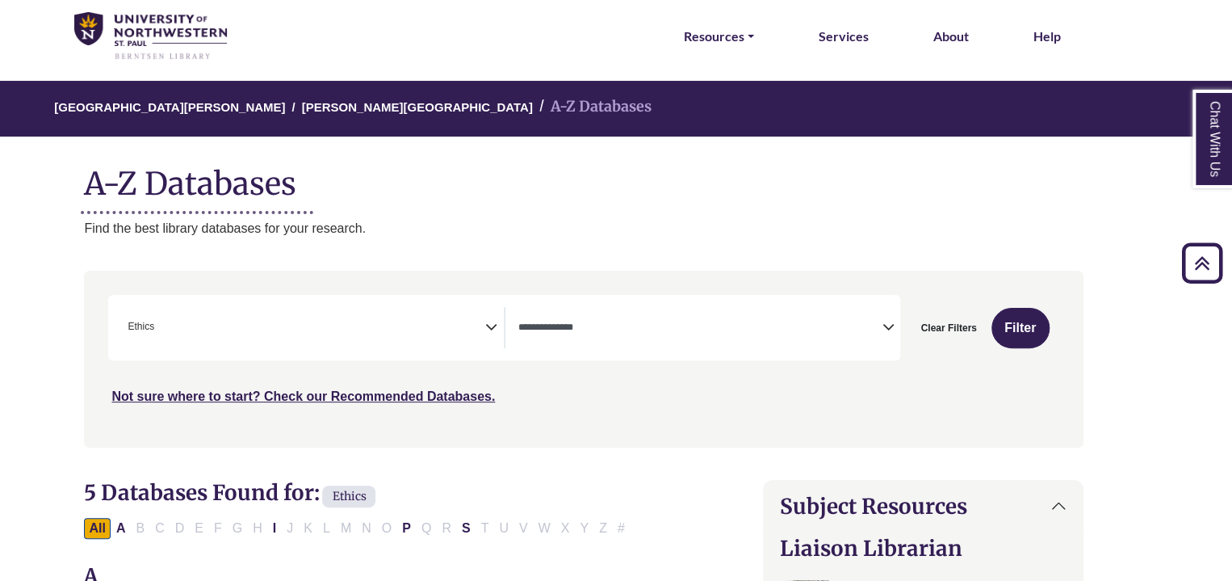
scroll to position [0, 32]
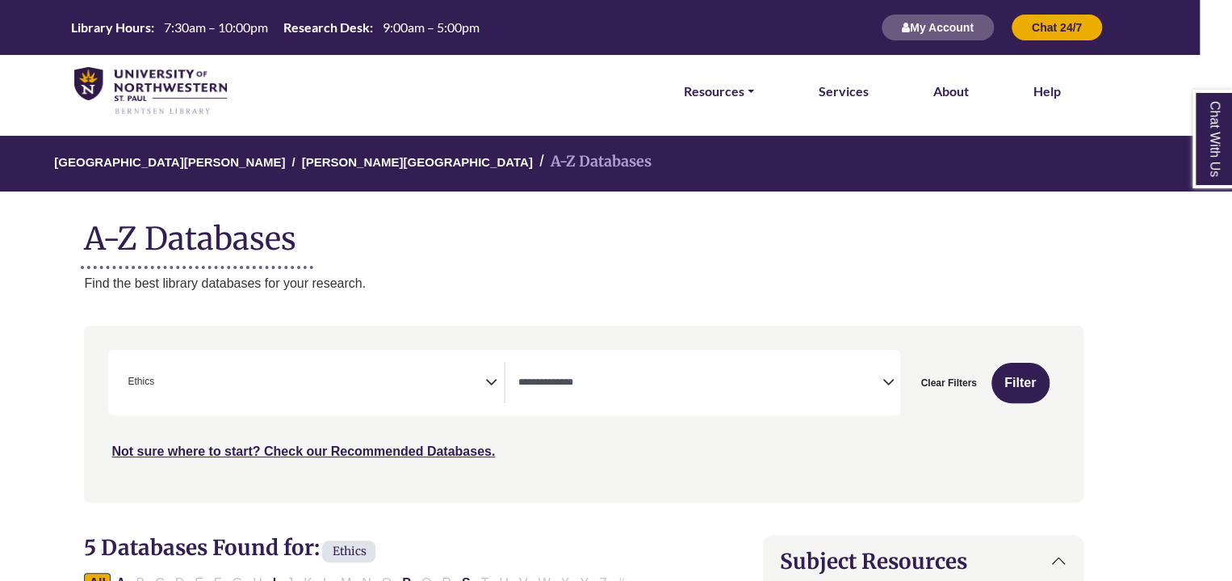
click at [268, 393] on span "× Ethics" at bounding box center [302, 382] width 363 height 41
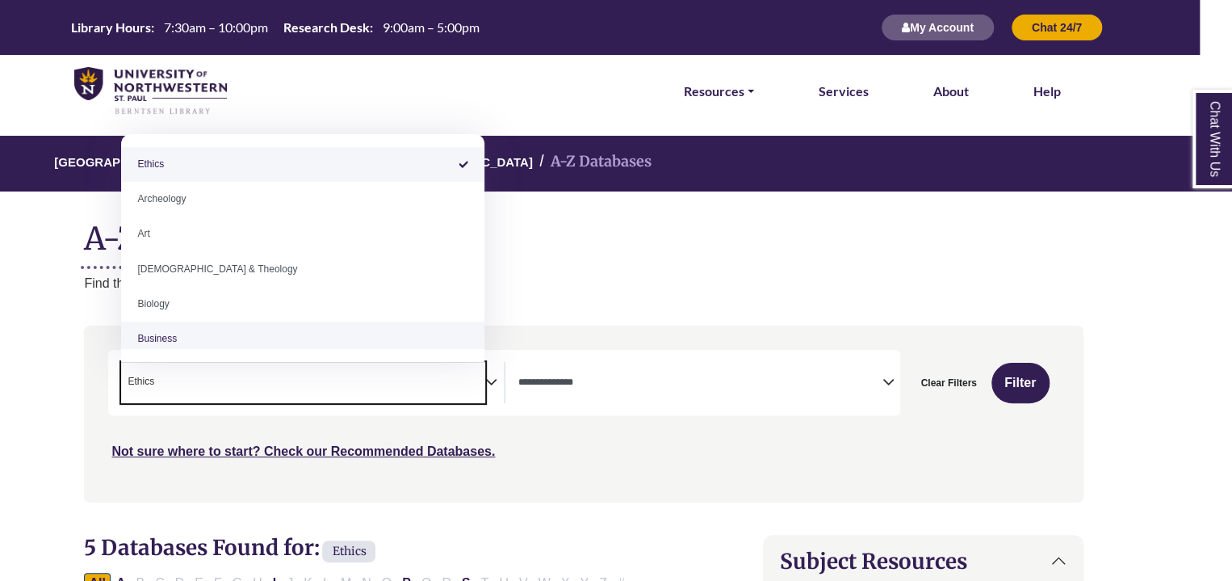
select select "Database Subject Filter"
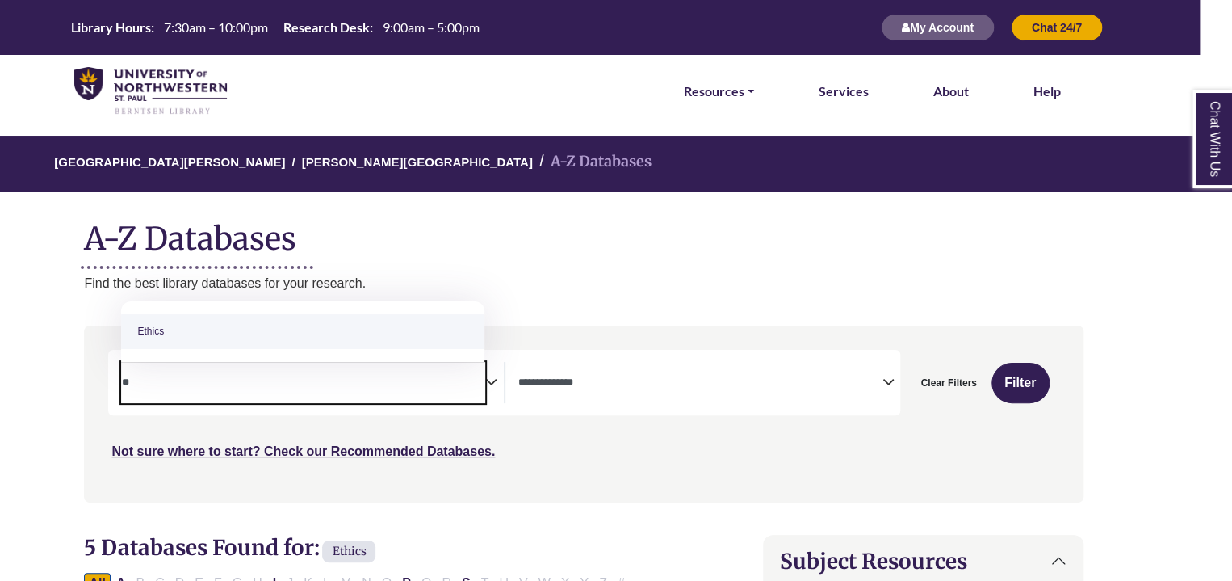
type textarea "*"
type textarea "*******"
select select "******"
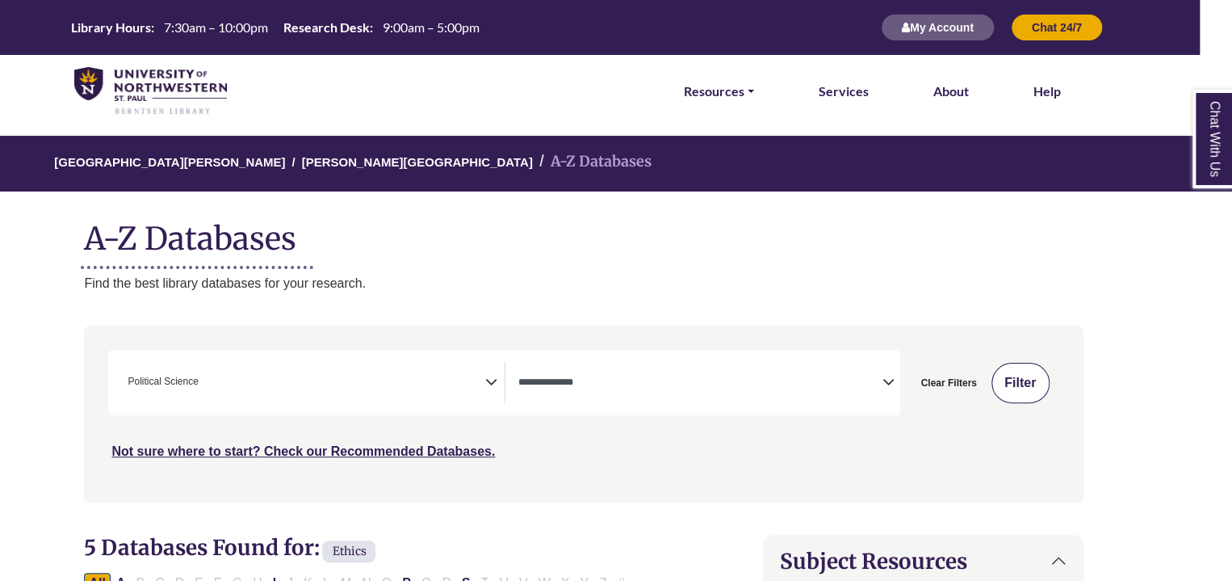
click at [1027, 396] on button "Filter" at bounding box center [1021, 383] width 58 height 40
select select "Database Types Filter"
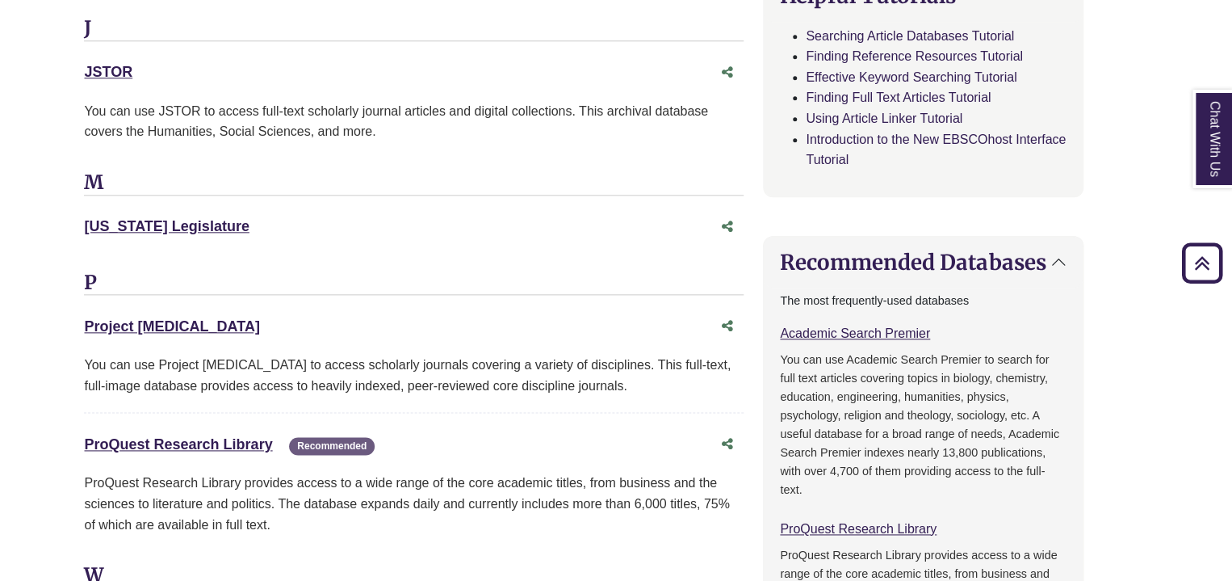
scroll to position [866, 32]
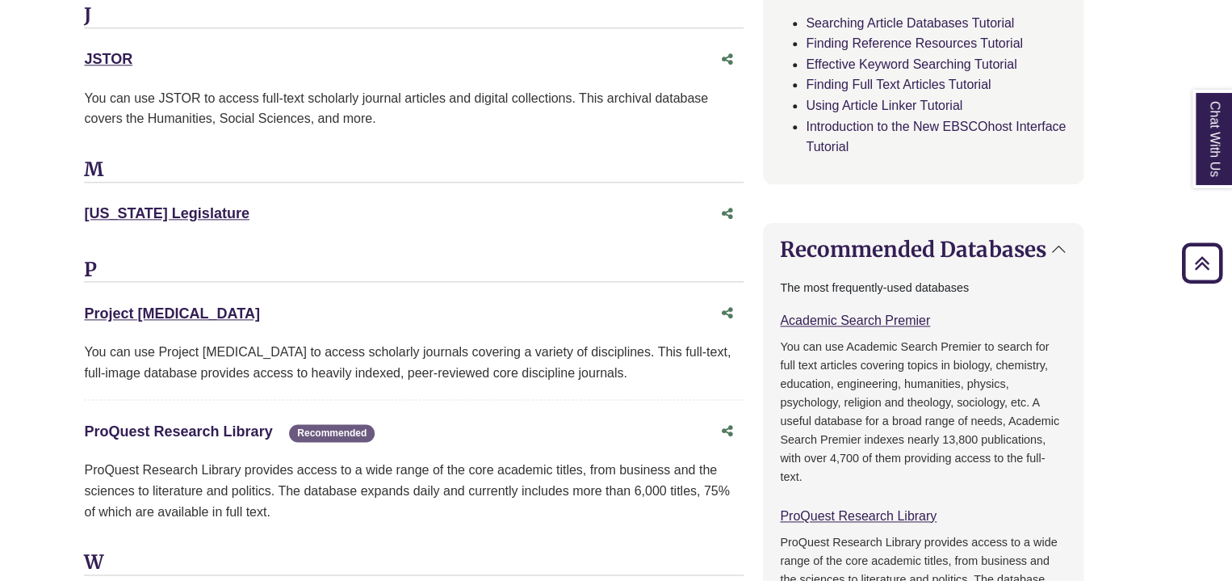
click at [226, 430] on link "ProQuest Research Library This link opens in a new window" at bounding box center [178, 431] width 188 height 16
drag, startPoint x: 290, startPoint y: 428, endPoint x: 81, endPoint y: 414, distance: 209.6
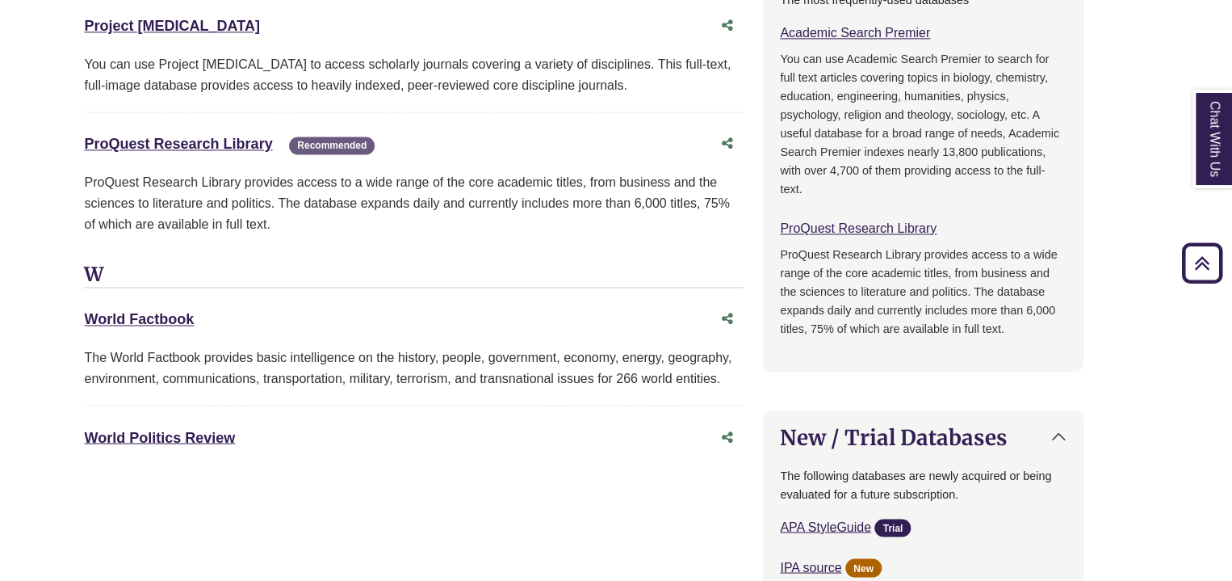
scroll to position [862, 32]
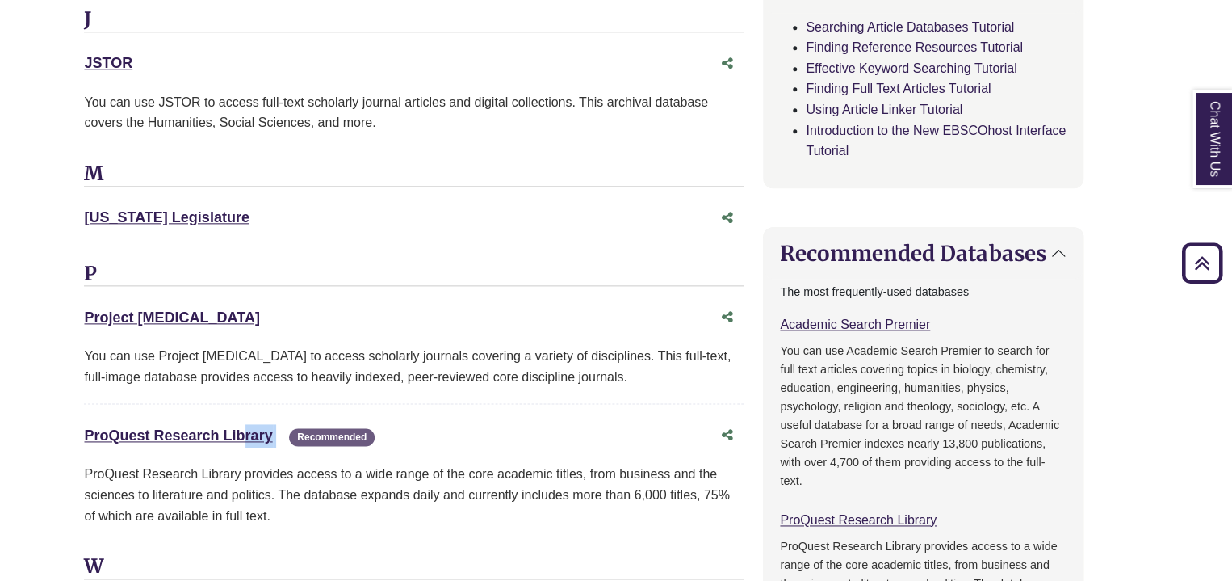
drag, startPoint x: 279, startPoint y: 441, endPoint x: 63, endPoint y: 437, distance: 215.6
click at [63, 437] on div "**********" at bounding box center [583, 511] width 1047 height 2126
copy div "ProQuest Research Library This link opens in a new window"
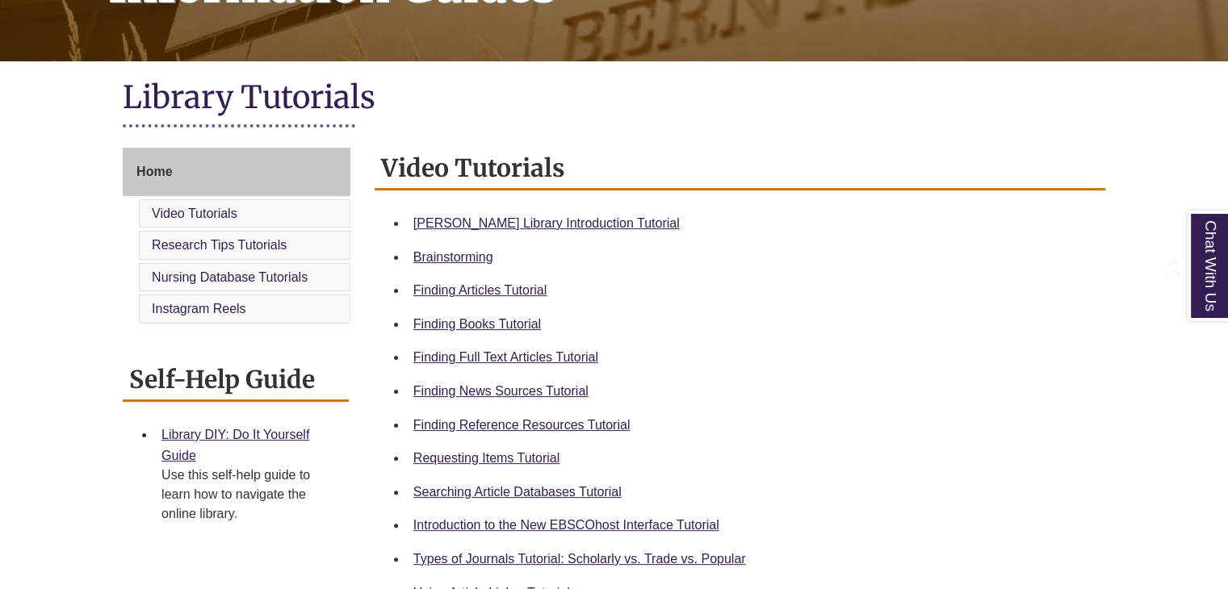
scroll to position [307, 0]
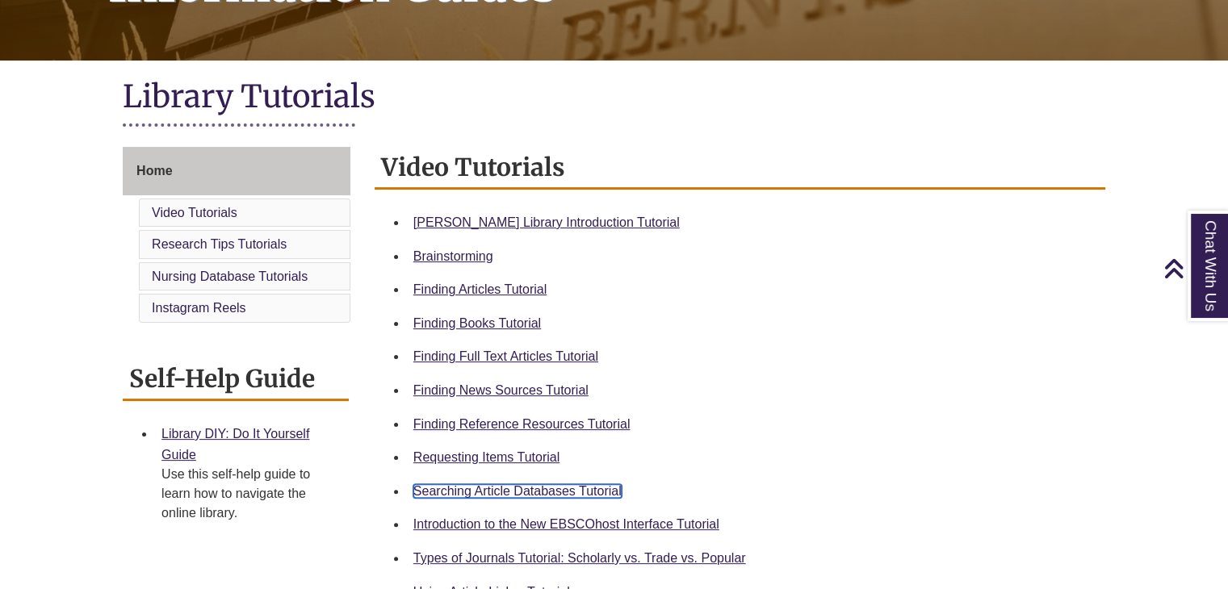
click at [556, 488] on link "Searching Article Databases Tutorial" at bounding box center [517, 491] width 208 height 14
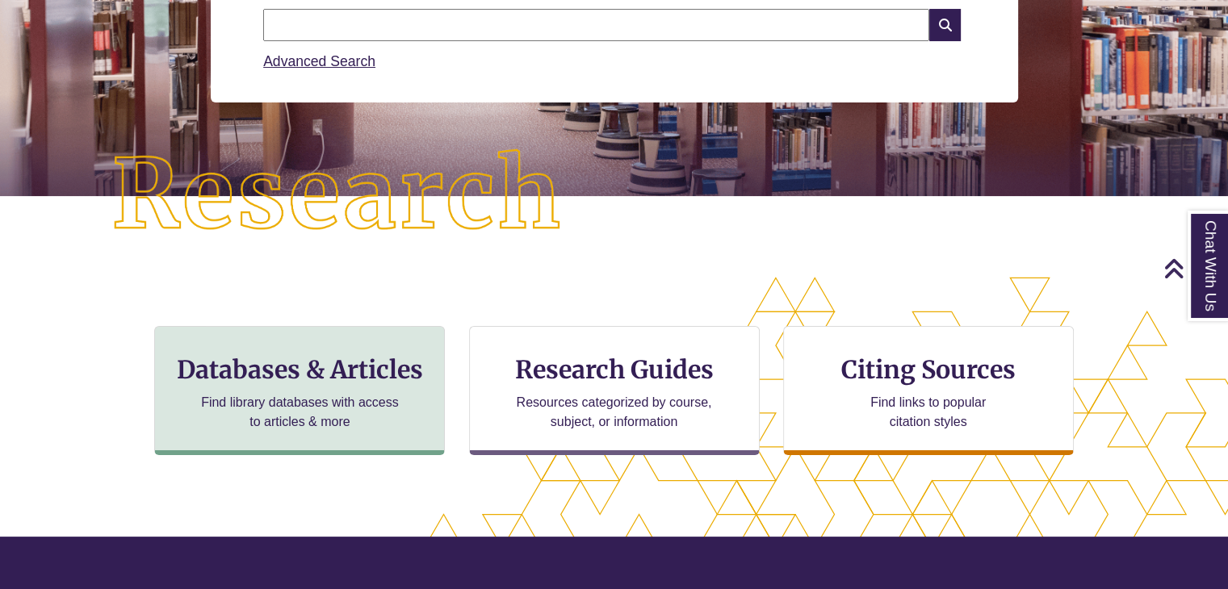
scroll to position [8, 7]
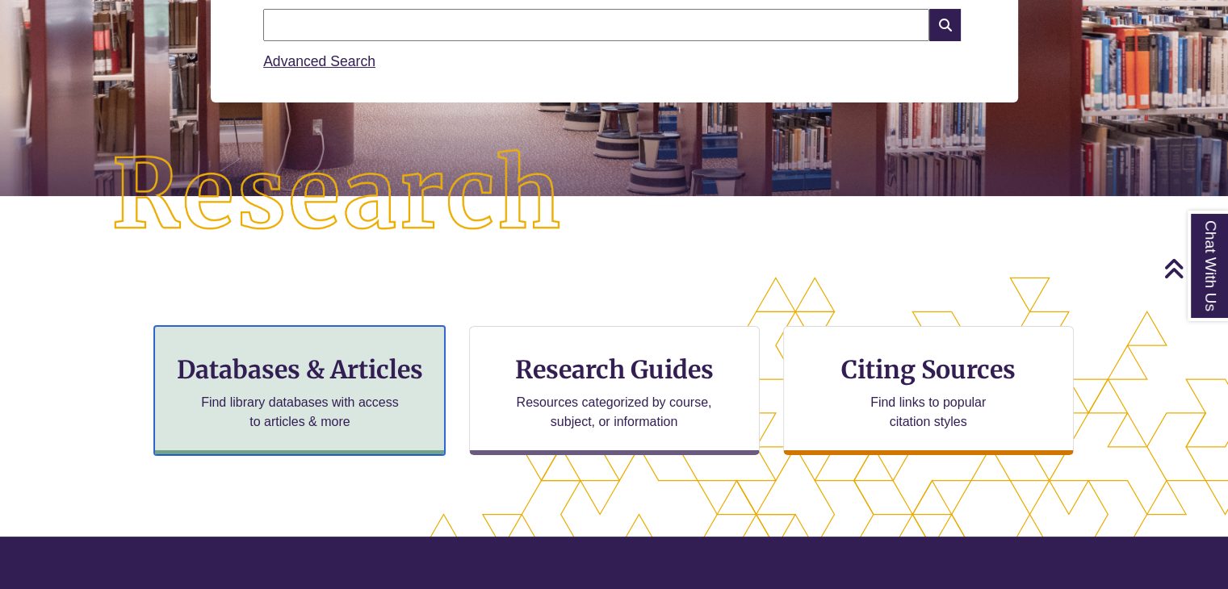
click at [351, 422] on p "Find library databases with access to articles & more" at bounding box center [300, 412] width 211 height 39
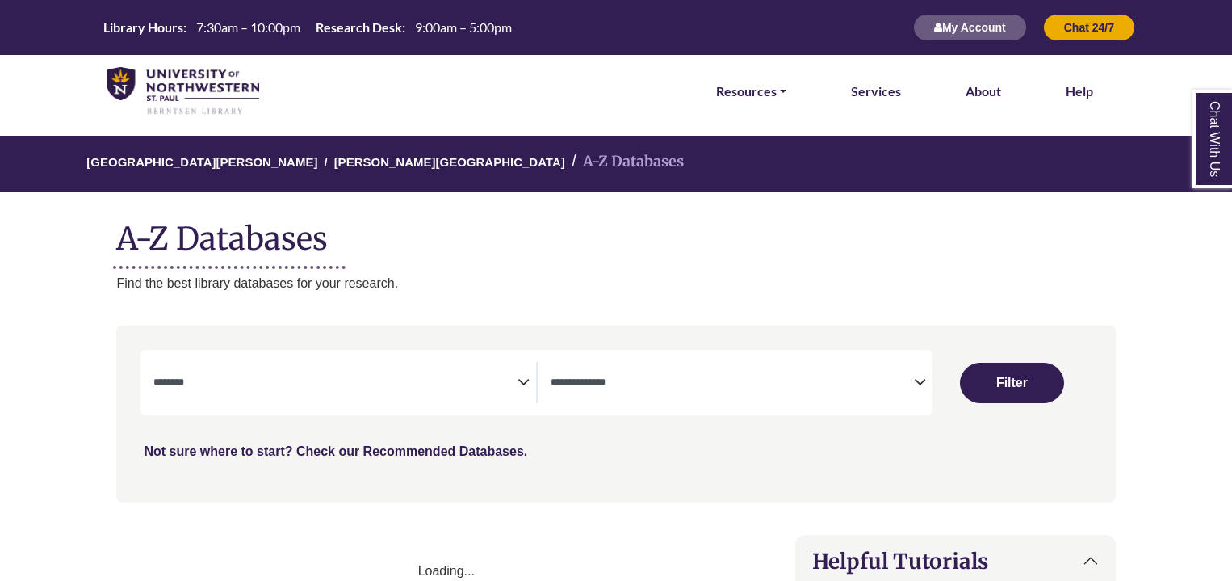
select select "Database Subject Filter"
select select "Database Types Filter"
select select "Database Subject Filter"
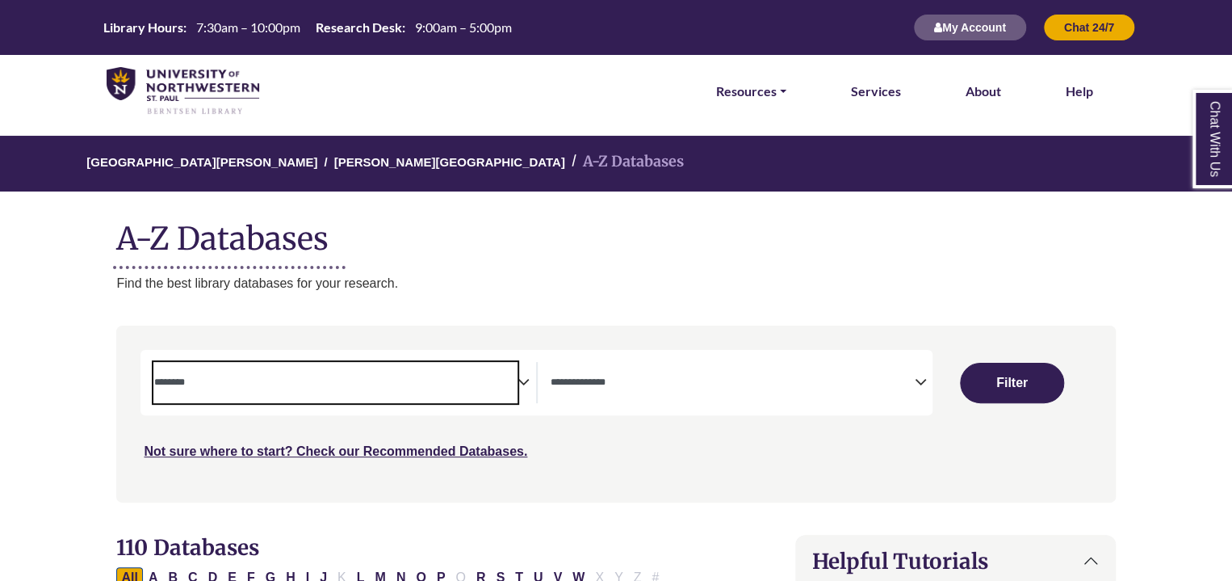
click at [400, 388] on textarea "Search" at bounding box center [334, 383] width 363 height 13
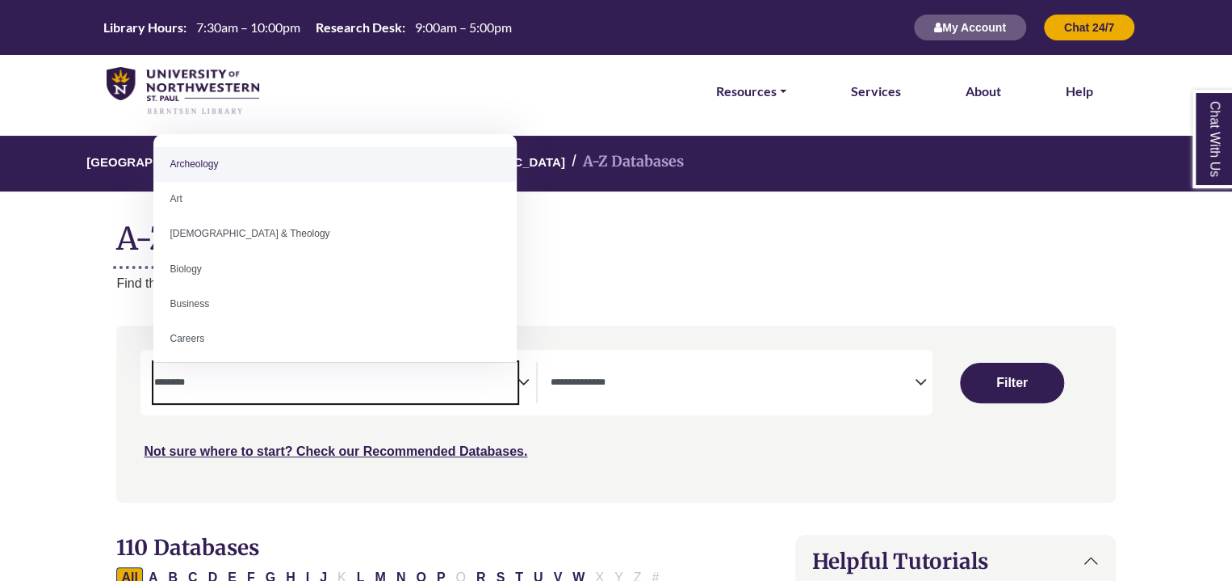
click at [660, 385] on textarea "Search" at bounding box center [732, 383] width 363 height 13
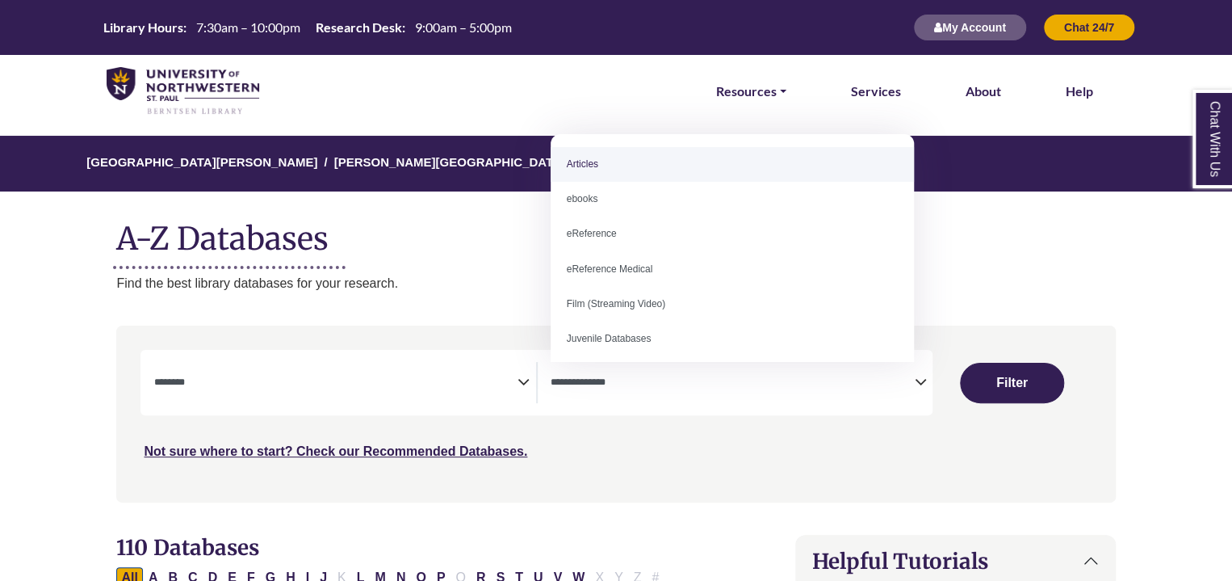
select select "*****"
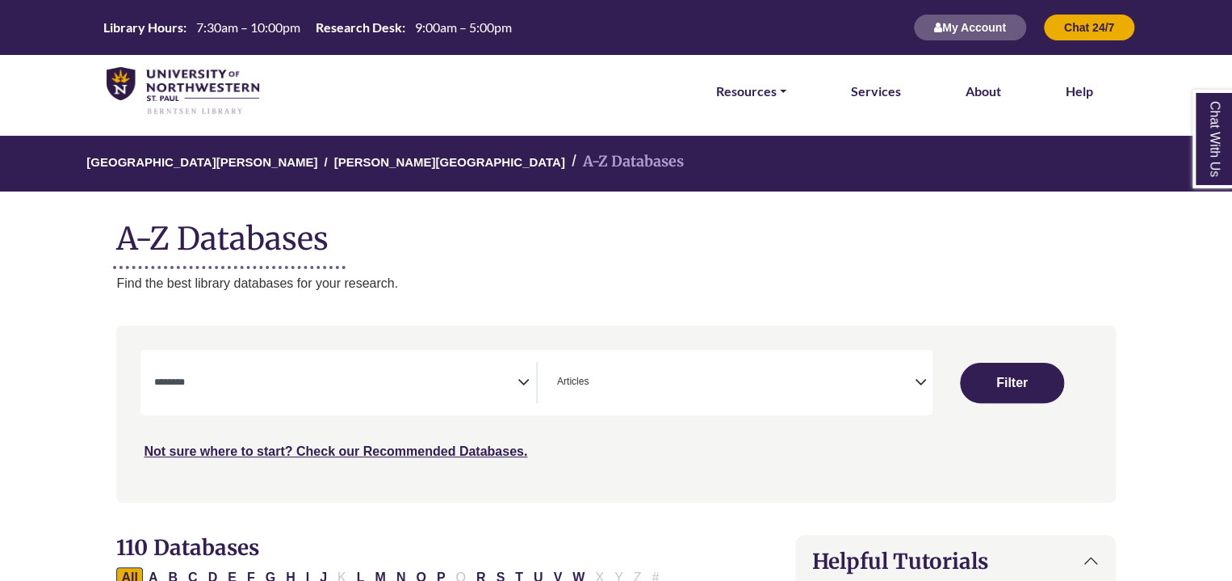
click at [515, 384] on textarea "Search" at bounding box center [334, 383] width 363 height 13
click at [522, 383] on icon "Search filters" at bounding box center [524, 379] width 12 height 24
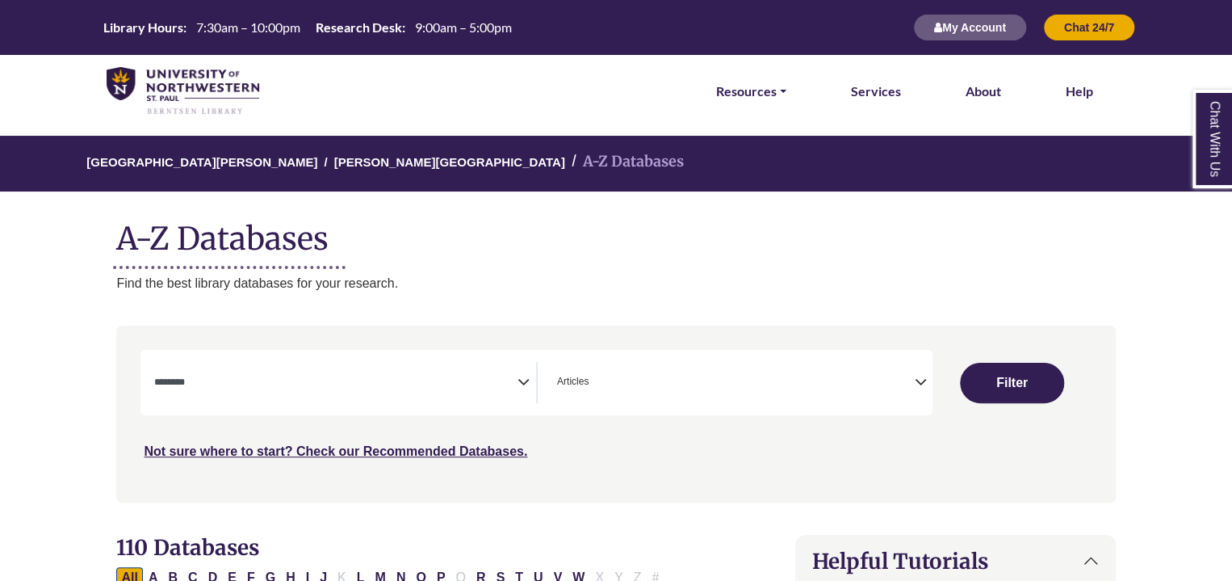
scroll to position [36, 0]
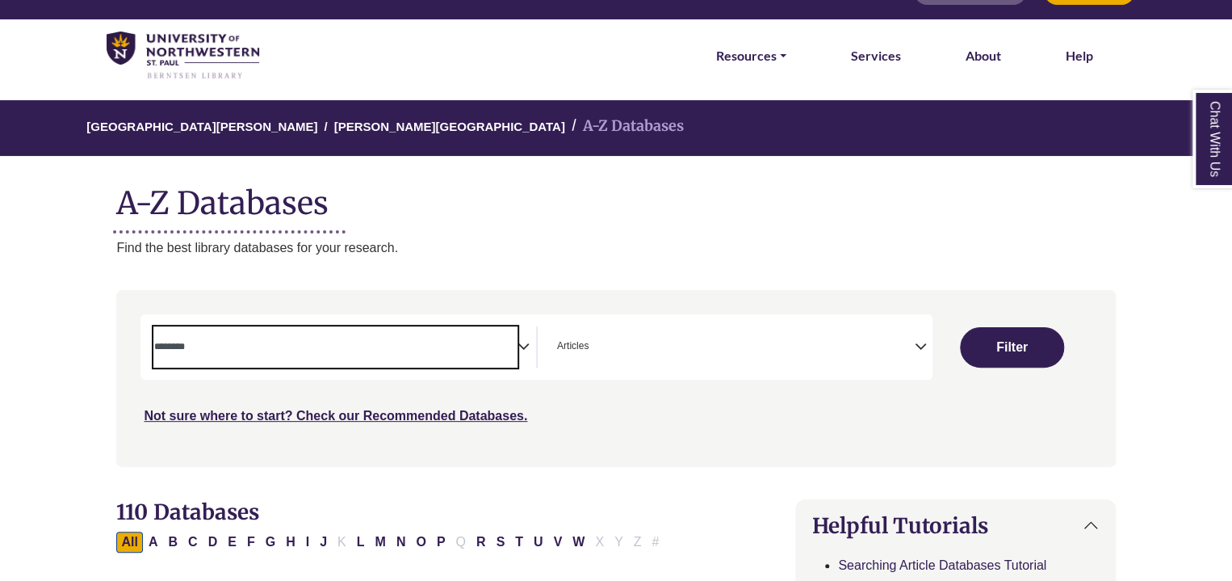
click at [348, 349] on textarea "Search" at bounding box center [334, 348] width 363 height 13
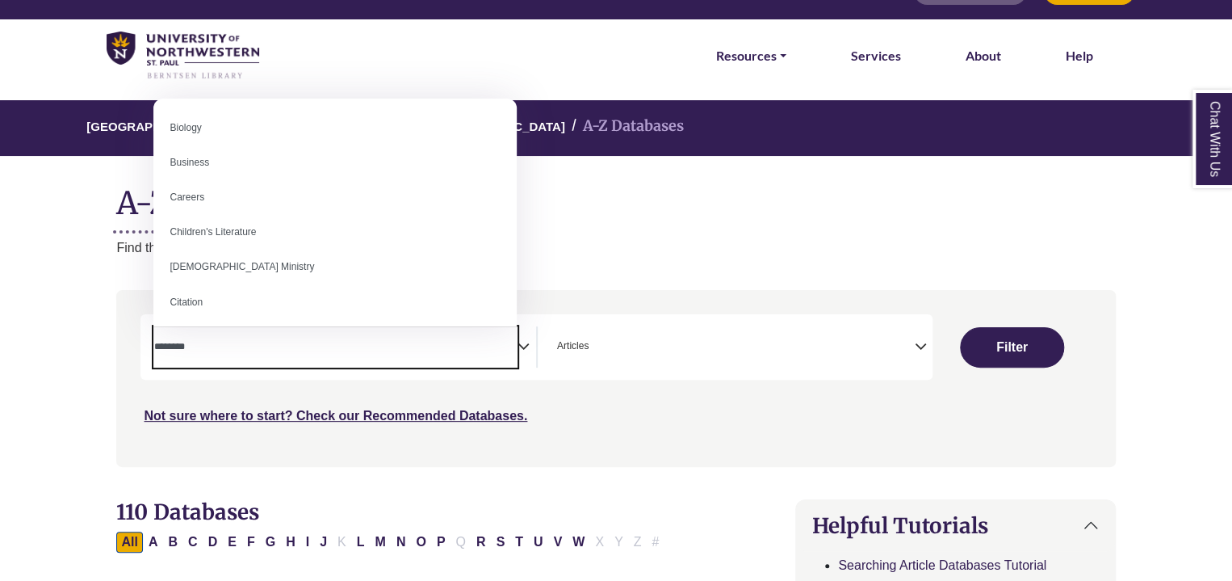
scroll to position [0, 0]
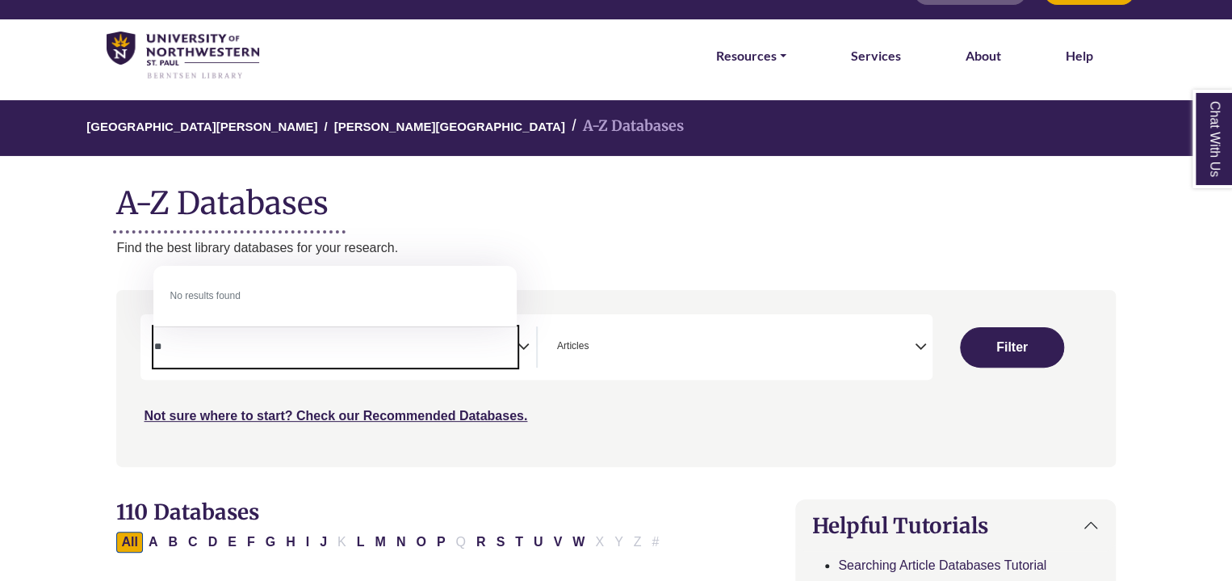
type textarea "*"
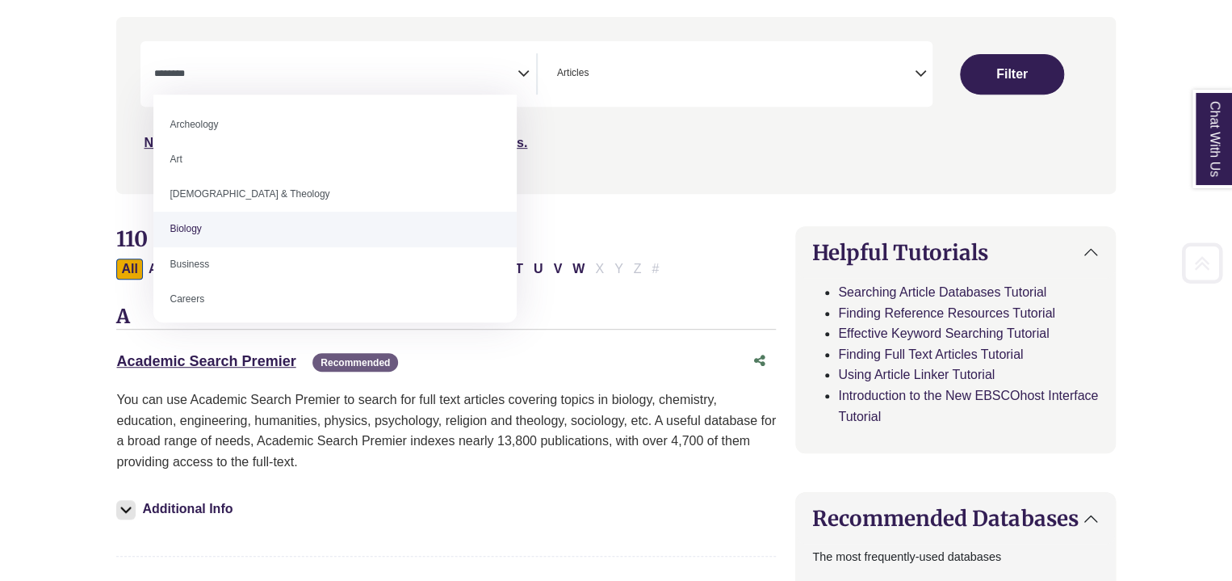
scroll to position [373, 0]
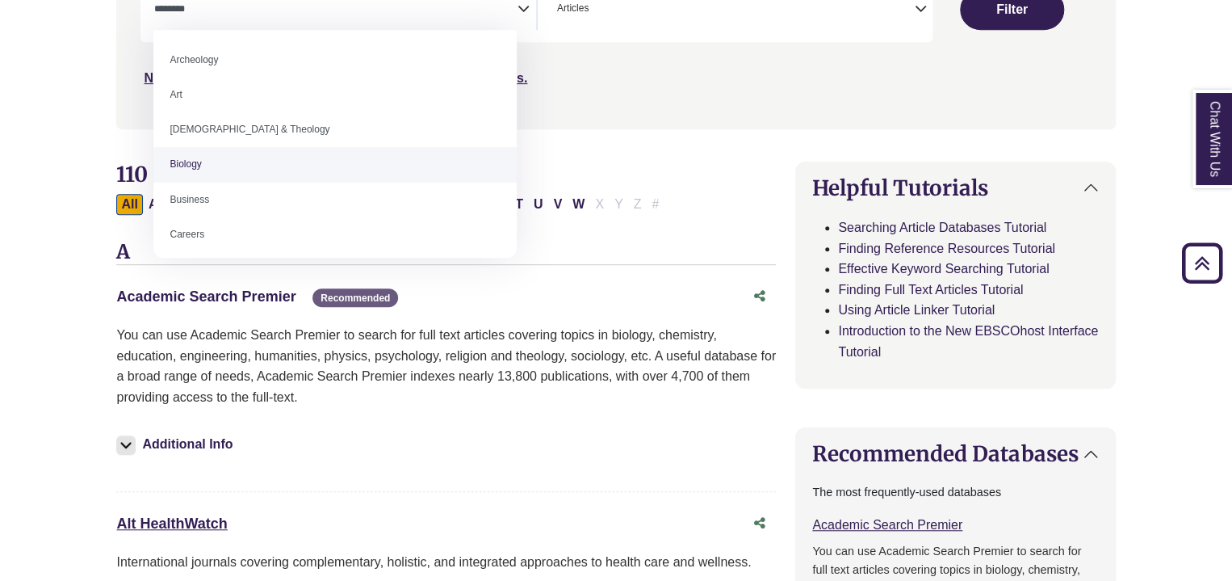
click at [280, 287] on div "Academic Search Premier This link opens in a new window Recommended" at bounding box center [429, 296] width 627 height 23
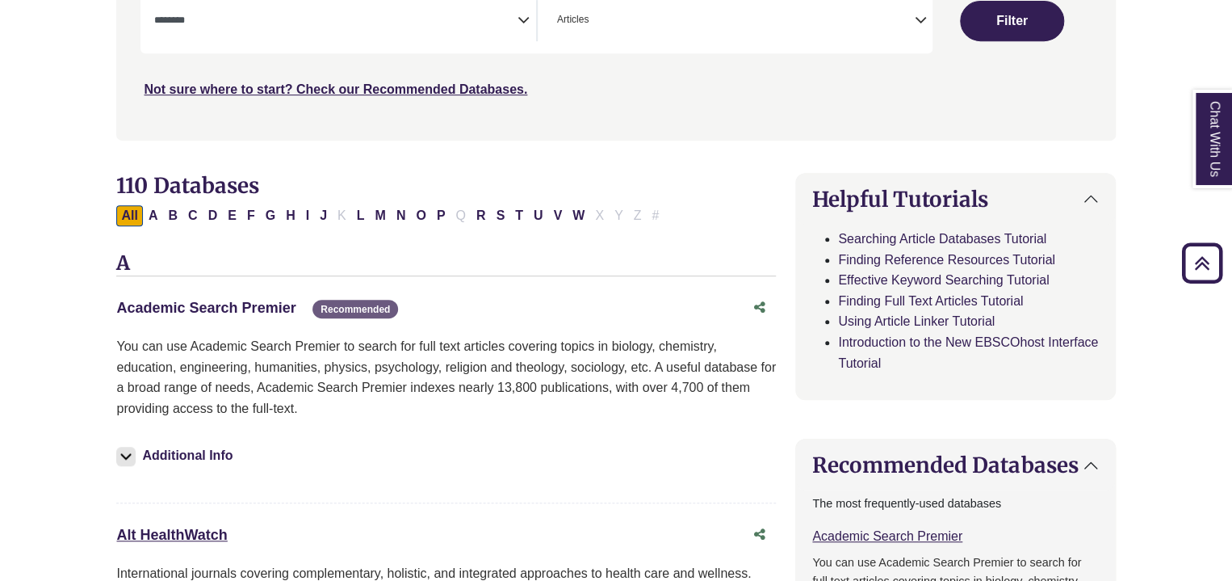
click at [281, 304] on link "Academic Search Premier This link opens in a new window" at bounding box center [205, 308] width 179 height 16
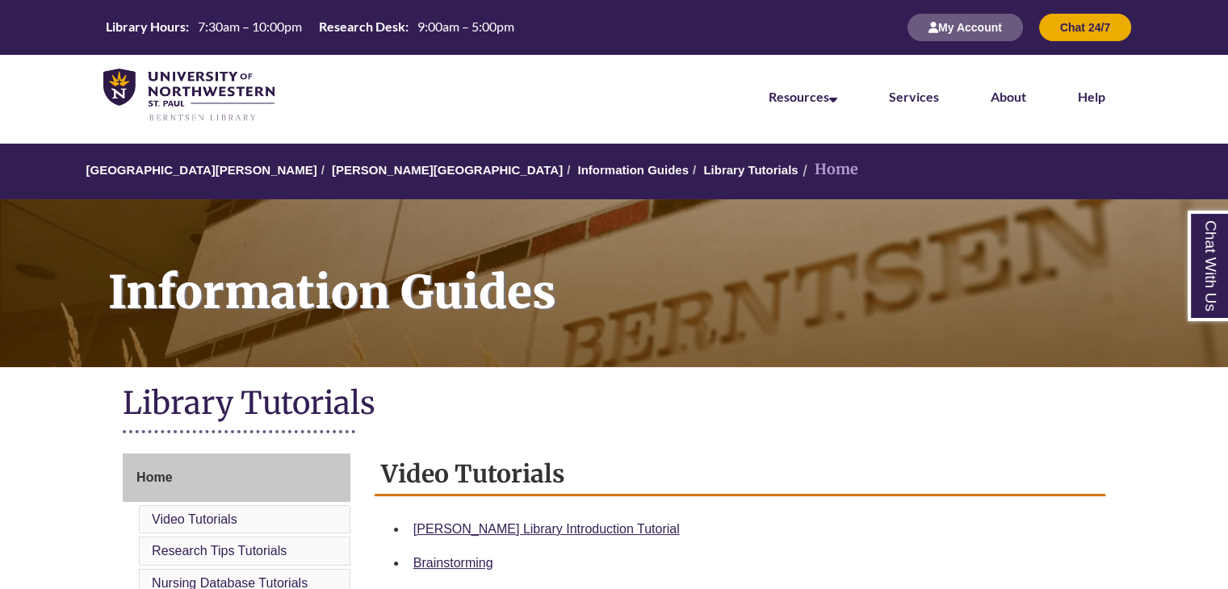
scroll to position [297, 0]
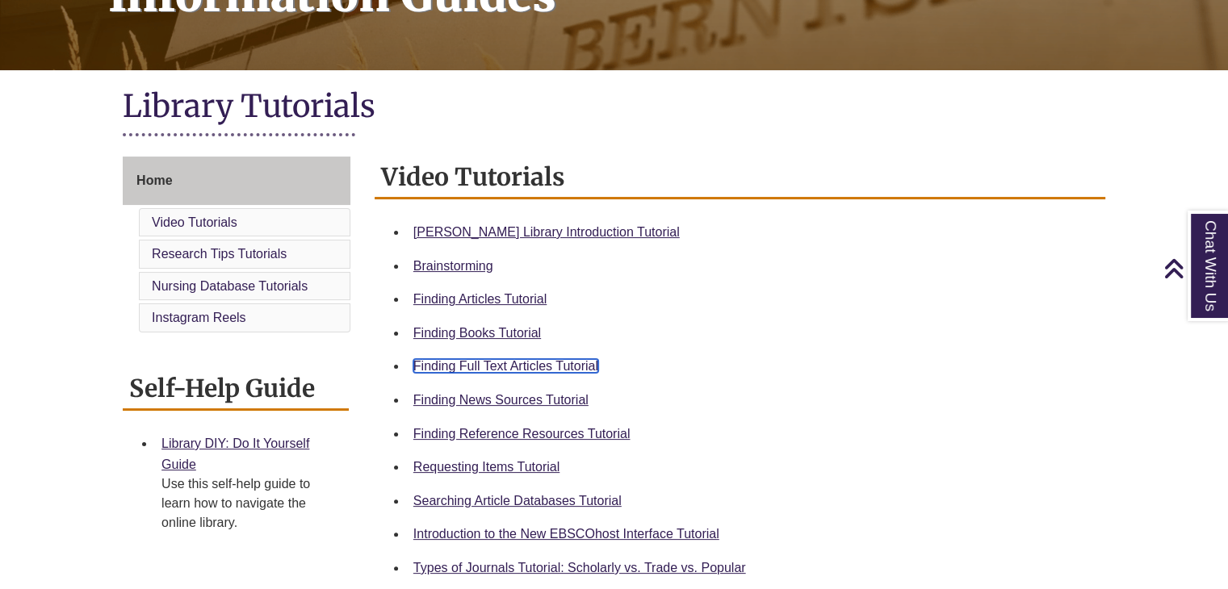
click at [514, 369] on link "Finding Full Text Articles Tutorial" at bounding box center [505, 366] width 185 height 14
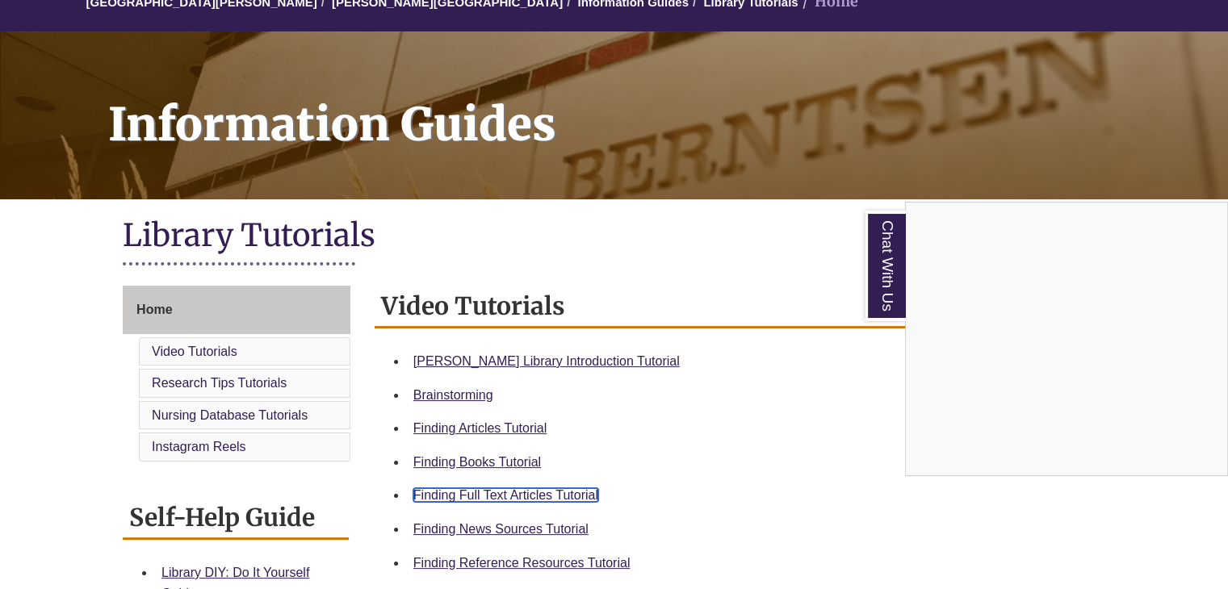
scroll to position [165, 0]
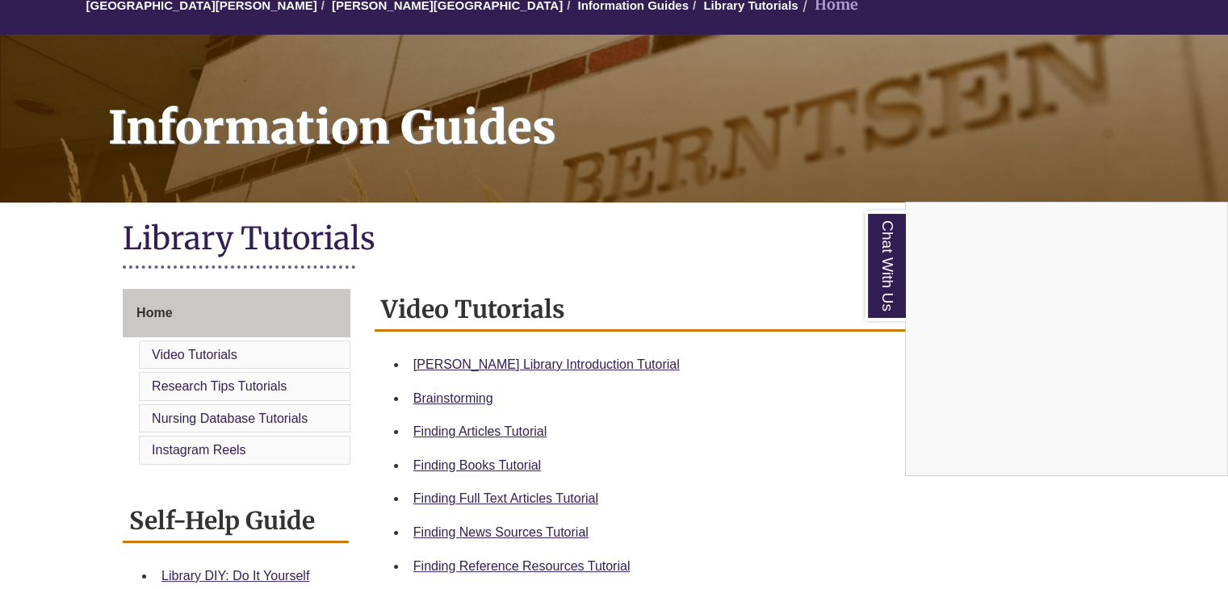
click at [175, 315] on div "Chat With Us" at bounding box center [614, 294] width 1228 height 589
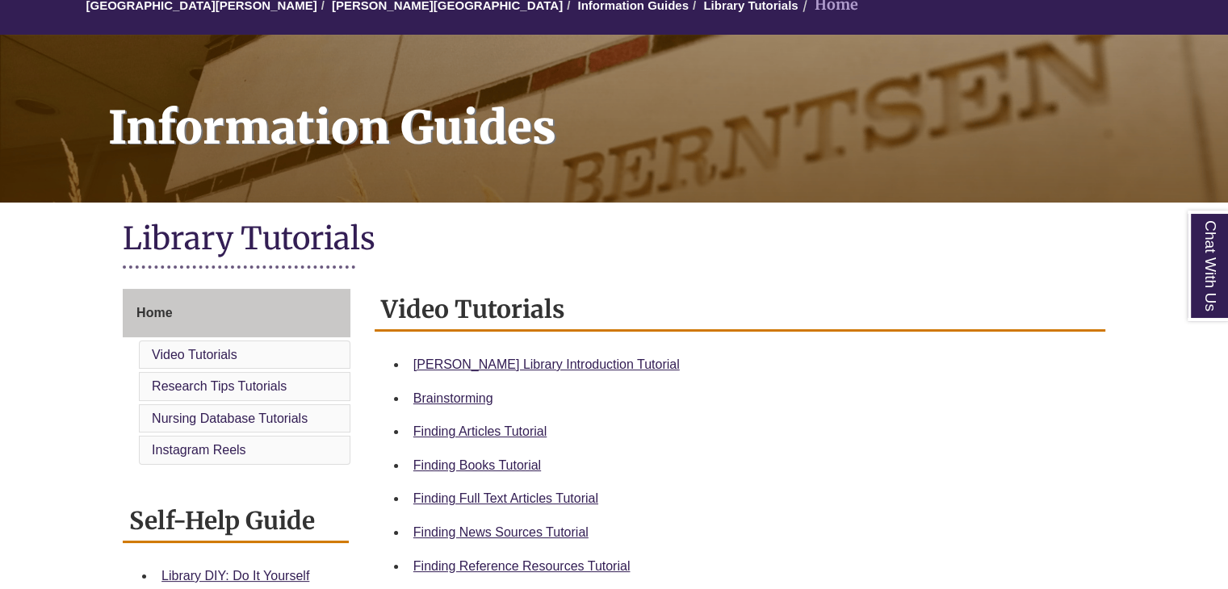
scroll to position [0, 0]
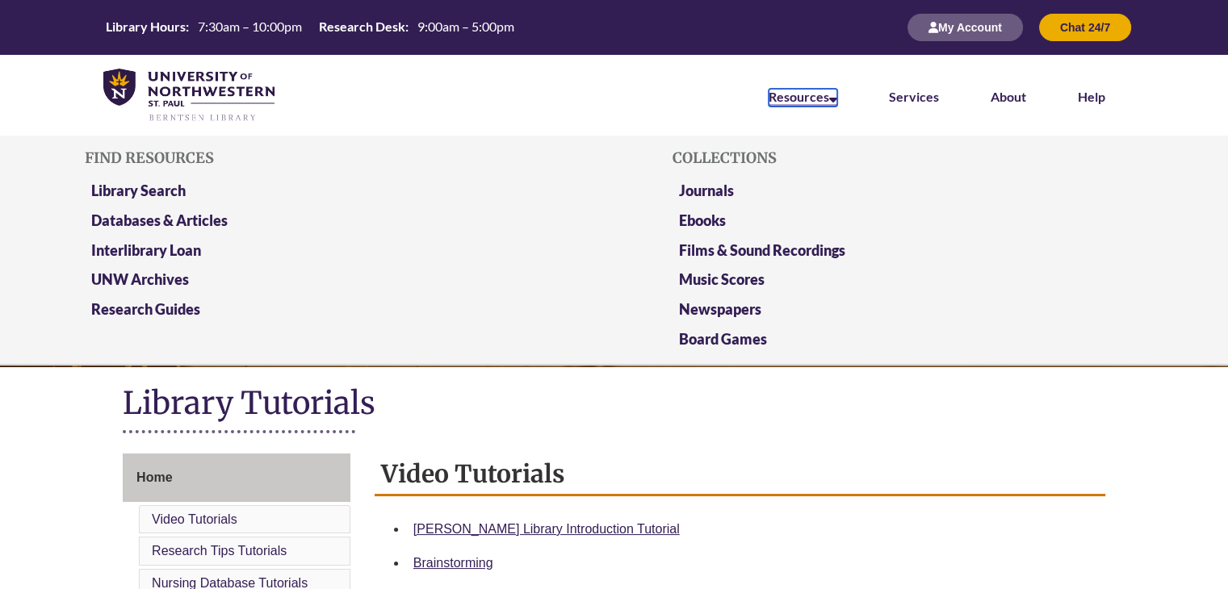
click at [780, 93] on link "Resources" at bounding box center [803, 98] width 69 height 18
click at [129, 187] on link "Library Search" at bounding box center [138, 192] width 94 height 20
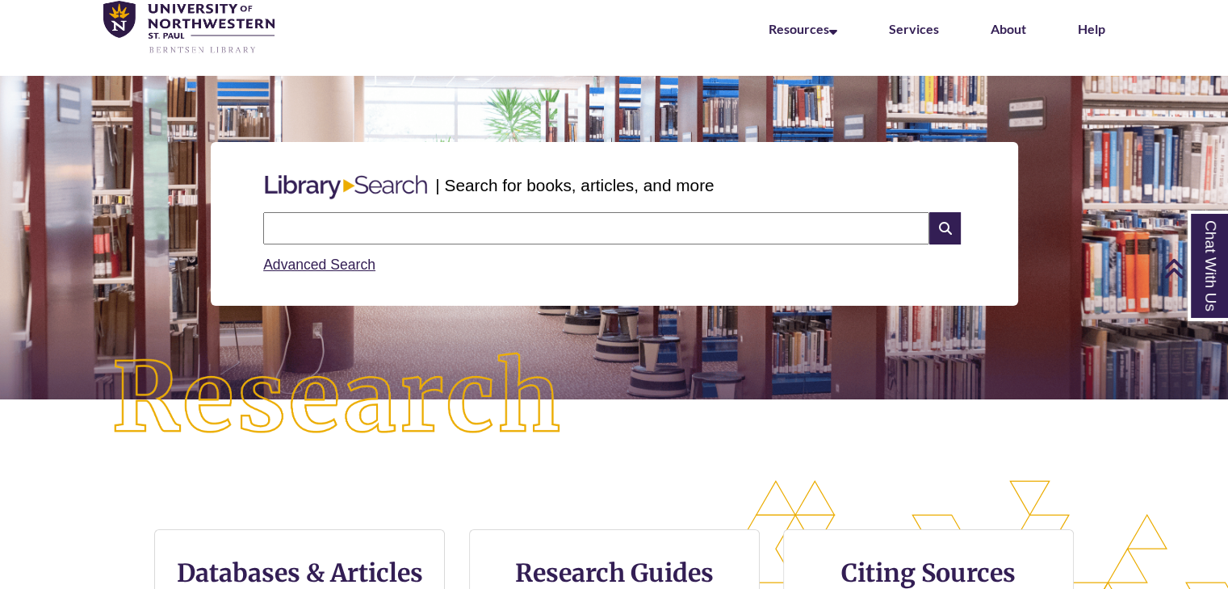
scroll to position [61, 0]
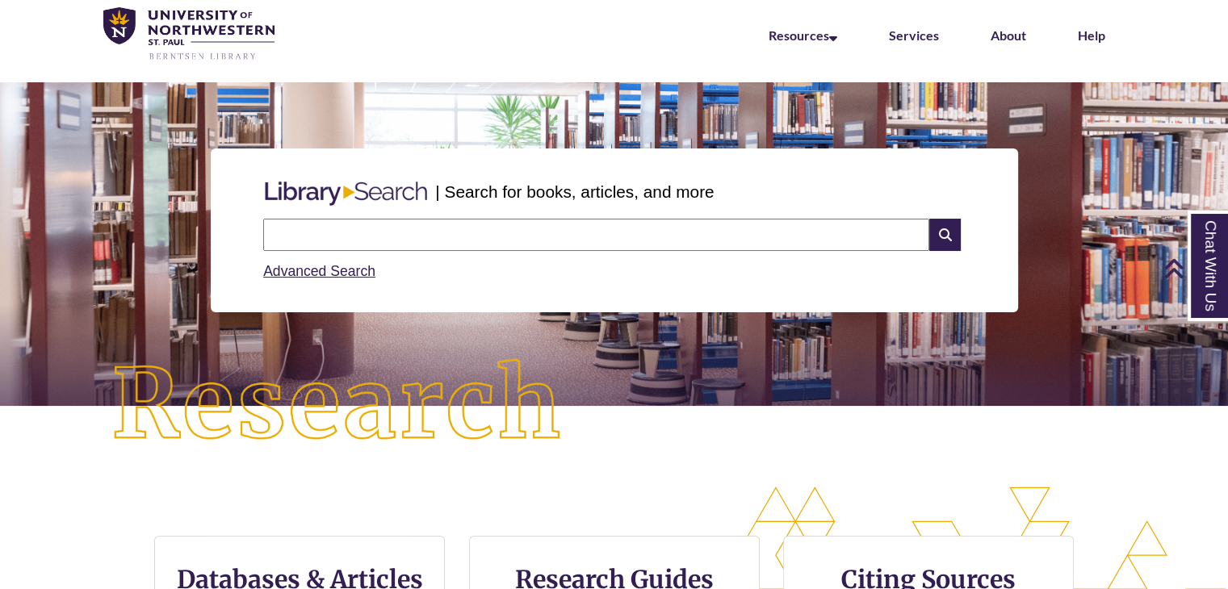
click at [507, 241] on input "text" at bounding box center [596, 235] width 666 height 32
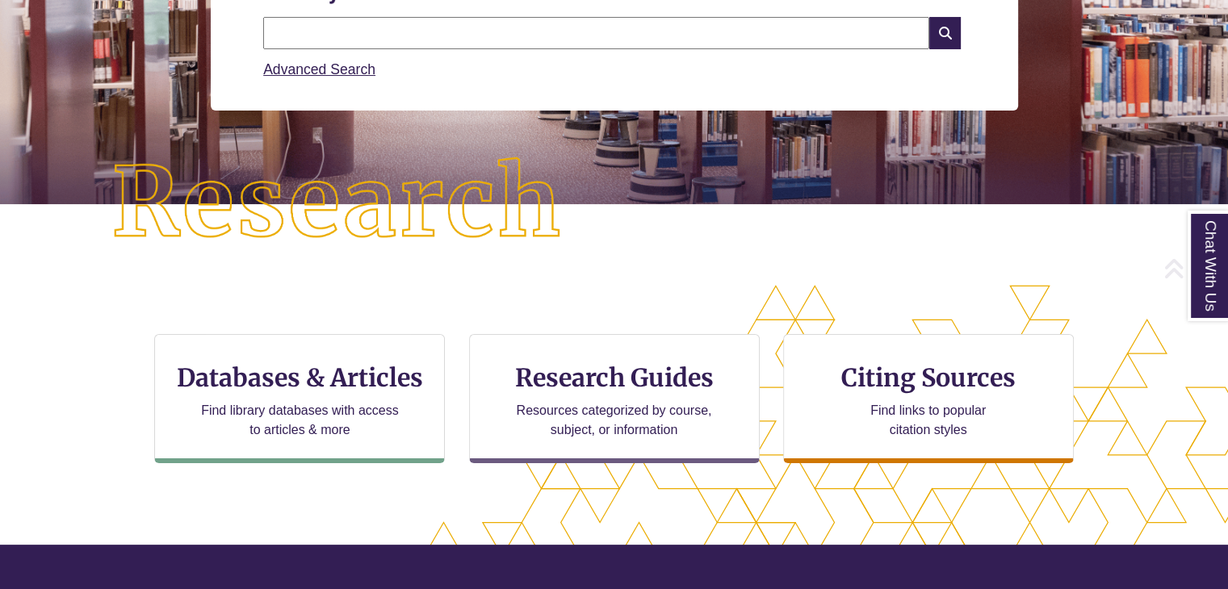
scroll to position [265, 0]
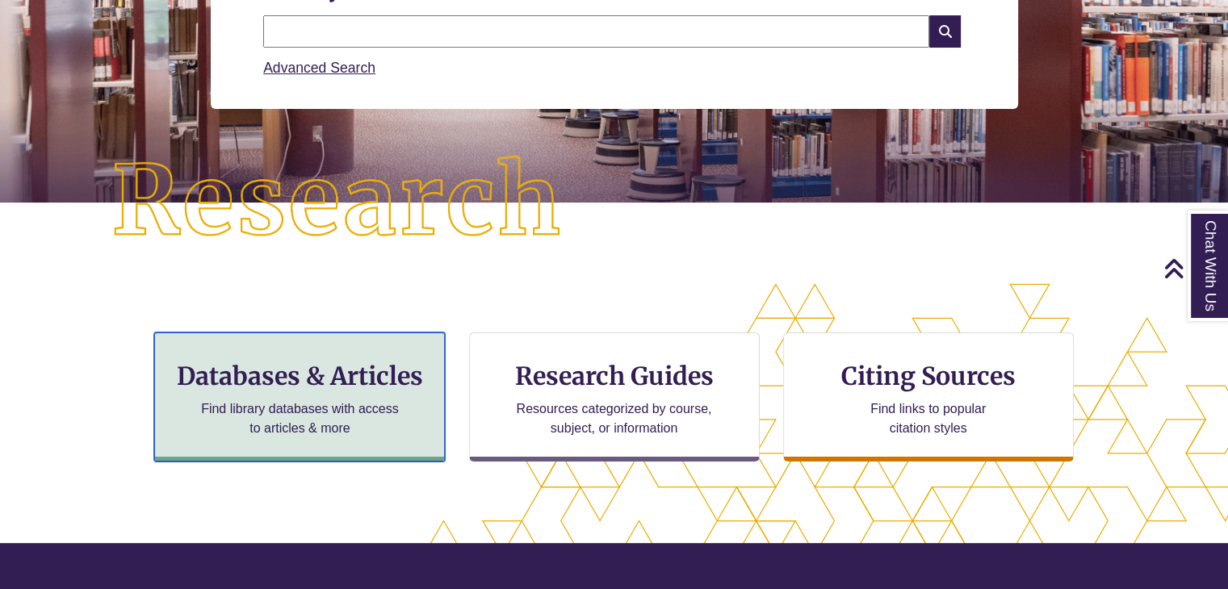
click at [320, 396] on div "Databases & Articles Find library databases with access to articles & more" at bounding box center [299, 397] width 291 height 129
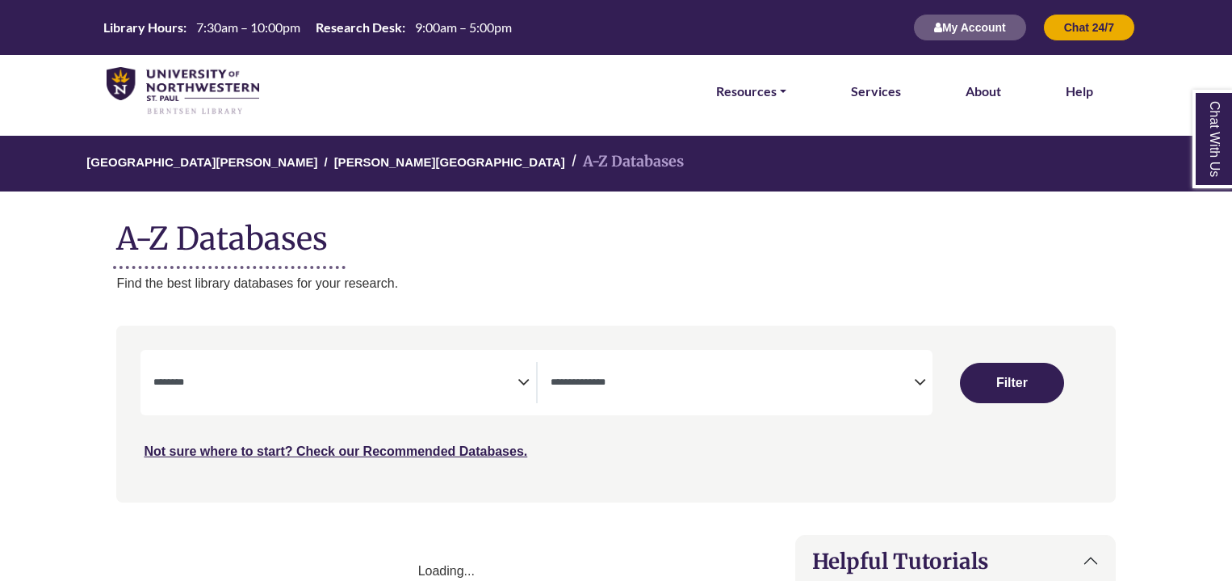
select select "Database Subject Filter"
select select "Database Types Filter"
select select "Database Subject Filter"
select select "Database Types Filter"
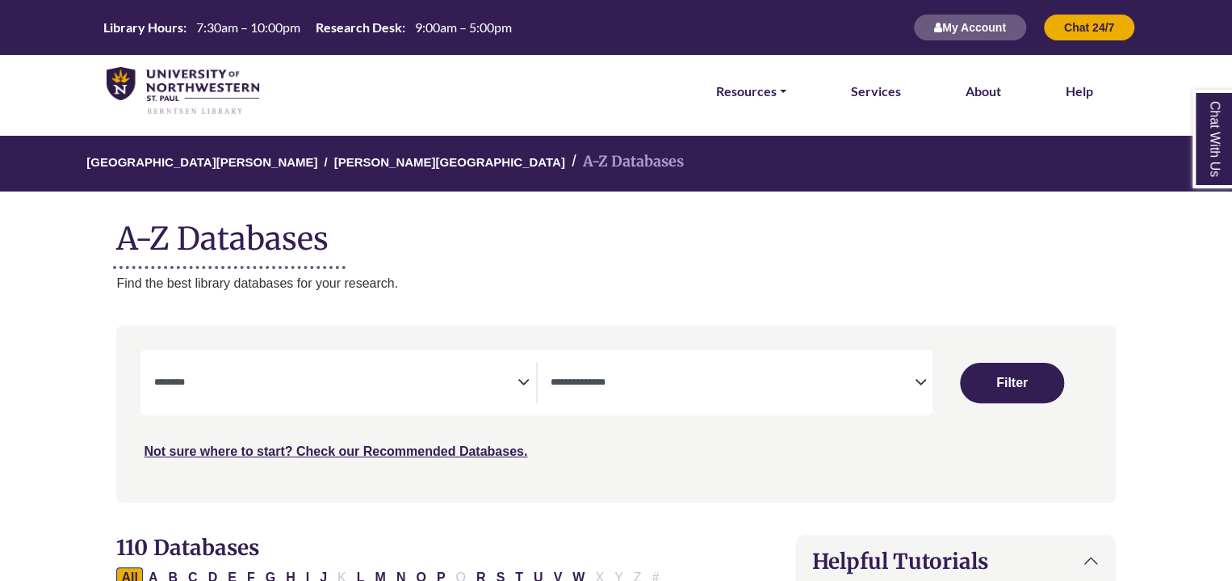
click at [329, 404] on div "**********" at bounding box center [536, 382] width 792 height 65
click at [369, 369] on span "Search filters" at bounding box center [334, 382] width 363 height 41
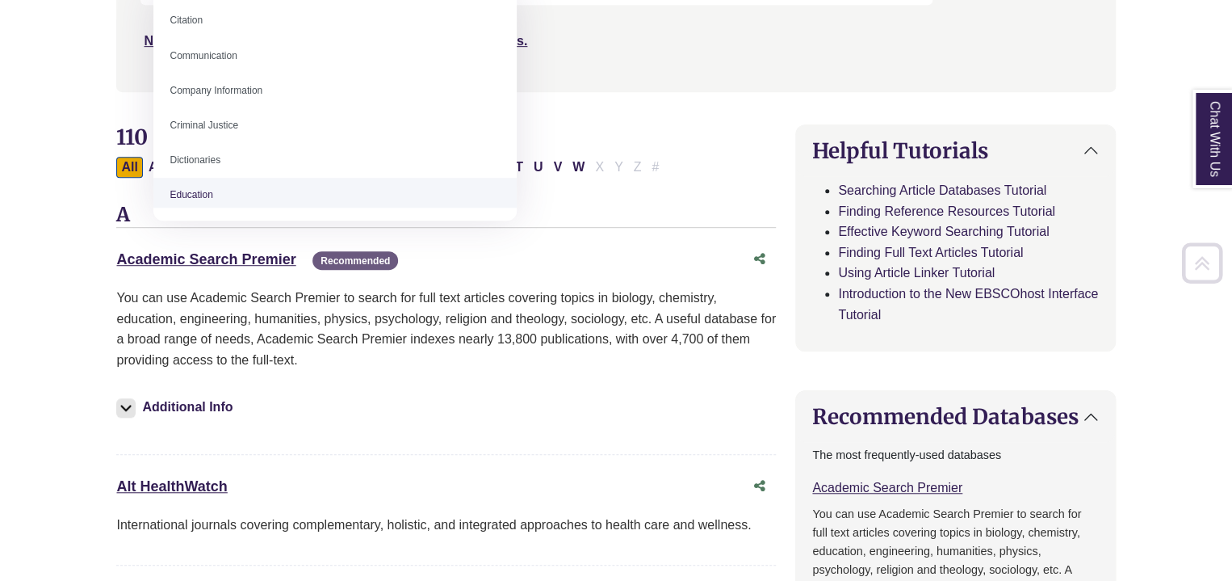
scroll to position [410, 0]
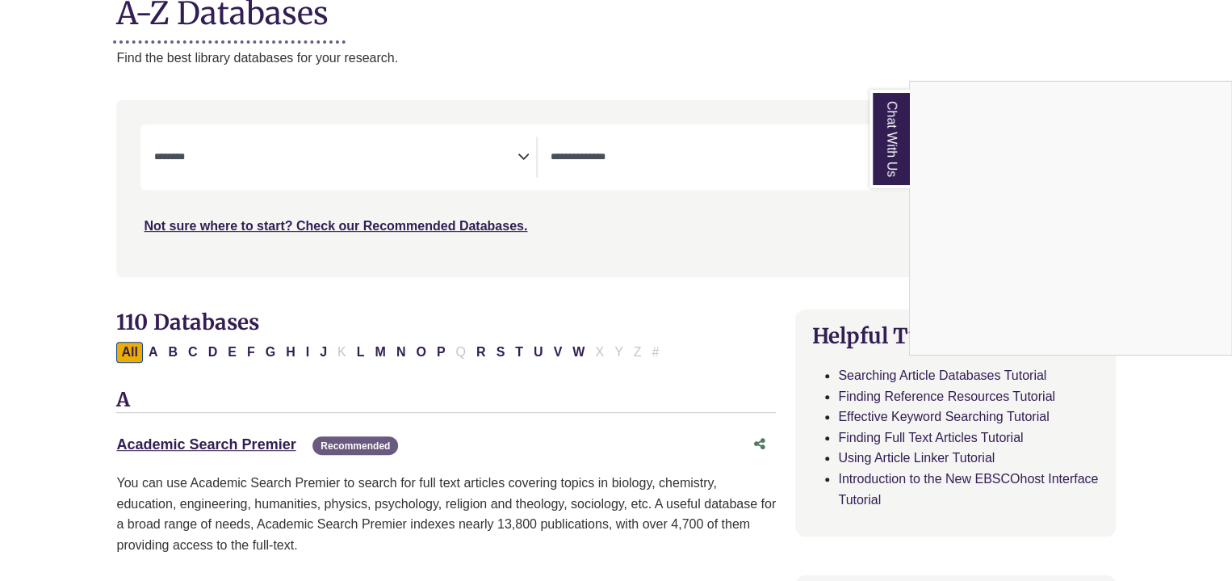
scroll to position [302, 0]
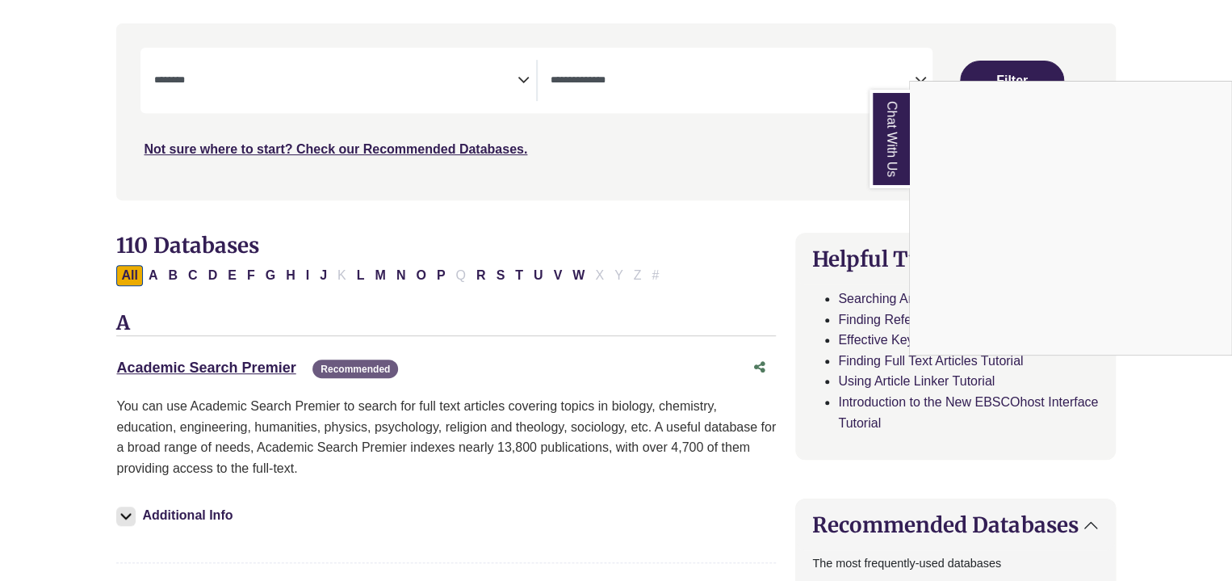
click at [176, 372] on div "Chat With Us" at bounding box center [616, 290] width 1232 height 581
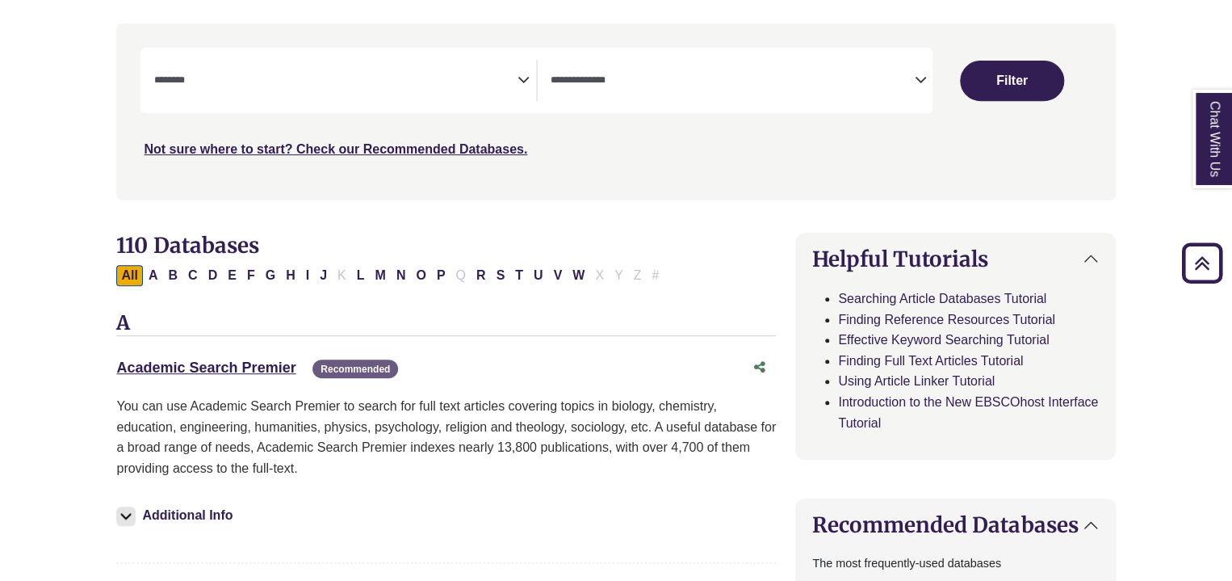
click at [203, 356] on div "Academic Search Premier This link opens in a new window Recommended" at bounding box center [429, 367] width 627 height 23
click at [206, 364] on link "Academic Search Premier This link opens in a new window" at bounding box center [205, 367] width 179 height 16
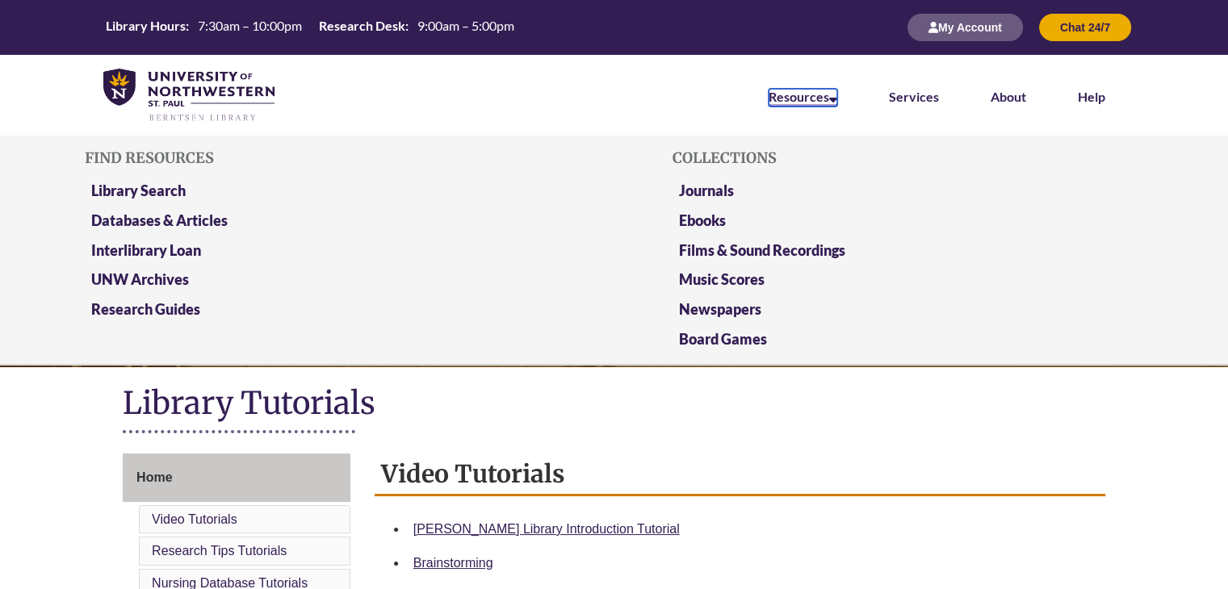
click at [805, 92] on link "Resources" at bounding box center [803, 98] width 69 height 18
click at [170, 187] on link "Library Search" at bounding box center [138, 192] width 94 height 20
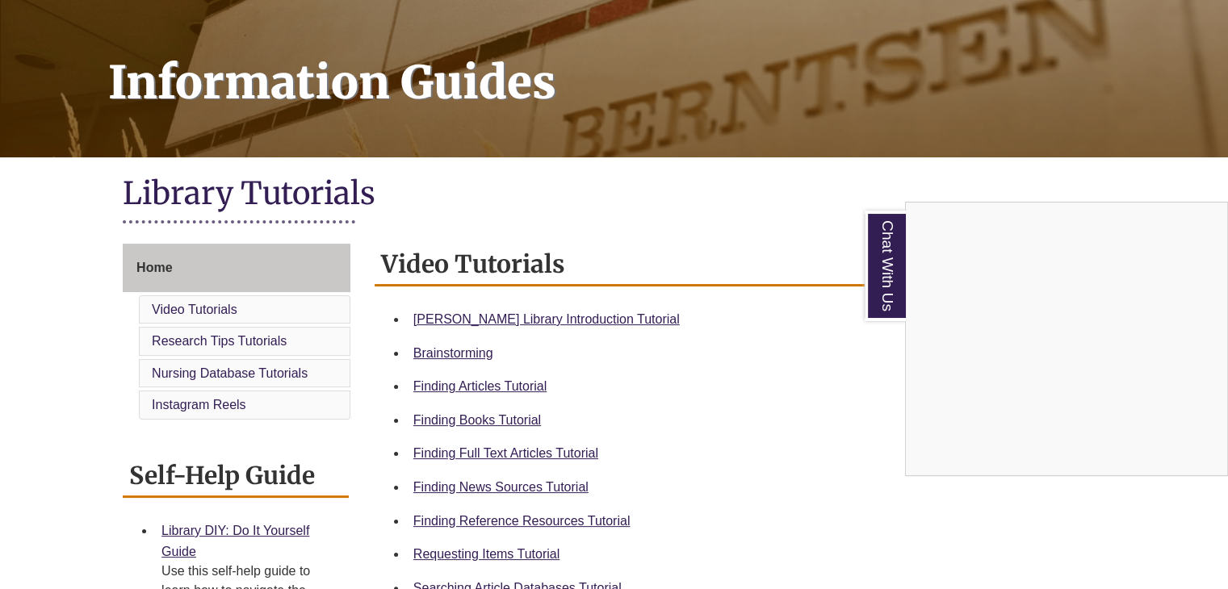
scroll to position [71, 0]
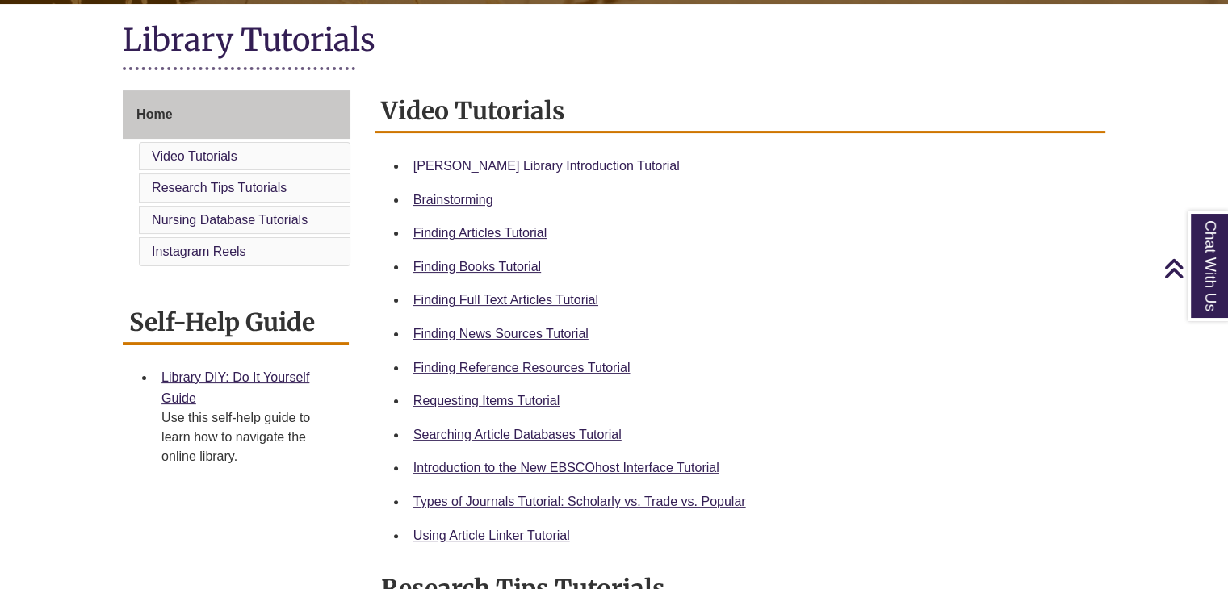
scroll to position [365, 0]
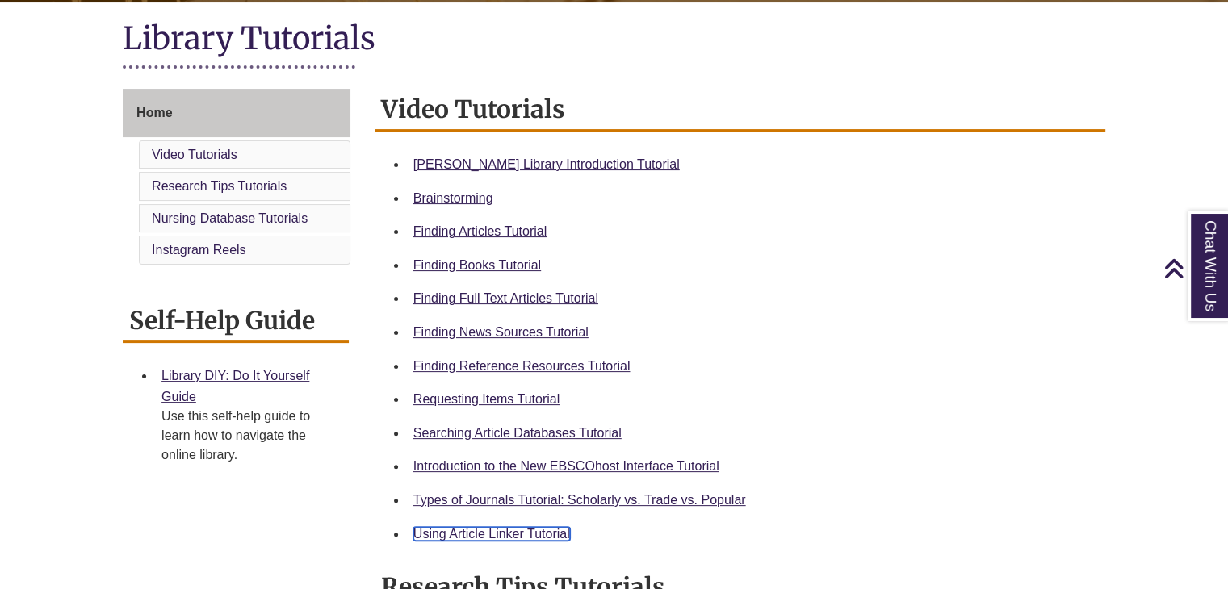
click at [529, 527] on link "Using Article Linker Tutorial" at bounding box center [491, 534] width 157 height 14
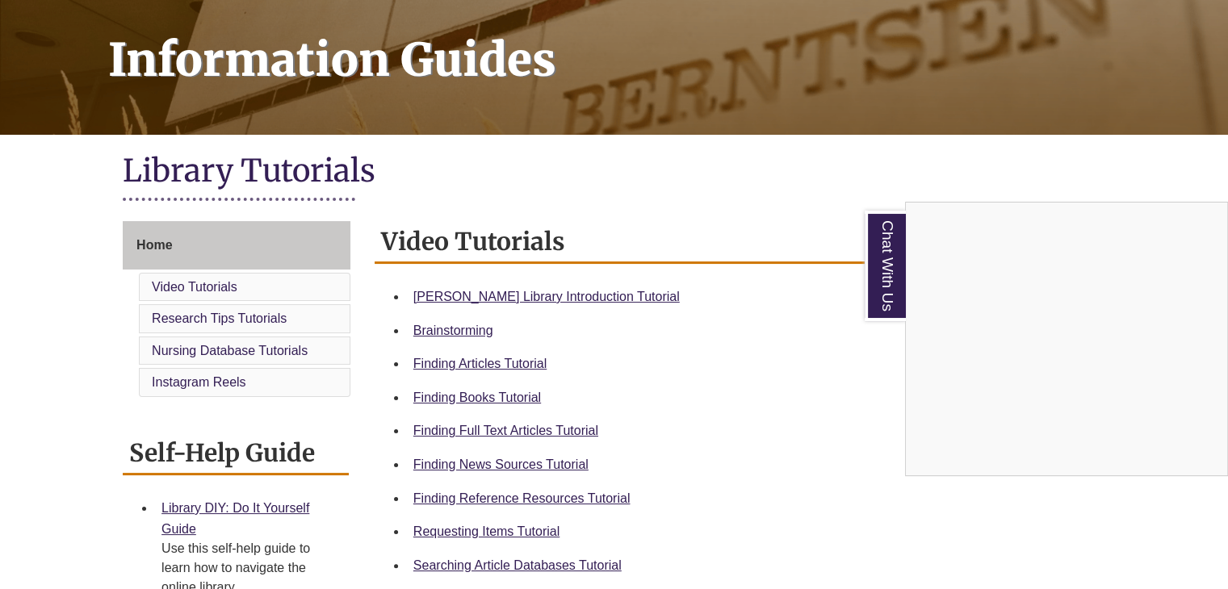
scroll to position [228, 0]
